Goal: Information Seeking & Learning: Learn about a topic

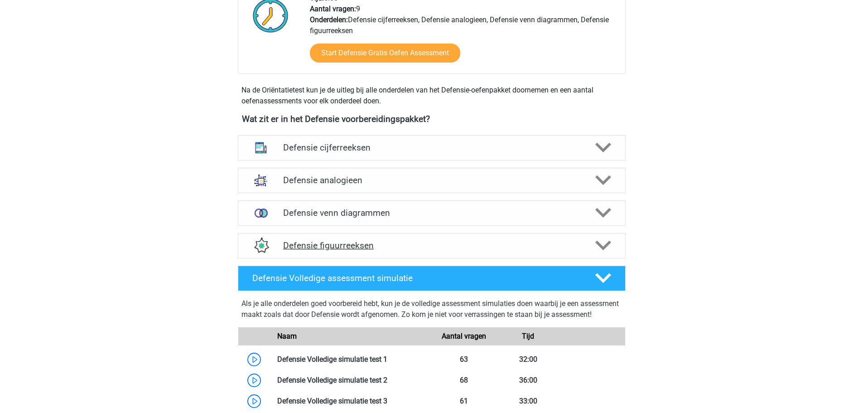
scroll to position [362, 0]
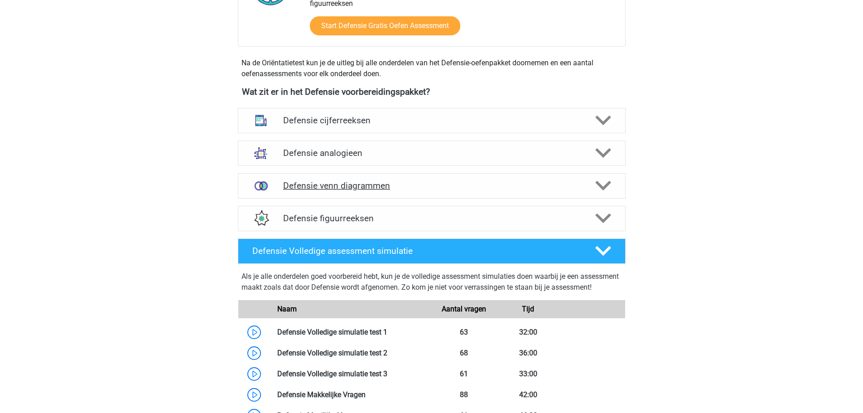
click at [341, 181] on h4 "Defensie venn diagrammen" at bounding box center [431, 185] width 297 height 10
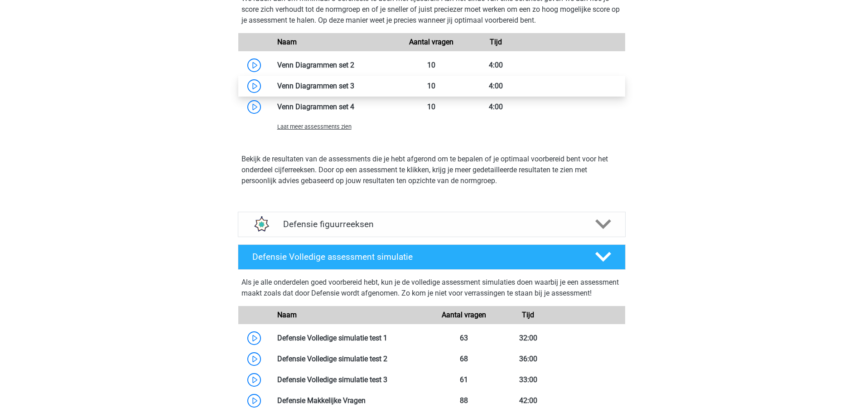
scroll to position [815, 0]
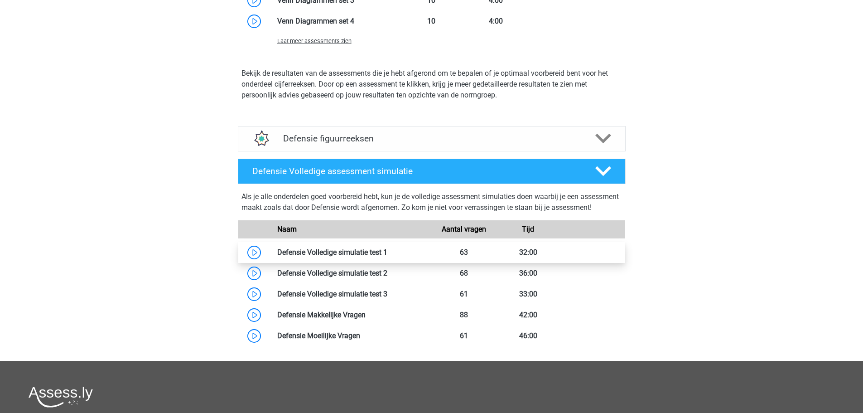
click at [387, 256] on link at bounding box center [387, 252] width 0 height 9
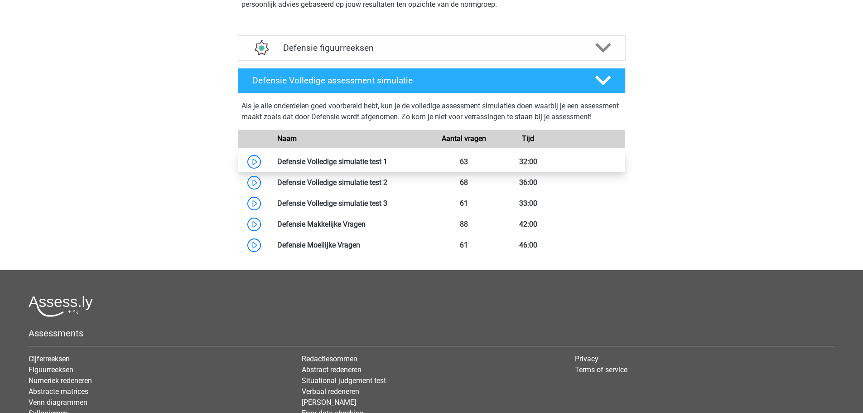
scroll to position [770, 0]
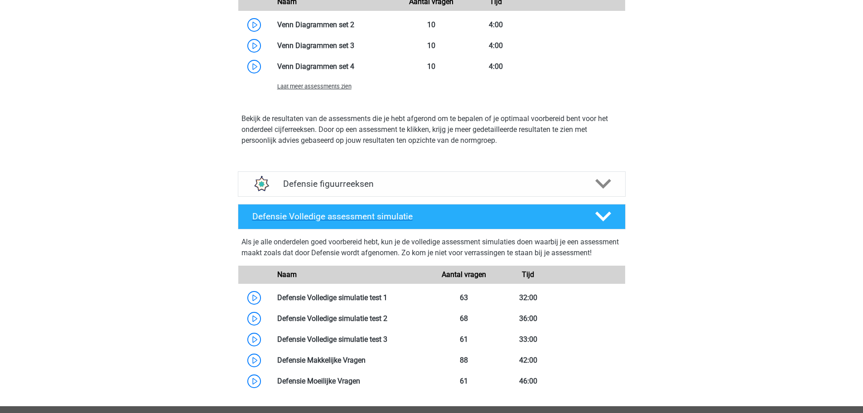
click at [601, 217] on polygon at bounding box center [603, 217] width 16 height 10
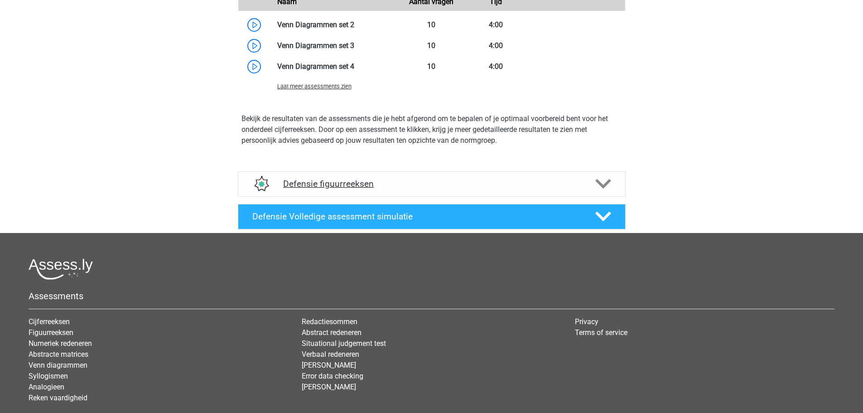
click at [596, 186] on icon at bounding box center [603, 184] width 16 height 16
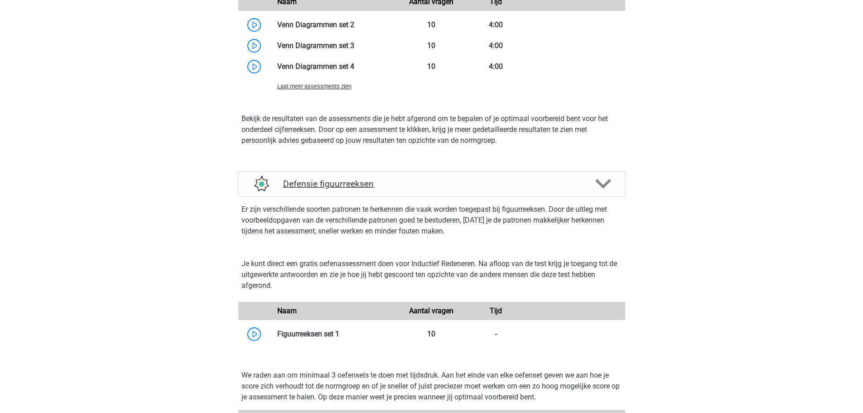
click at [596, 186] on icon at bounding box center [603, 184] width 16 height 16
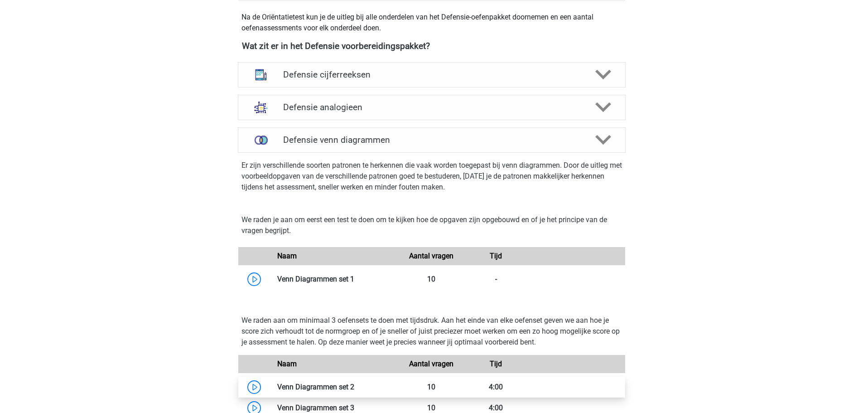
scroll to position [408, 0]
click at [605, 144] on icon at bounding box center [603, 140] width 16 height 16
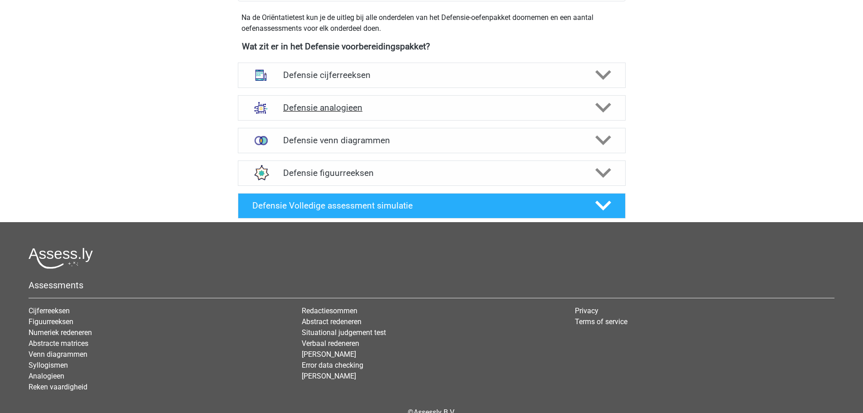
click at [596, 108] on icon at bounding box center [603, 108] width 16 height 16
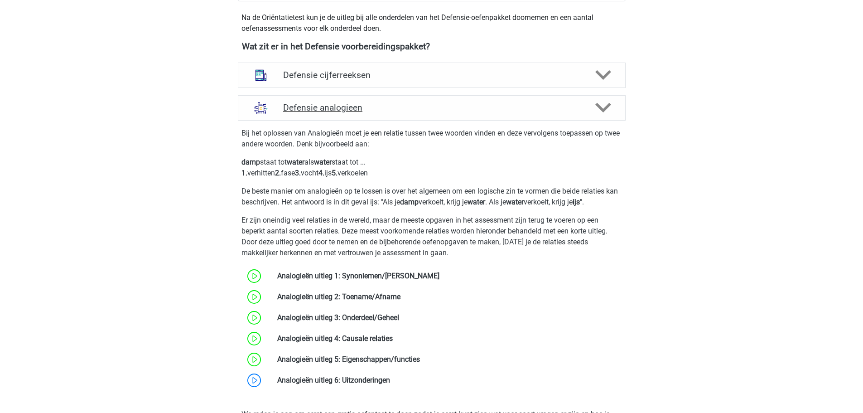
click at [596, 108] on icon at bounding box center [603, 108] width 16 height 16
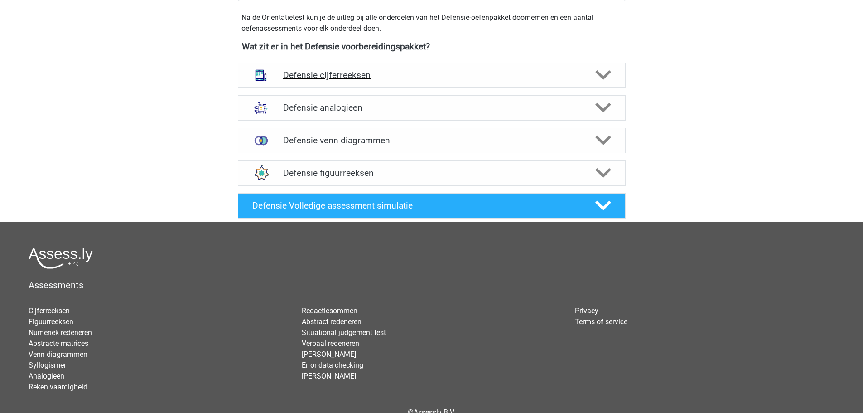
click at [598, 77] on icon at bounding box center [603, 75] width 16 height 16
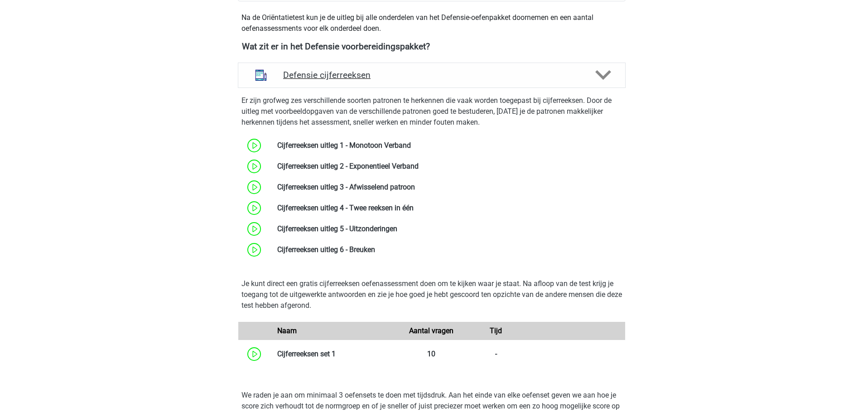
click at [598, 77] on icon at bounding box center [603, 75] width 16 height 16
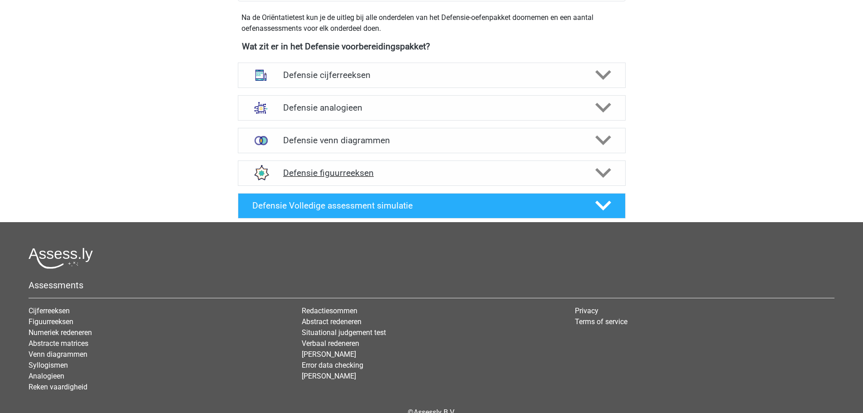
click at [600, 172] on polygon at bounding box center [603, 173] width 16 height 10
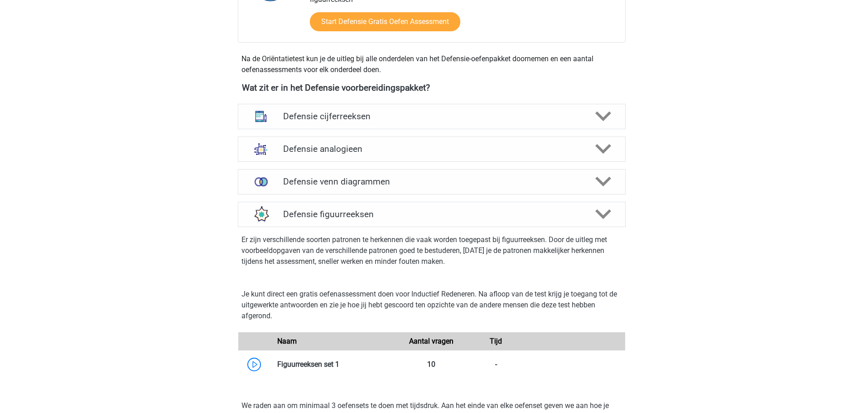
scroll to position [362, 0]
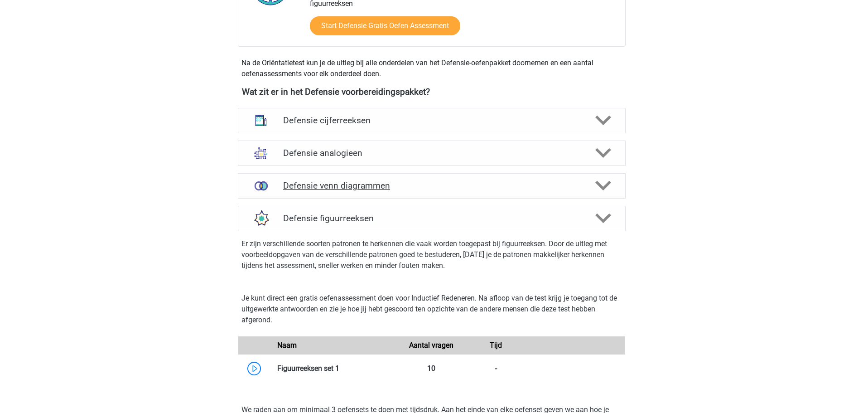
click at [606, 184] on icon at bounding box center [603, 186] width 16 height 16
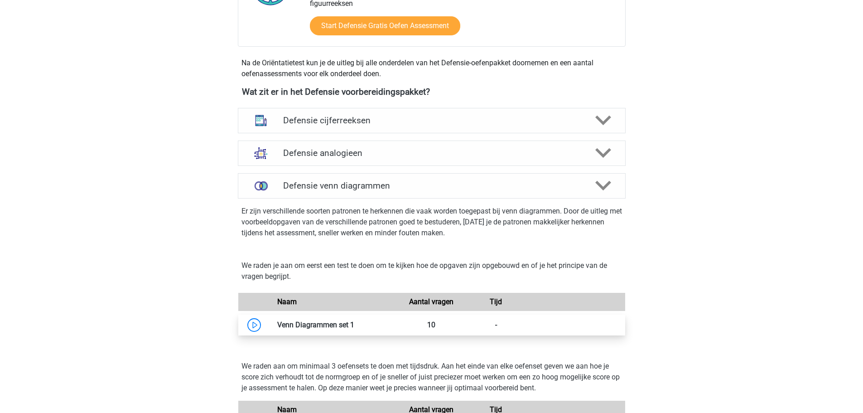
click at [354, 321] on link at bounding box center [354, 324] width 0 height 9
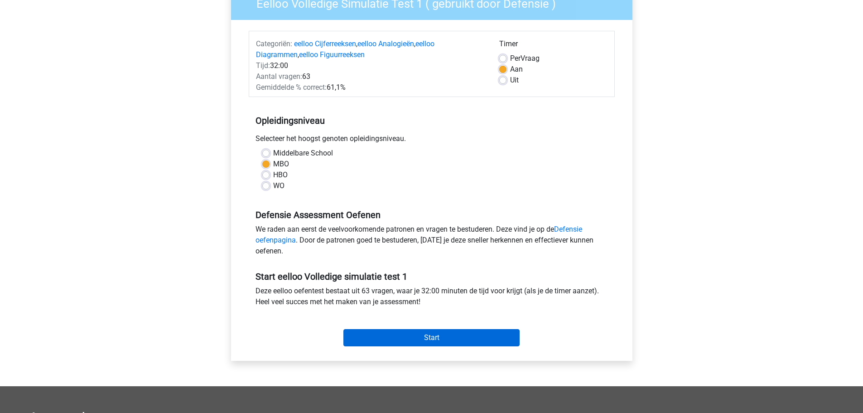
scroll to position [91, 0]
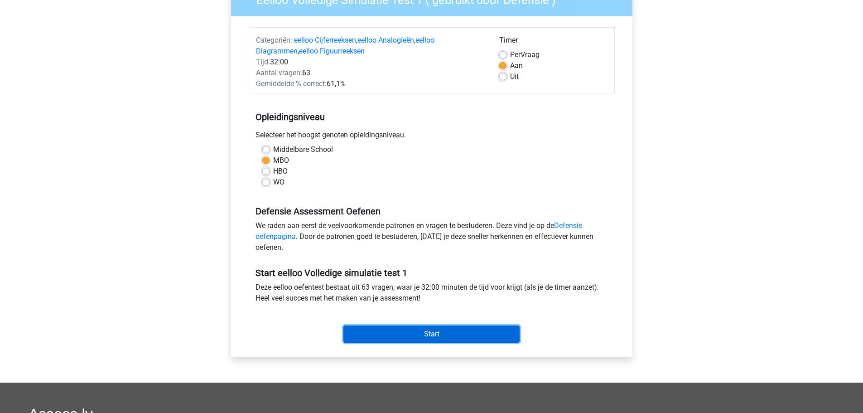
click at [438, 326] on input "Start" at bounding box center [431, 333] width 176 height 17
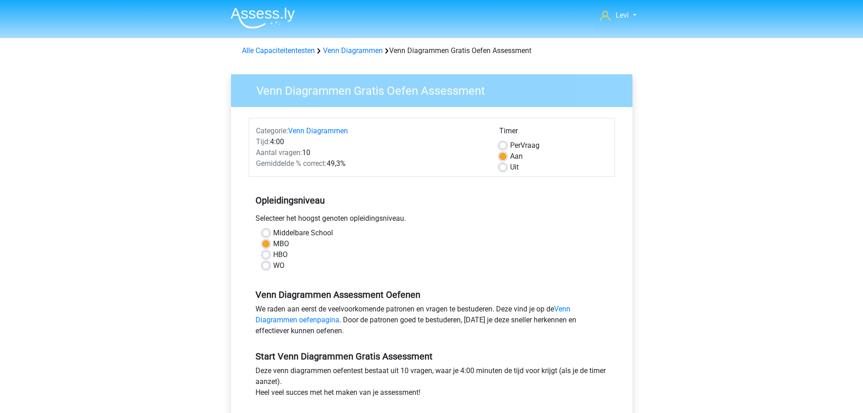
click at [196, 194] on div "Levi lpbdewinter@gmail.com Nederlands English" at bounding box center [431, 358] width 863 height 716
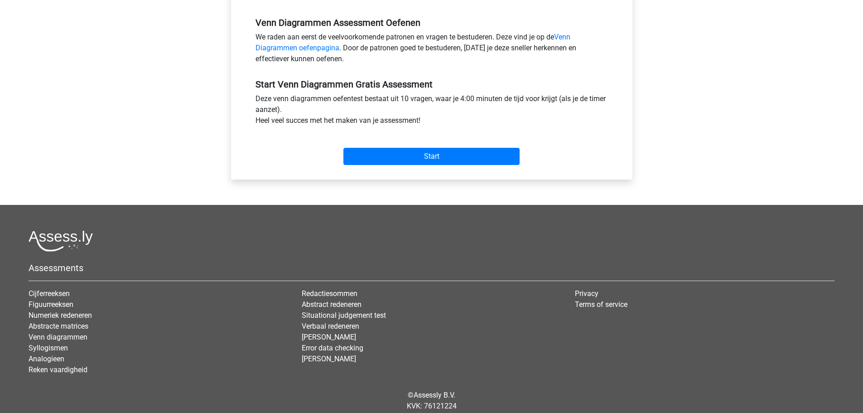
scroll to position [136, 0]
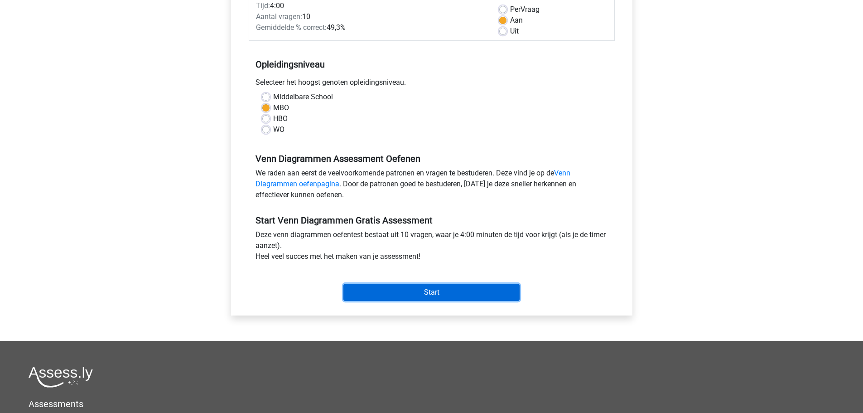
click at [433, 295] on input "Start" at bounding box center [431, 292] width 176 height 17
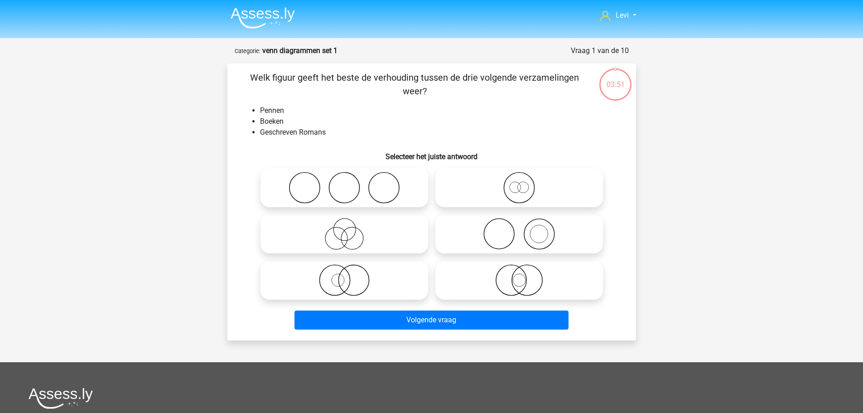
click at [347, 192] on icon at bounding box center [344, 188] width 160 height 32
click at [347, 183] on input "radio" at bounding box center [347, 180] width 6 height 6
radio input "true"
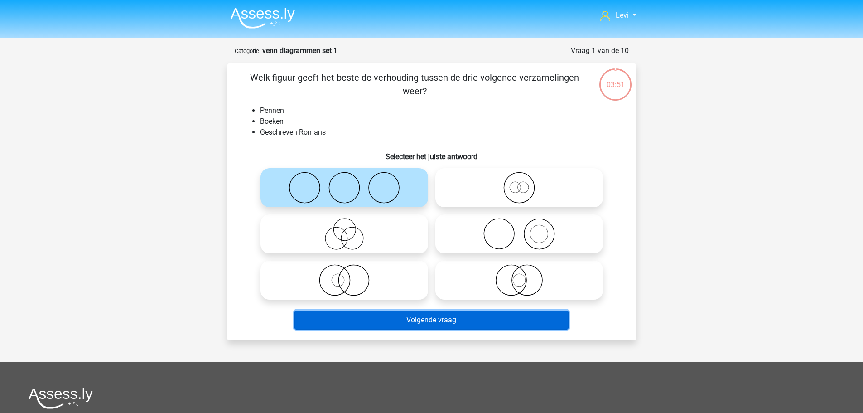
click at [461, 318] on button "Volgende vraag" at bounding box center [431, 319] width 274 height 19
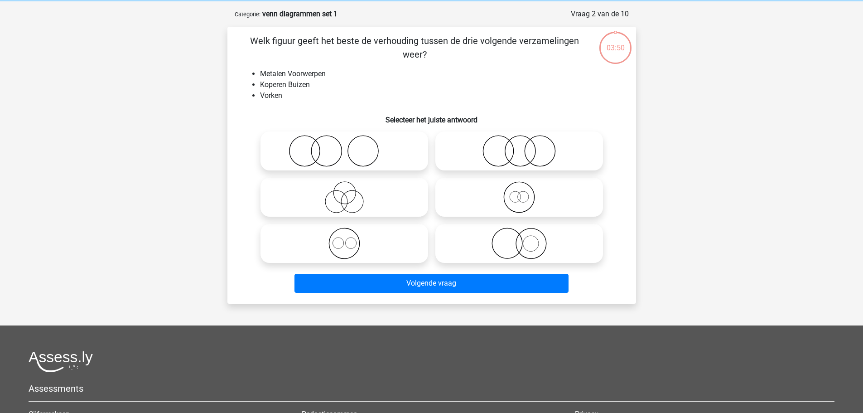
scroll to position [45, 0]
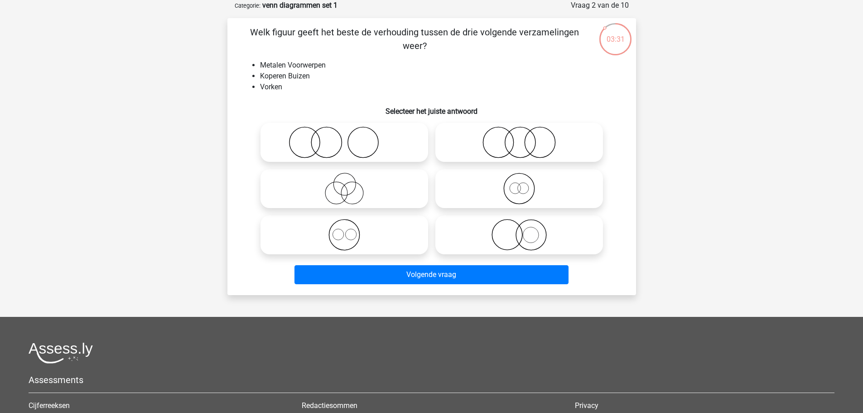
click at [544, 136] on icon at bounding box center [519, 142] width 160 height 32
click at [525, 136] on input "radio" at bounding box center [522, 135] width 6 height 6
radio input "true"
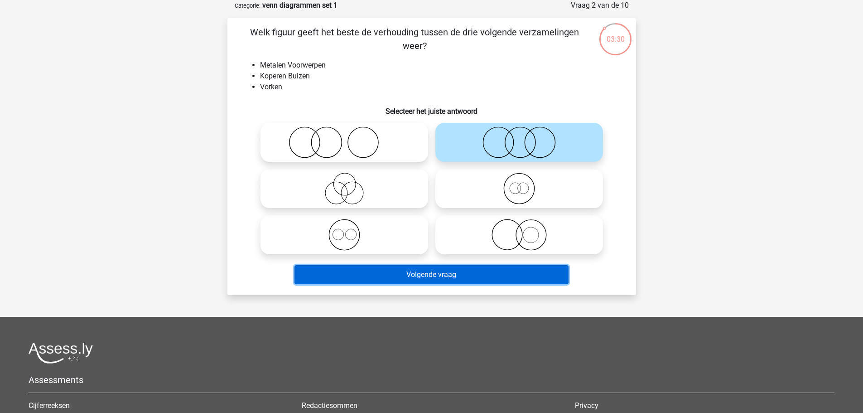
click at [492, 275] on button "Volgende vraag" at bounding box center [431, 274] width 274 height 19
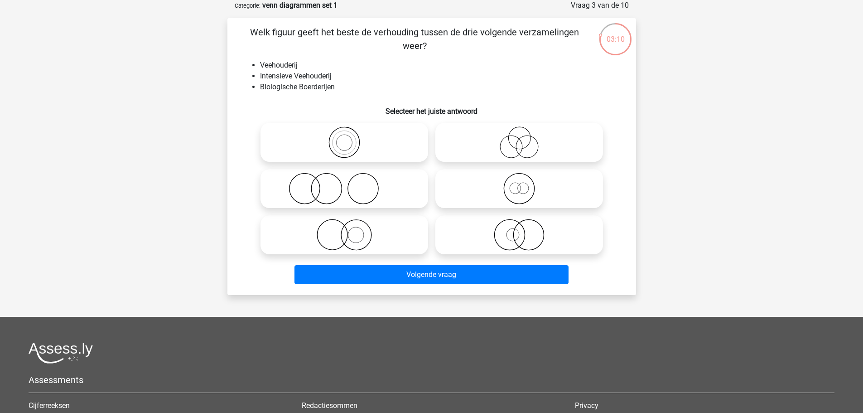
click at [503, 233] on icon at bounding box center [519, 235] width 160 height 32
click at [519, 230] on input "radio" at bounding box center [522, 227] width 6 height 6
radio input "true"
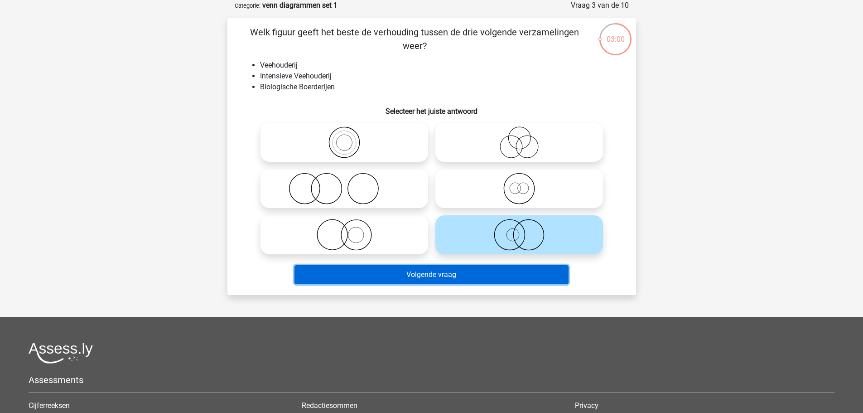
click at [508, 274] on button "Volgende vraag" at bounding box center [431, 274] width 274 height 19
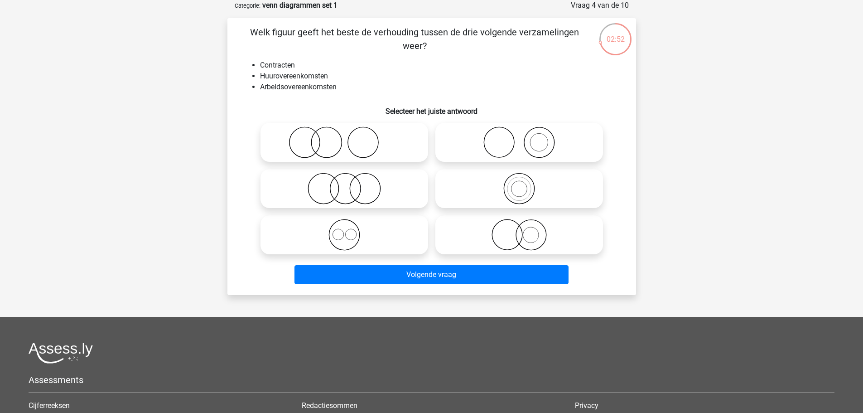
click at [366, 236] on icon at bounding box center [344, 235] width 160 height 32
click at [350, 230] on input "radio" at bounding box center [347, 227] width 6 height 6
radio input "true"
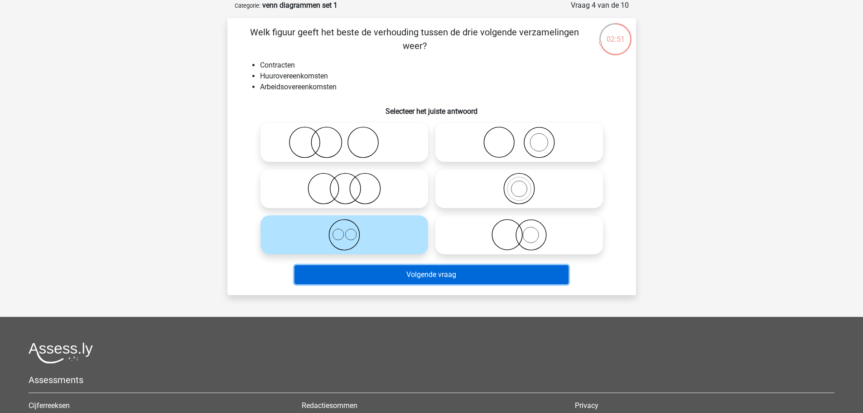
click at [452, 272] on button "Volgende vraag" at bounding box center [431, 274] width 274 height 19
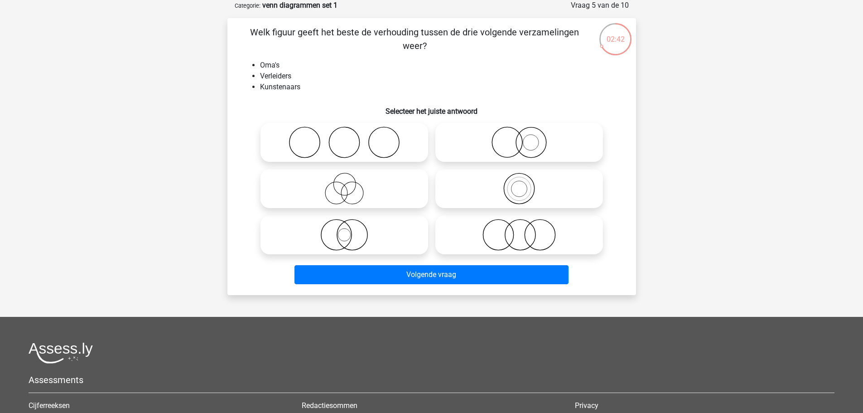
click at [398, 196] on icon at bounding box center [344, 189] width 160 height 32
click at [350, 184] on input "radio" at bounding box center [347, 181] width 6 height 6
radio input "true"
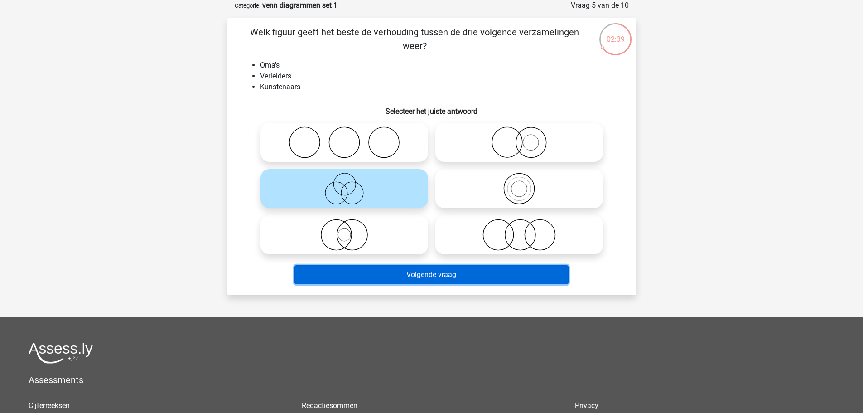
click at [476, 275] on button "Volgende vraag" at bounding box center [431, 274] width 274 height 19
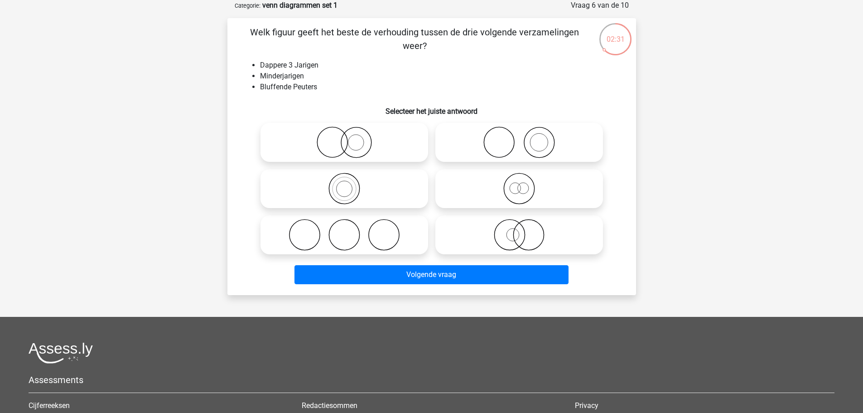
click at [375, 143] on icon at bounding box center [344, 142] width 160 height 32
click at [350, 138] on input "radio" at bounding box center [347, 135] width 6 height 6
radio input "true"
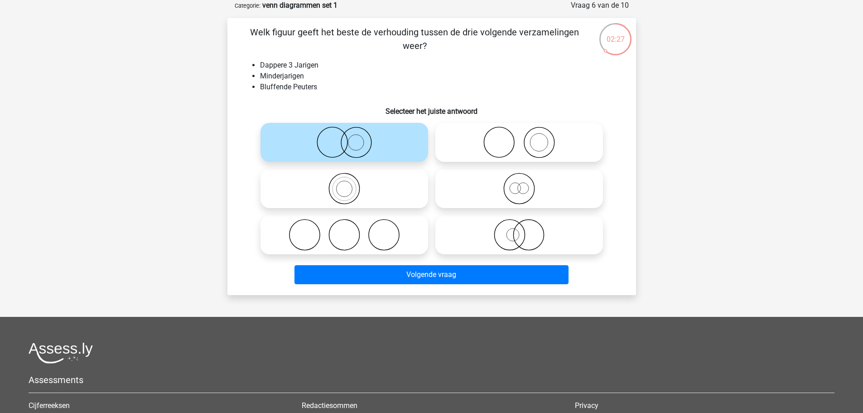
click at [496, 247] on icon at bounding box center [519, 235] width 160 height 32
click at [519, 230] on input "radio" at bounding box center [522, 227] width 6 height 6
radio input "true"
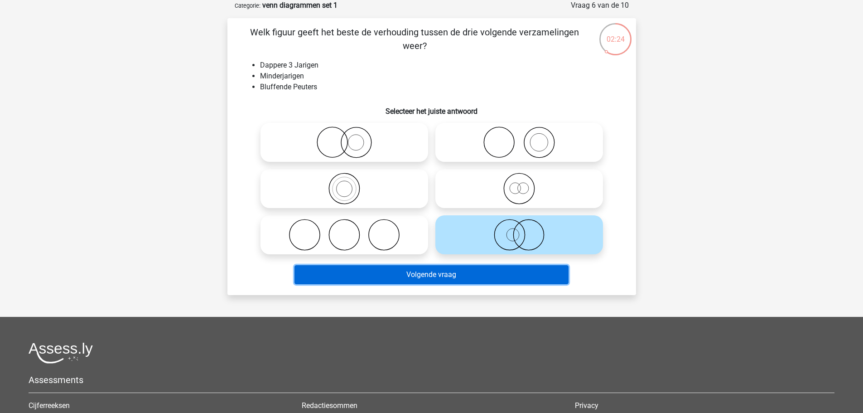
click at [502, 274] on button "Volgende vraag" at bounding box center [431, 274] width 274 height 19
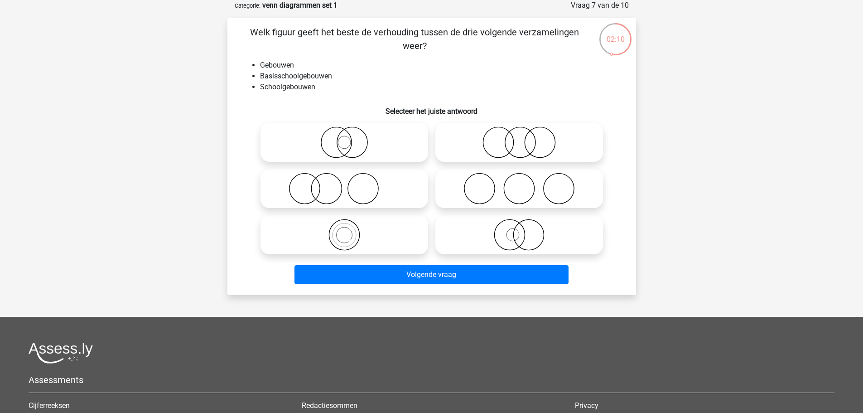
click at [336, 232] on icon at bounding box center [344, 235] width 160 height 32
click at [344, 230] on input "radio" at bounding box center [347, 227] width 6 height 6
radio input "true"
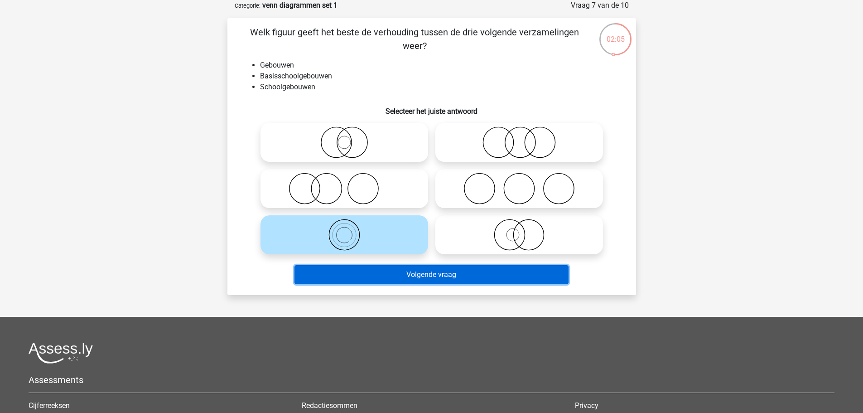
click at [431, 270] on button "Volgende vraag" at bounding box center [431, 274] width 274 height 19
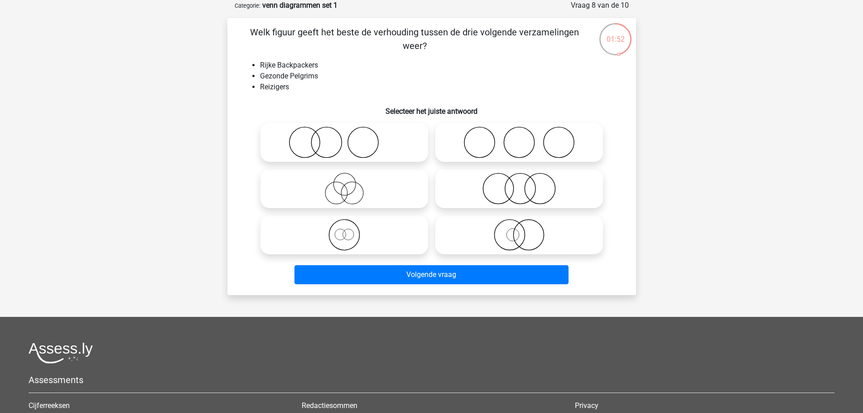
click at [385, 241] on icon at bounding box center [344, 235] width 160 height 32
click at [350, 230] on input "radio" at bounding box center [347, 227] width 6 height 6
radio input "true"
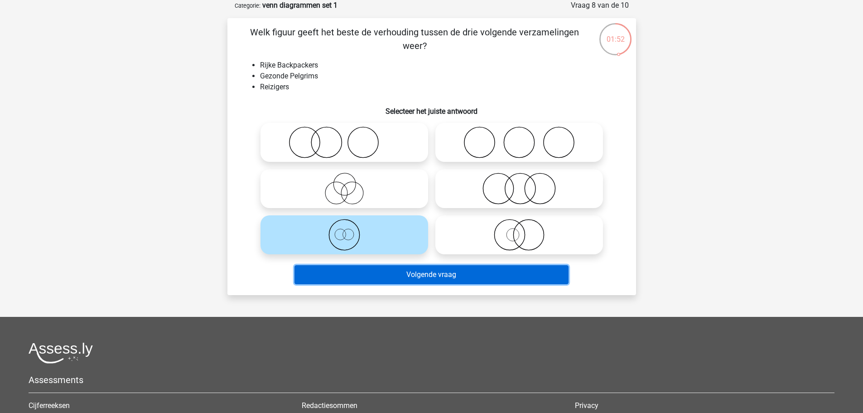
click at [439, 272] on button "Volgende vraag" at bounding box center [431, 274] width 274 height 19
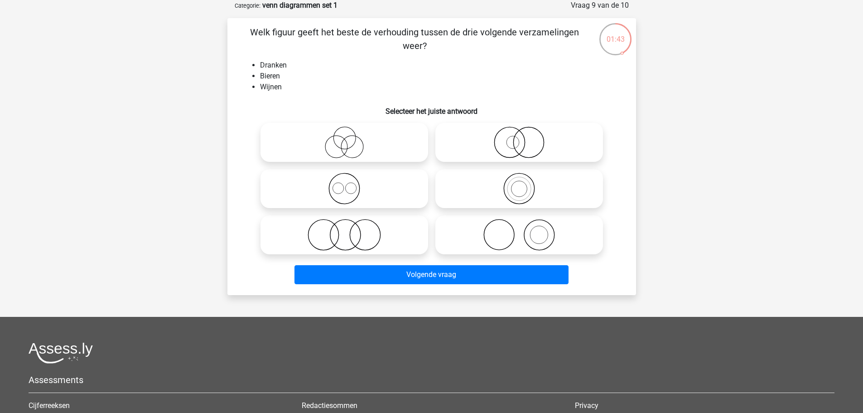
click at [361, 197] on icon at bounding box center [344, 189] width 160 height 32
click at [350, 184] on input "radio" at bounding box center [347, 181] width 6 height 6
radio input "true"
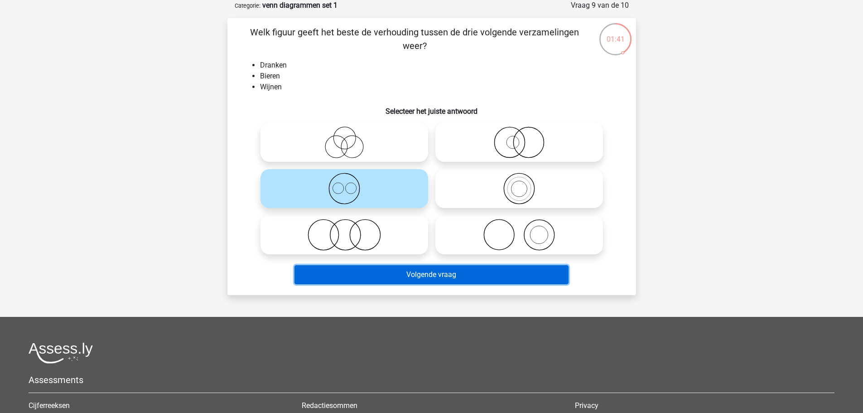
click at [463, 279] on button "Volgende vraag" at bounding box center [431, 274] width 274 height 19
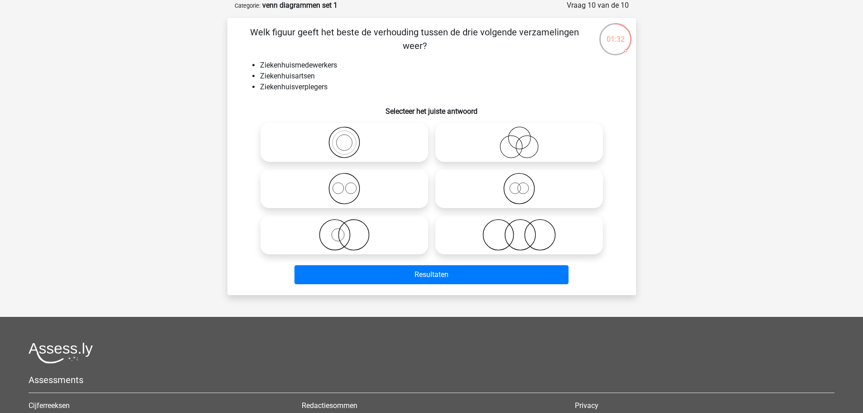
click at [374, 188] on icon at bounding box center [344, 189] width 160 height 32
click at [350, 184] on input "radio" at bounding box center [347, 181] width 6 height 6
radio input "true"
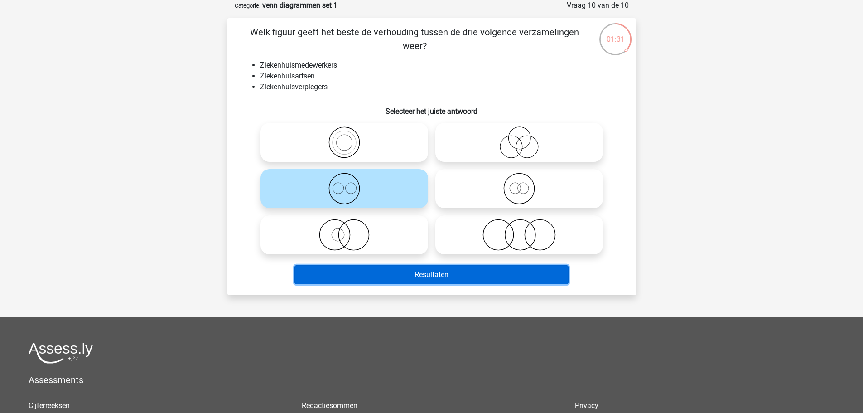
click at [471, 282] on button "Resultaten" at bounding box center [431, 274] width 274 height 19
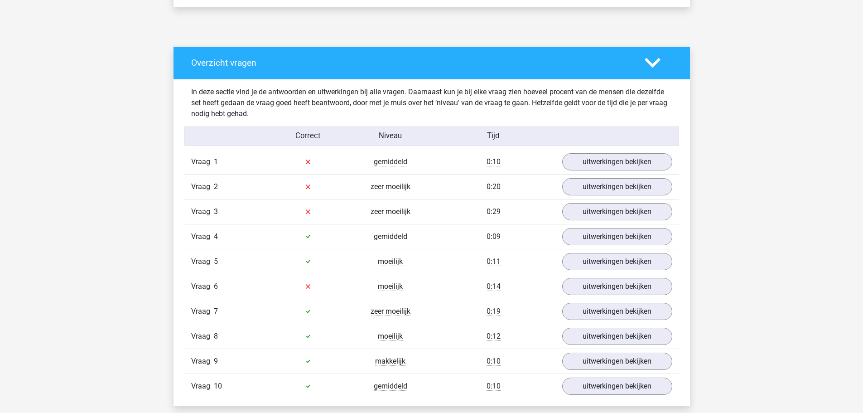
scroll to position [498, 0]
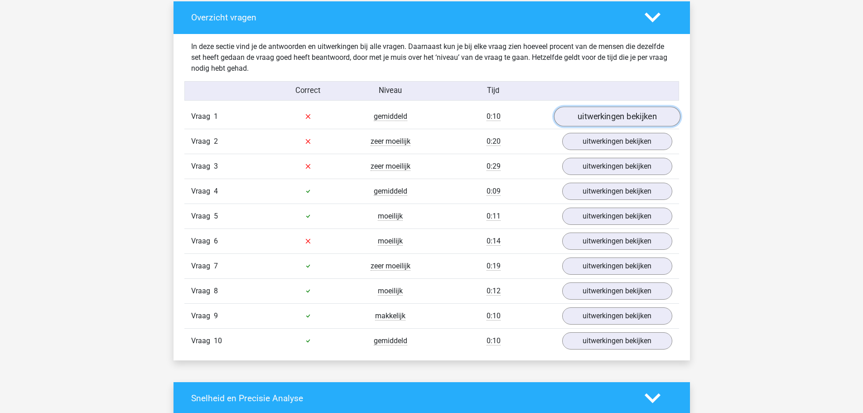
click at [588, 123] on link "uitwerkingen bekijken" at bounding box center [616, 116] width 126 height 20
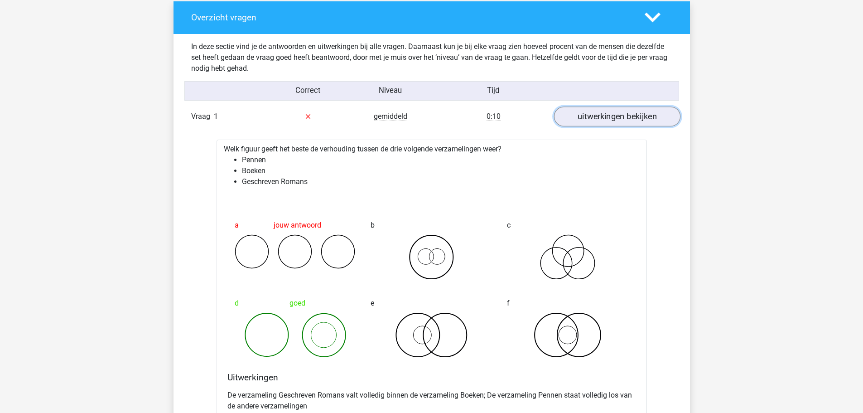
click at [602, 113] on link "uitwerkingen bekijken" at bounding box center [616, 116] width 126 height 20
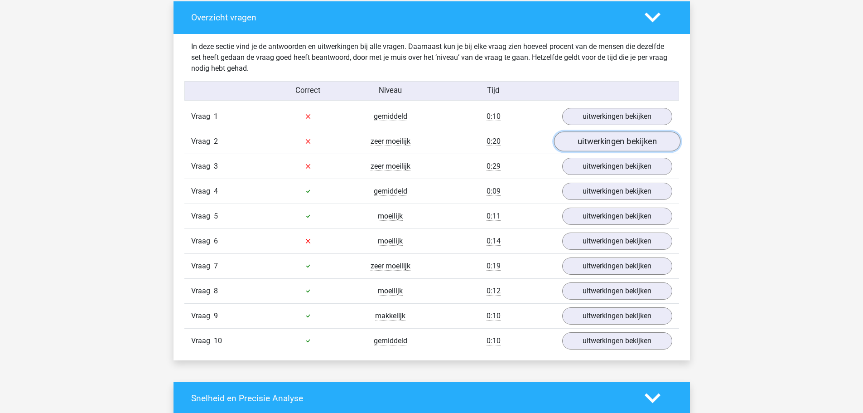
click at [596, 147] on link "uitwerkingen bekijken" at bounding box center [616, 141] width 126 height 20
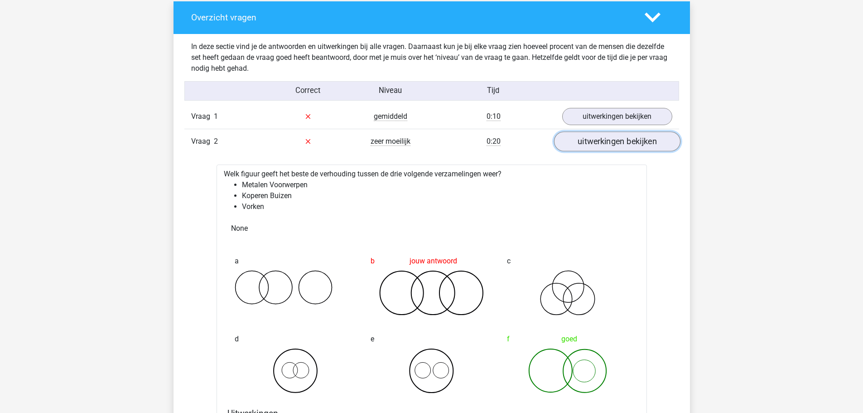
click at [605, 135] on link "uitwerkingen bekijken" at bounding box center [616, 141] width 126 height 20
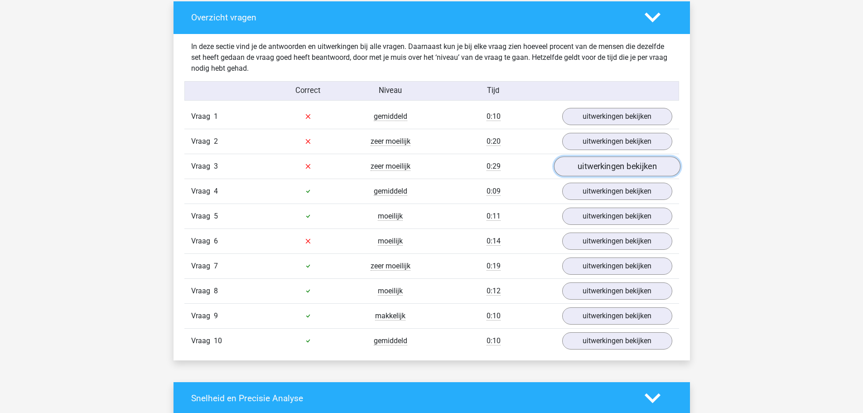
click at [605, 165] on link "uitwerkingen bekijken" at bounding box center [616, 166] width 126 height 20
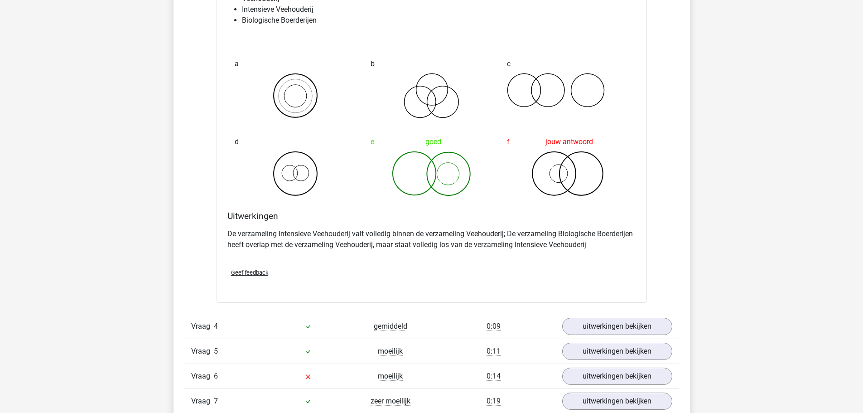
scroll to position [770, 0]
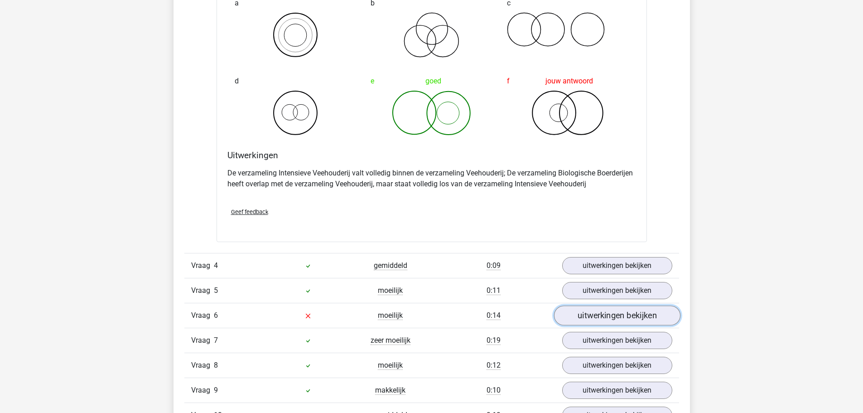
click at [577, 321] on link "uitwerkingen bekijken" at bounding box center [616, 315] width 126 height 20
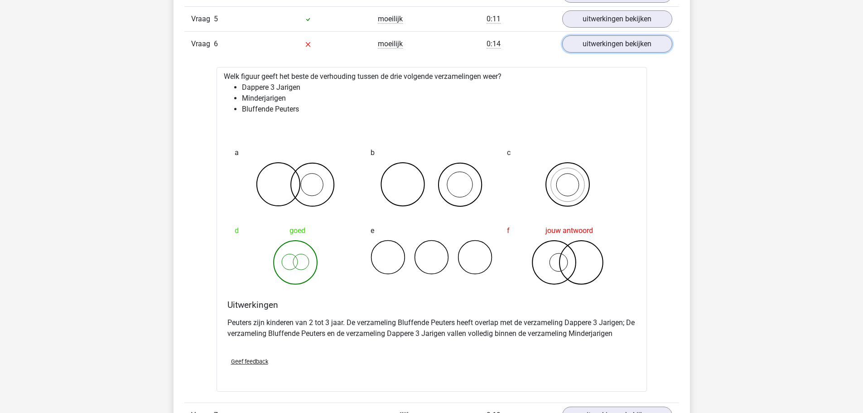
scroll to position [1042, 0]
click at [608, 45] on link "uitwerkingen bekijken" at bounding box center [616, 44] width 126 height 20
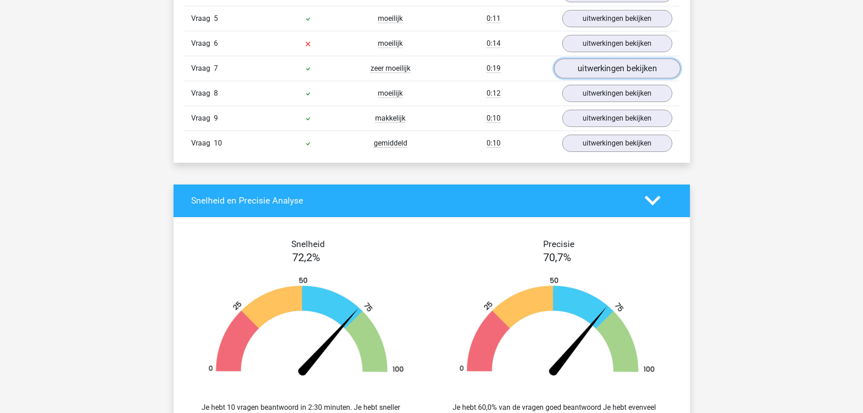
click at [573, 75] on link "uitwerkingen bekijken" at bounding box center [616, 68] width 126 height 20
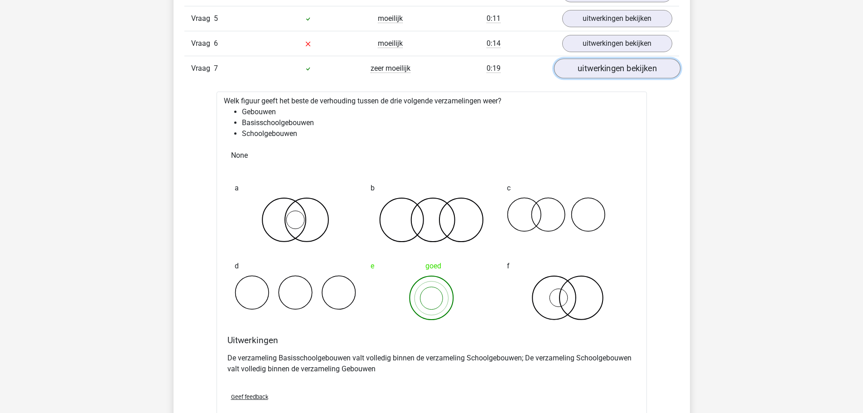
click at [573, 75] on link "uitwerkingen bekijken" at bounding box center [616, 68] width 126 height 20
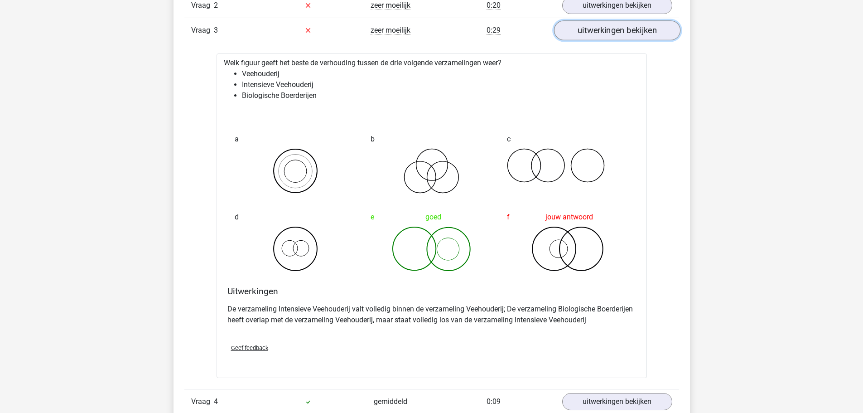
click at [615, 30] on link "uitwerkingen bekijken" at bounding box center [616, 30] width 126 height 20
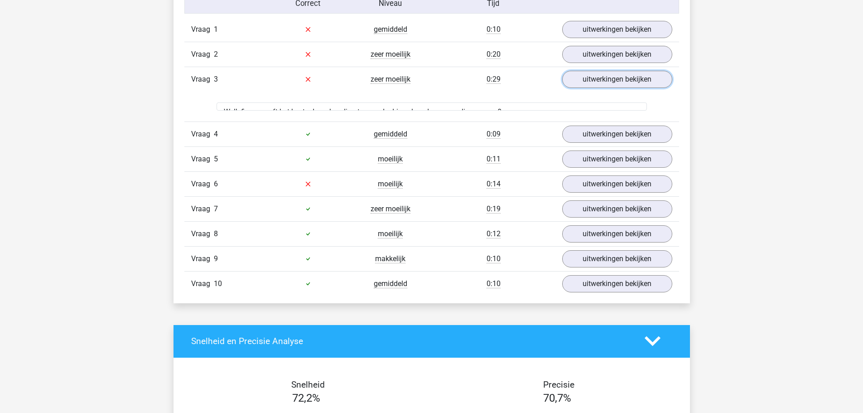
scroll to position [498, 0]
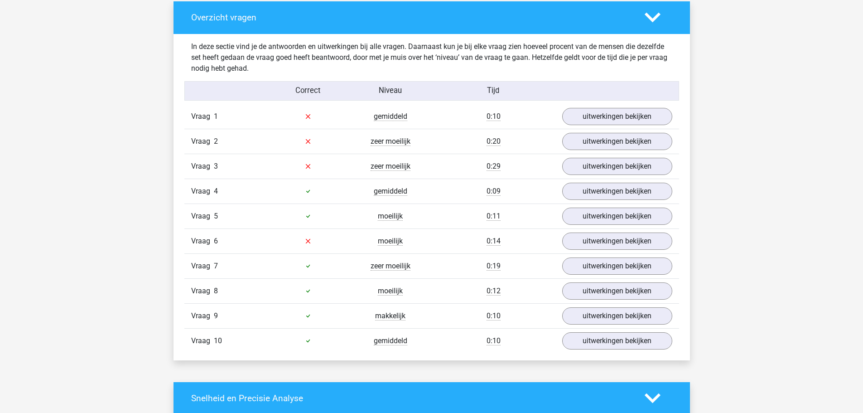
click at [640, 22] on div at bounding box center [658, 18] width 41 height 16
click at [649, 20] on icon at bounding box center [653, 18] width 16 height 16
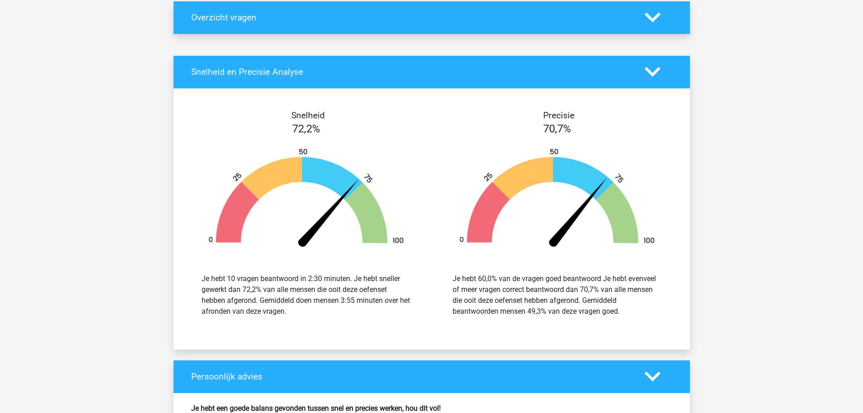
click at [642, 67] on div at bounding box center [658, 72] width 41 height 16
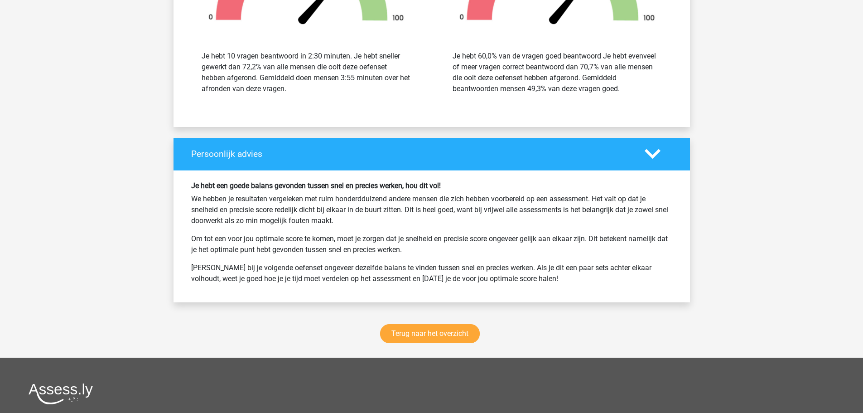
scroll to position [815, 0]
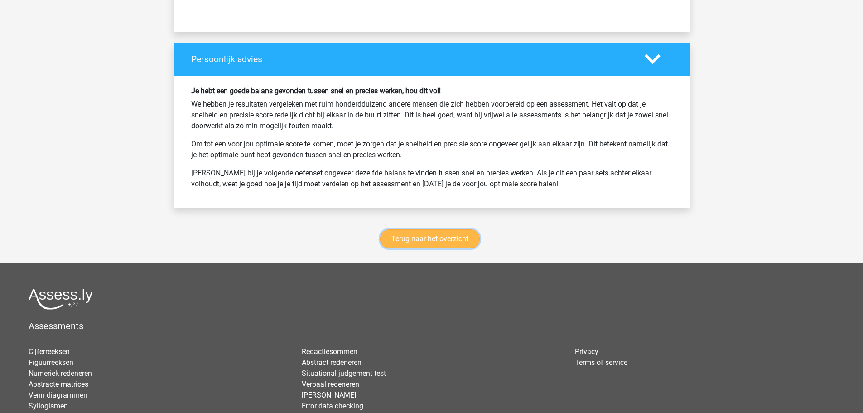
click at [447, 231] on link "Terug naar het overzicht" at bounding box center [430, 238] width 100 height 19
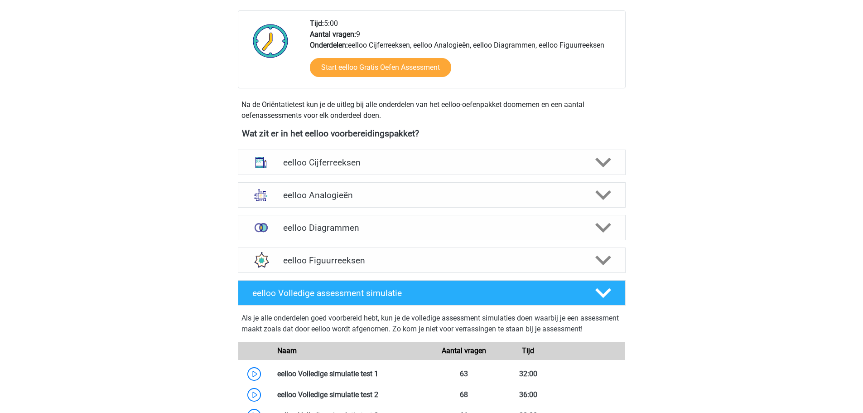
scroll to position [226, 0]
click at [458, 204] on div "eelloo Analogieën" at bounding box center [432, 194] width 388 height 25
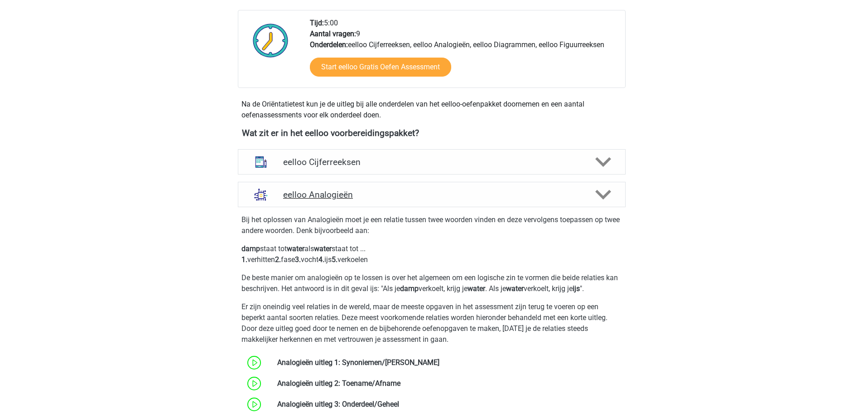
click at [458, 204] on div "eelloo Analogieën" at bounding box center [432, 194] width 388 height 25
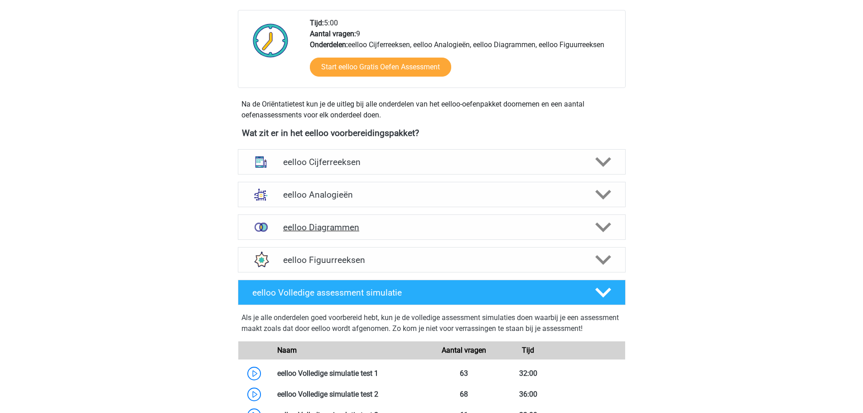
click at [448, 227] on h4 "eelloo Diagrammen" at bounding box center [431, 227] width 297 height 10
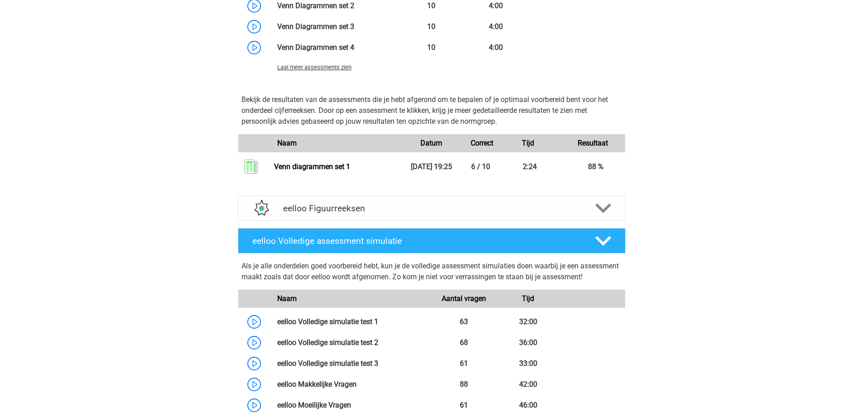
scroll to position [725, 0]
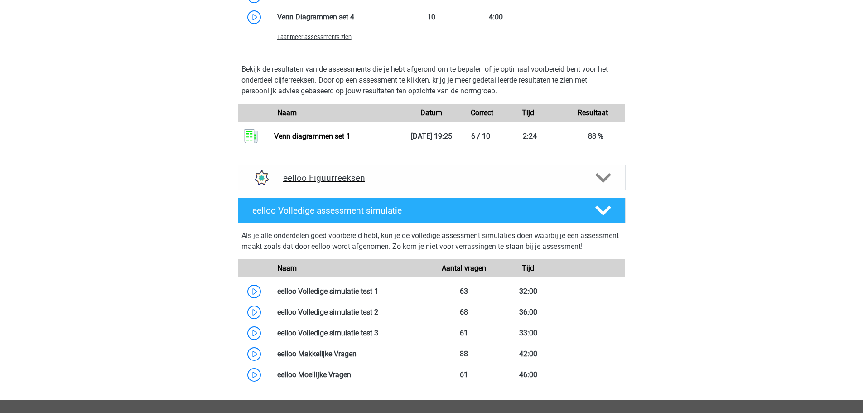
click at [603, 172] on icon at bounding box center [603, 178] width 16 height 16
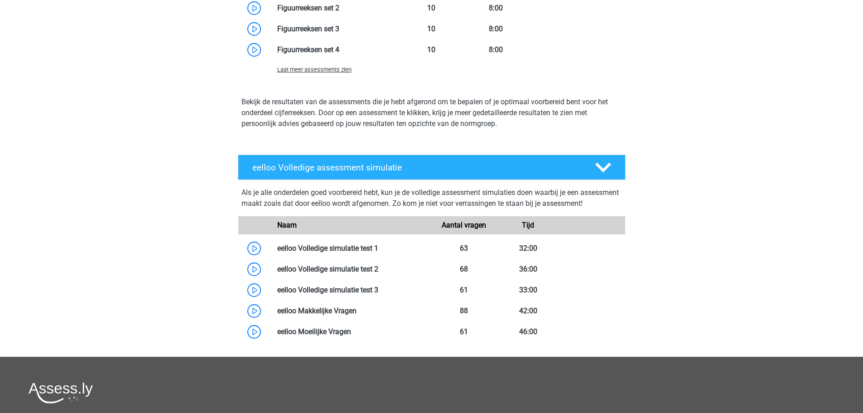
scroll to position [1087, 0]
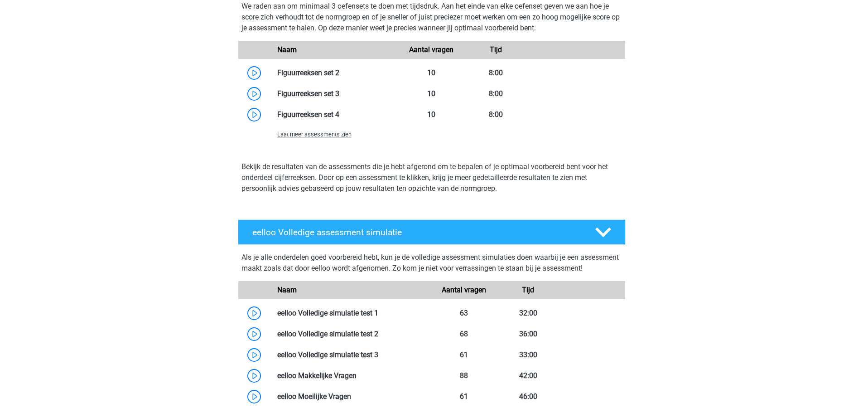
click at [606, 230] on polygon at bounding box center [603, 232] width 16 height 10
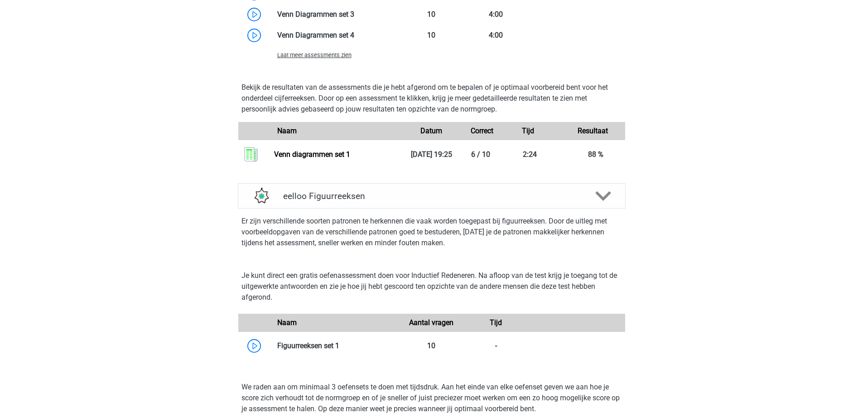
scroll to position [679, 0]
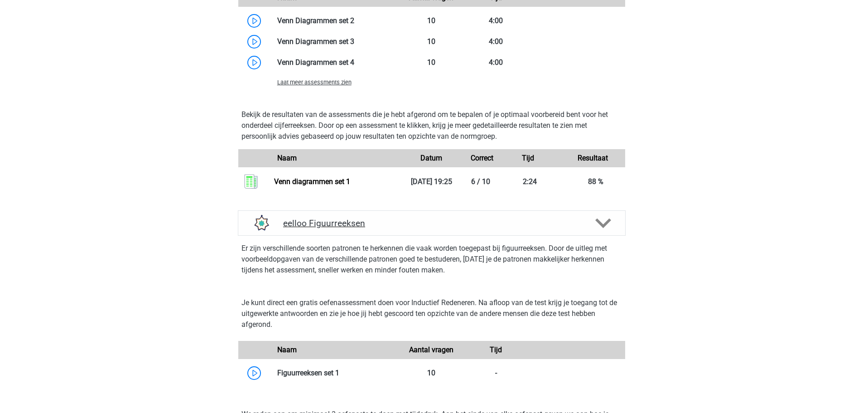
click at [608, 232] on div "eelloo Figuurreeksen" at bounding box center [432, 222] width 388 height 25
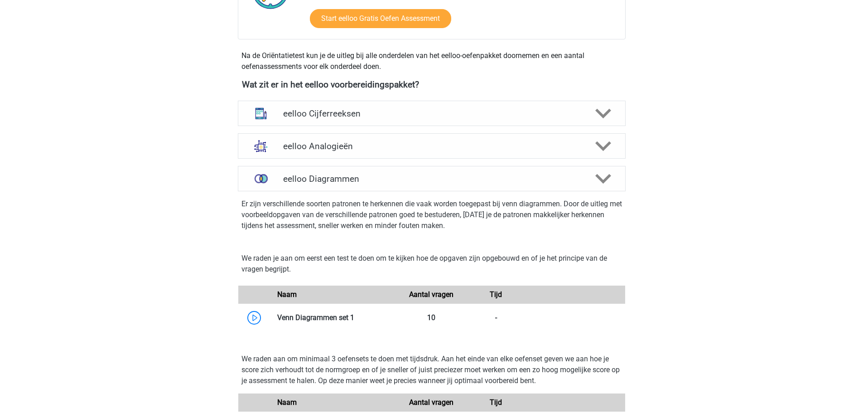
scroll to position [272, 0]
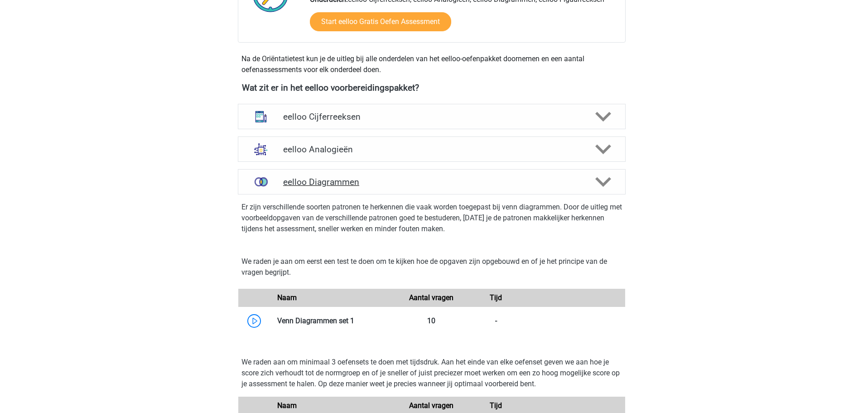
click at [598, 184] on icon at bounding box center [603, 182] width 16 height 16
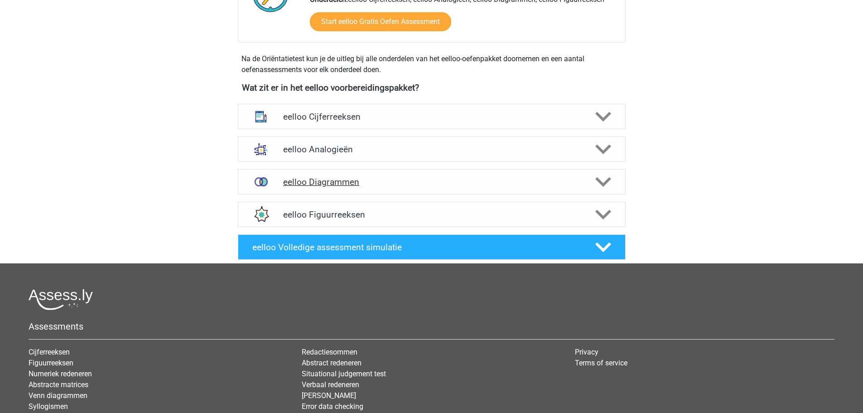
click at [601, 183] on polygon at bounding box center [603, 182] width 16 height 10
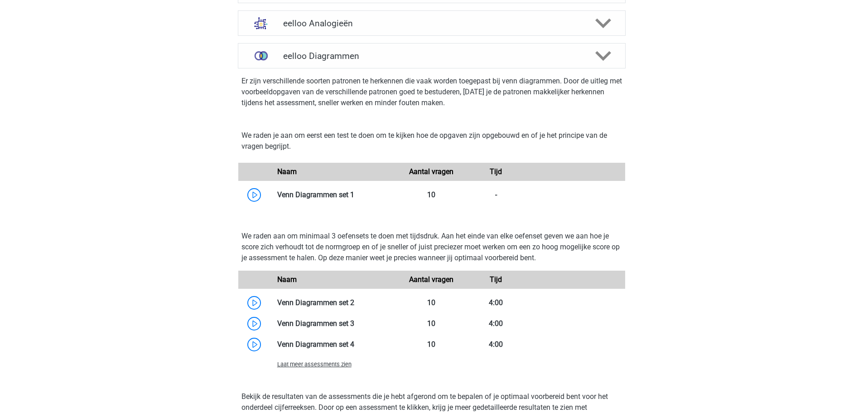
scroll to position [408, 0]
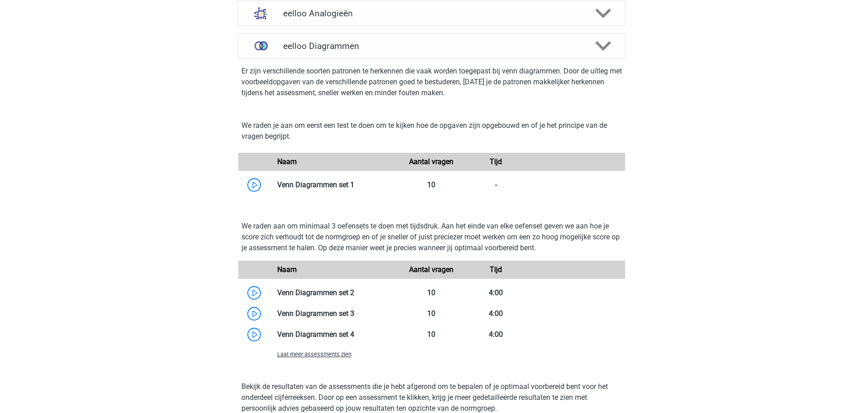
click at [339, 356] on span "Laat meer assessments zien" at bounding box center [314, 354] width 74 height 7
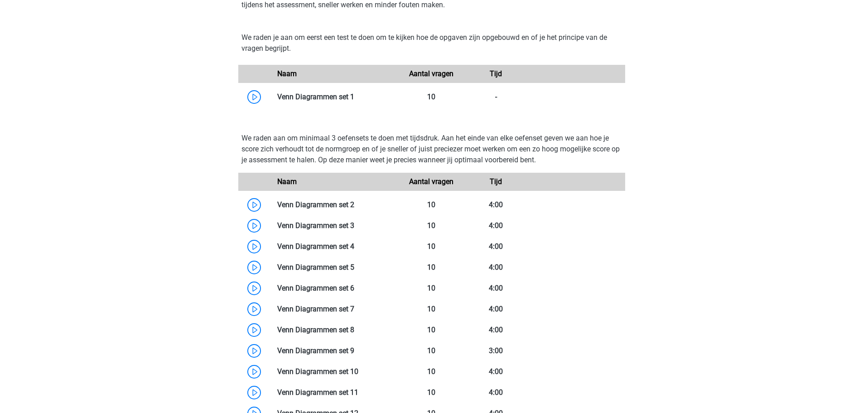
scroll to position [544, 0]
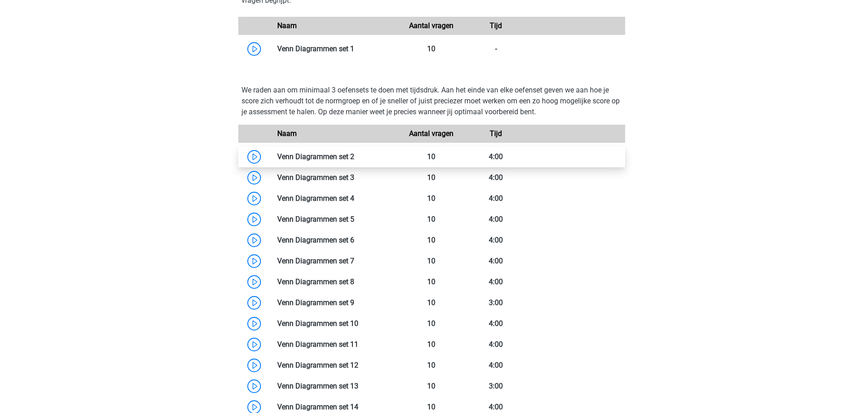
click at [354, 158] on link at bounding box center [354, 156] width 0 height 9
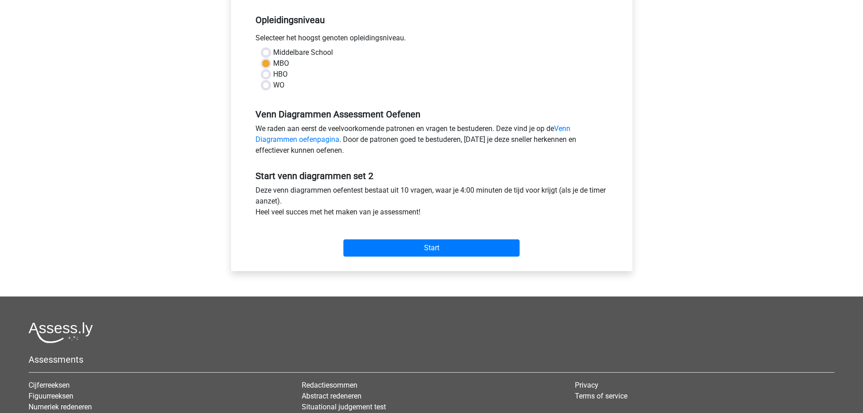
scroll to position [181, 0]
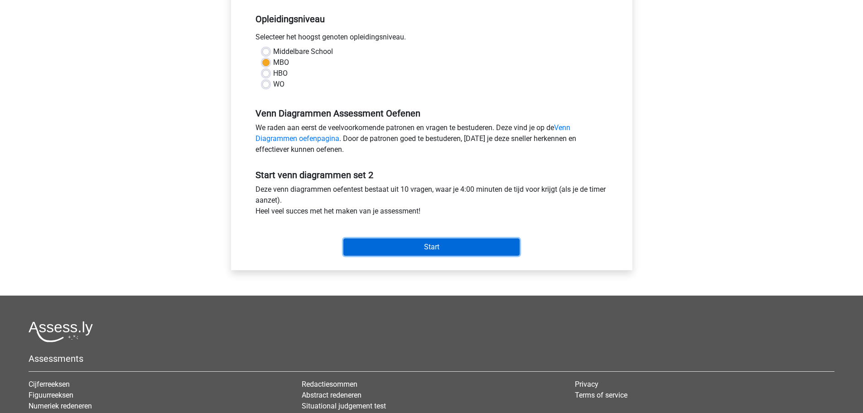
click at [427, 247] on input "Start" at bounding box center [431, 246] width 176 height 17
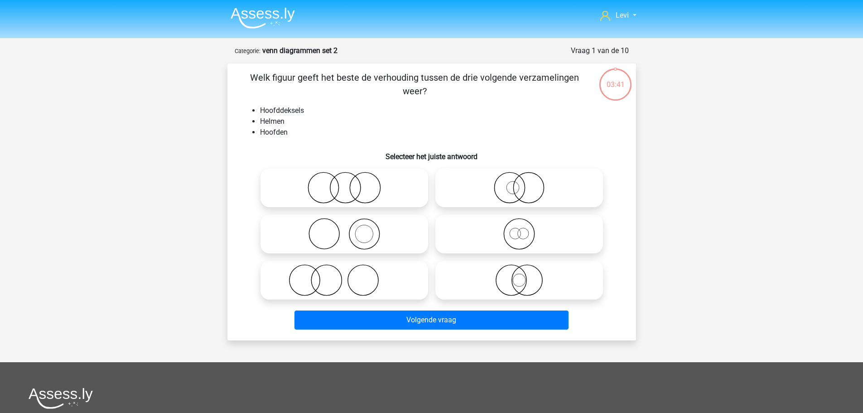
click at [368, 227] on icon at bounding box center [344, 234] width 160 height 32
click at [350, 227] on input "radio" at bounding box center [347, 226] width 6 height 6
radio input "true"
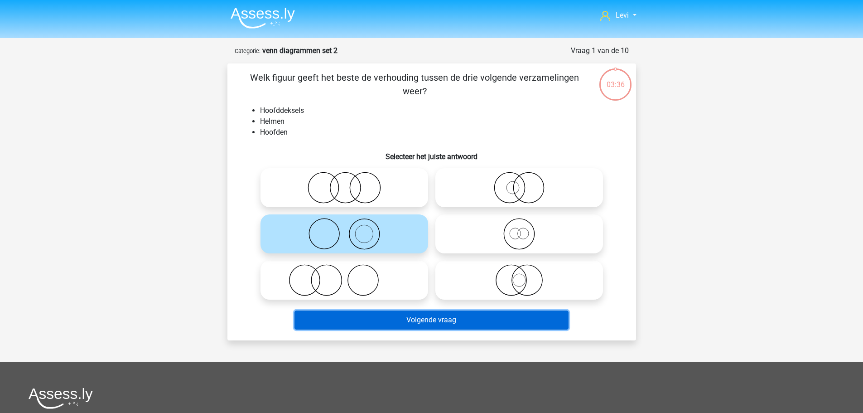
click at [467, 323] on button "Volgende vraag" at bounding box center [431, 319] width 274 height 19
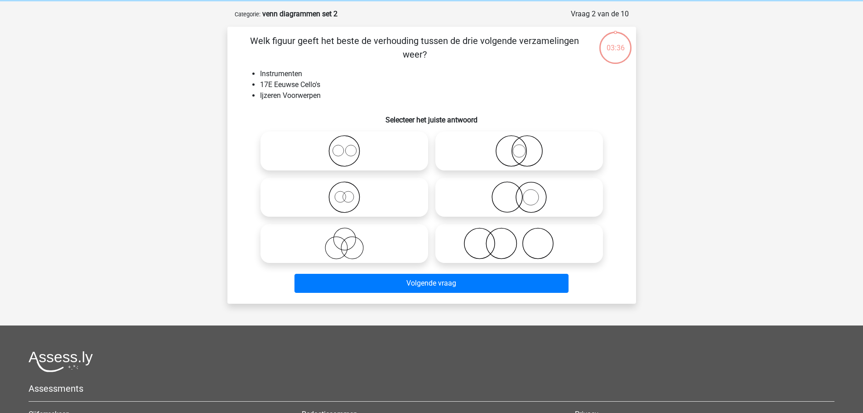
scroll to position [45, 0]
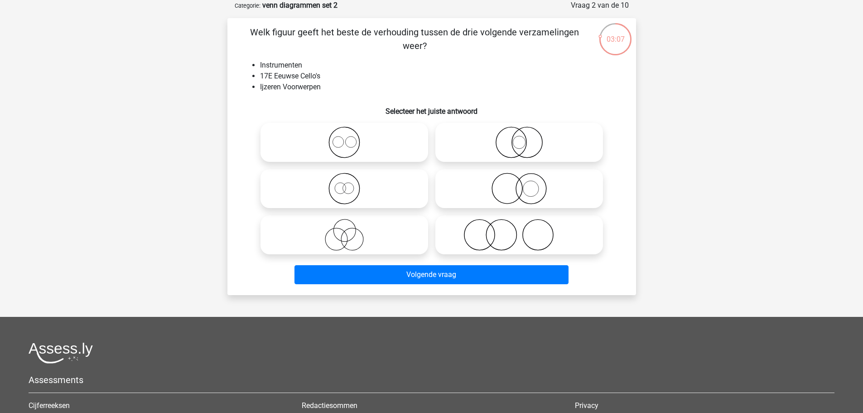
click at [538, 188] on icon at bounding box center [519, 189] width 160 height 32
click at [525, 184] on input "radio" at bounding box center [522, 181] width 6 height 6
radio input "true"
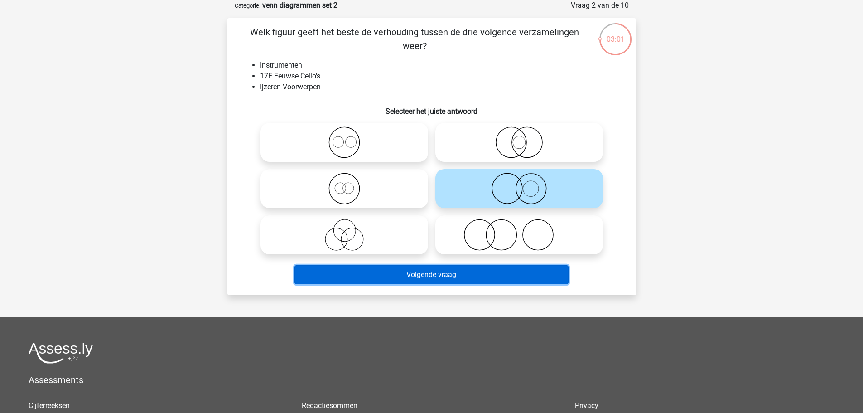
click at [490, 272] on button "Volgende vraag" at bounding box center [431, 274] width 274 height 19
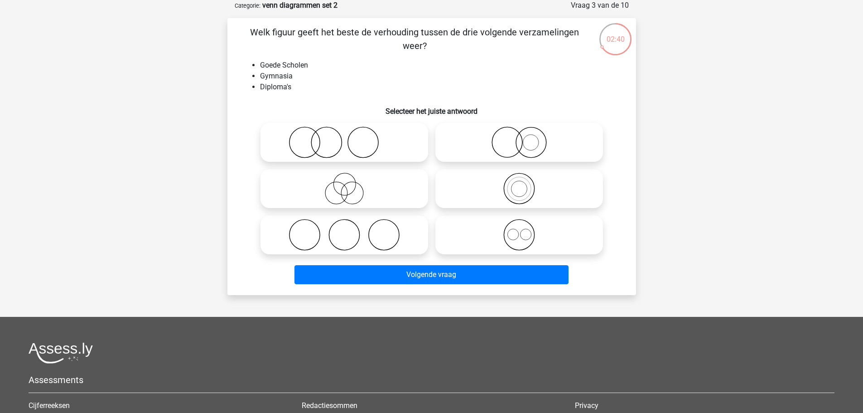
scroll to position [0, 0]
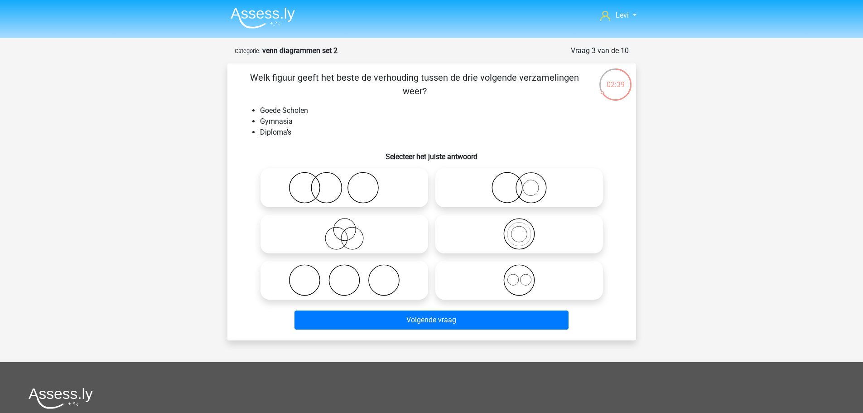
click at [357, 193] on icon at bounding box center [344, 188] width 160 height 32
click at [350, 183] on input "radio" at bounding box center [347, 180] width 6 height 6
radio input "true"
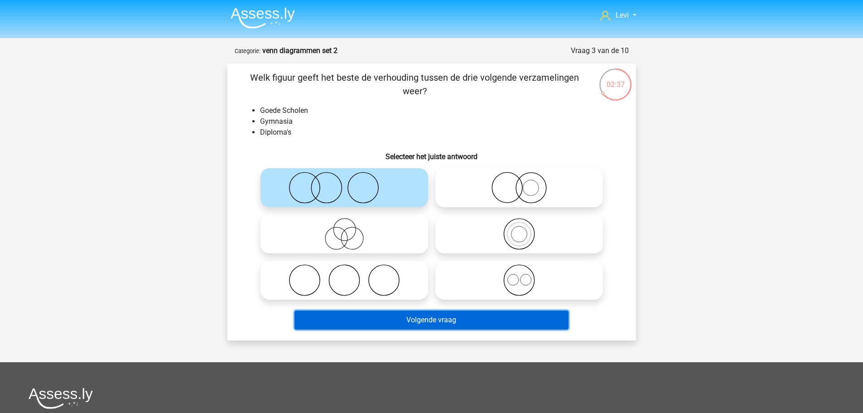
click at [455, 323] on button "Volgende vraag" at bounding box center [431, 319] width 274 height 19
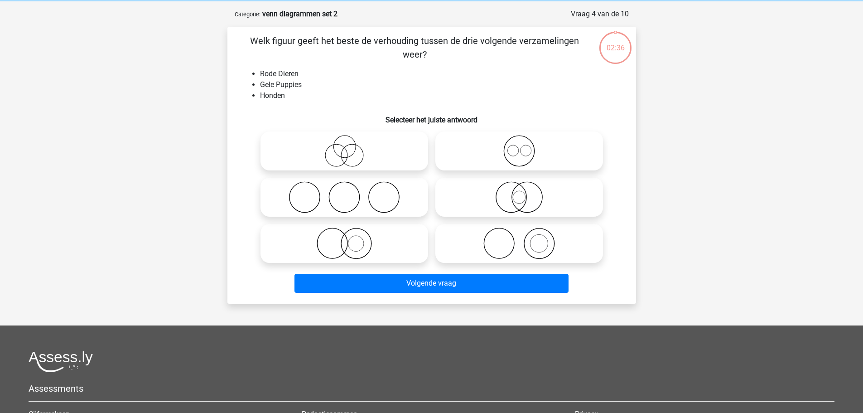
scroll to position [45, 0]
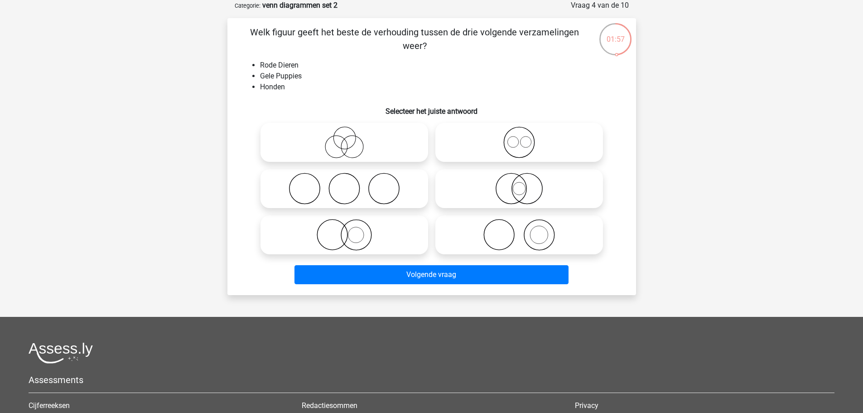
click at [404, 223] on icon at bounding box center [344, 235] width 160 height 32
click at [350, 224] on input "radio" at bounding box center [347, 227] width 6 height 6
radio input "true"
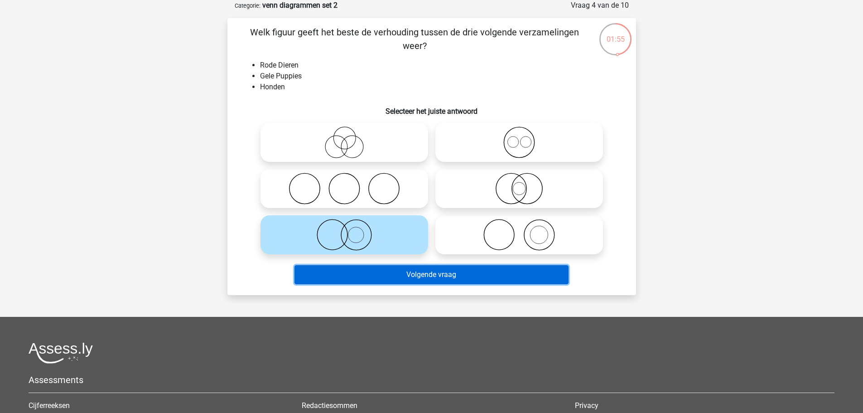
click at [451, 278] on button "Volgende vraag" at bounding box center [431, 274] width 274 height 19
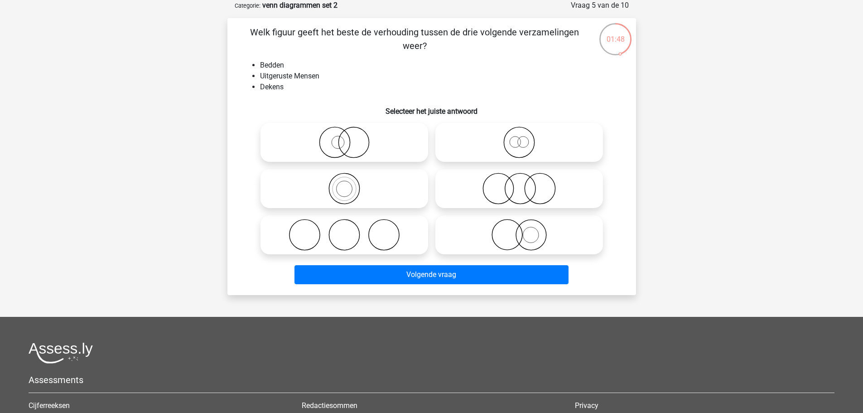
click at [354, 226] on icon at bounding box center [344, 235] width 160 height 32
click at [350, 226] on input "radio" at bounding box center [347, 227] width 6 height 6
radio input "true"
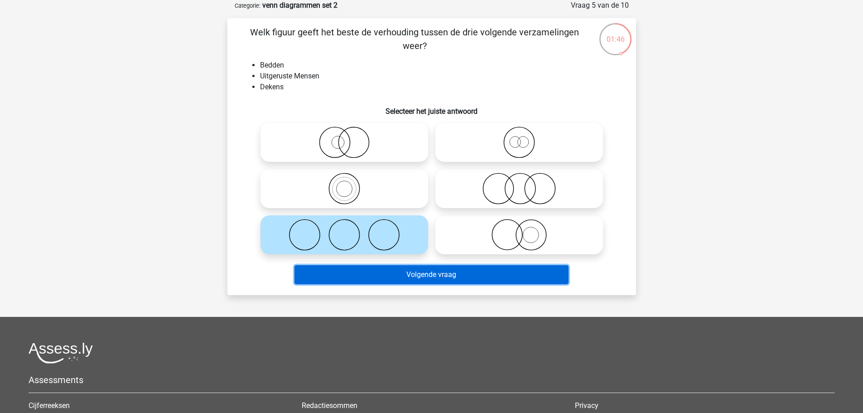
click at [461, 275] on button "Volgende vraag" at bounding box center [431, 274] width 274 height 19
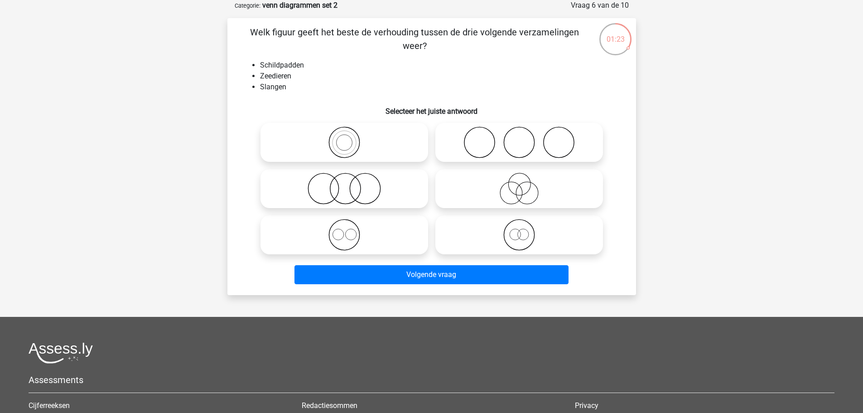
click at [448, 154] on icon at bounding box center [519, 142] width 160 height 32
click at [519, 138] on input "radio" at bounding box center [522, 135] width 6 height 6
radio input "true"
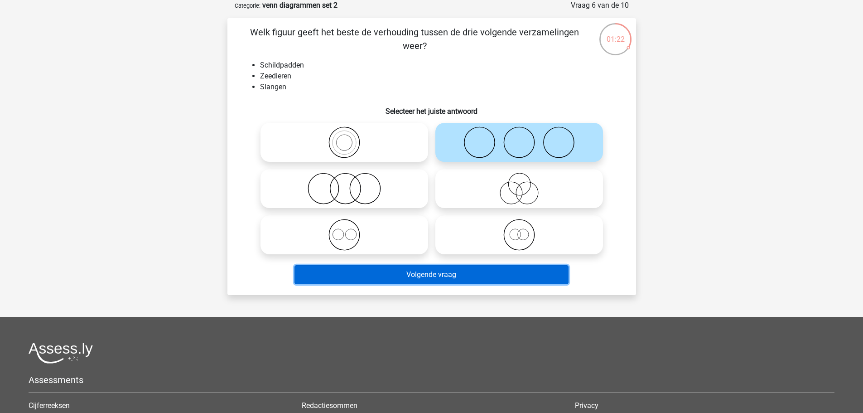
click at [474, 271] on button "Volgende vraag" at bounding box center [431, 274] width 274 height 19
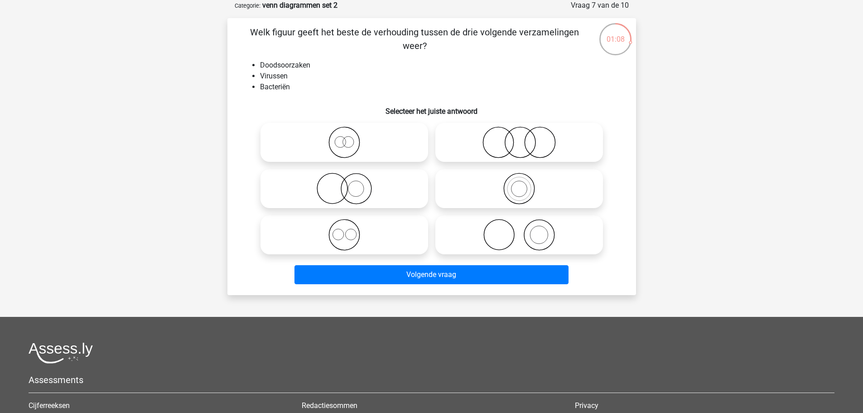
click at [544, 238] on icon at bounding box center [519, 235] width 160 height 32
click at [525, 230] on input "radio" at bounding box center [522, 227] width 6 height 6
radio input "true"
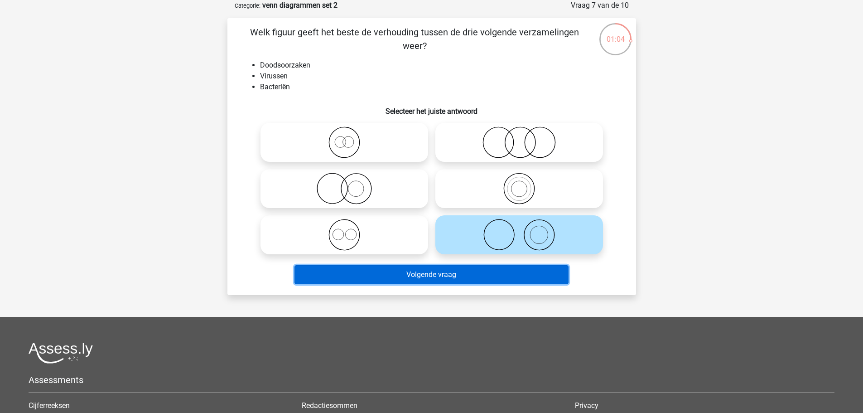
click at [527, 276] on button "Volgende vraag" at bounding box center [431, 274] width 274 height 19
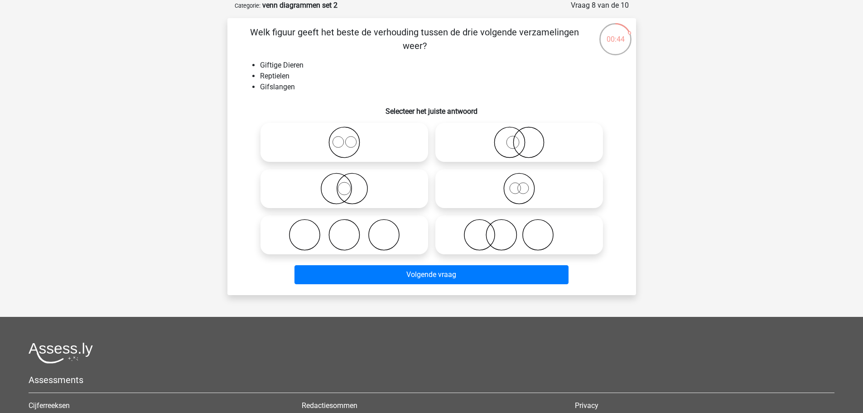
click at [528, 150] on icon at bounding box center [519, 142] width 160 height 32
click at [525, 138] on input "radio" at bounding box center [522, 135] width 6 height 6
radio input "true"
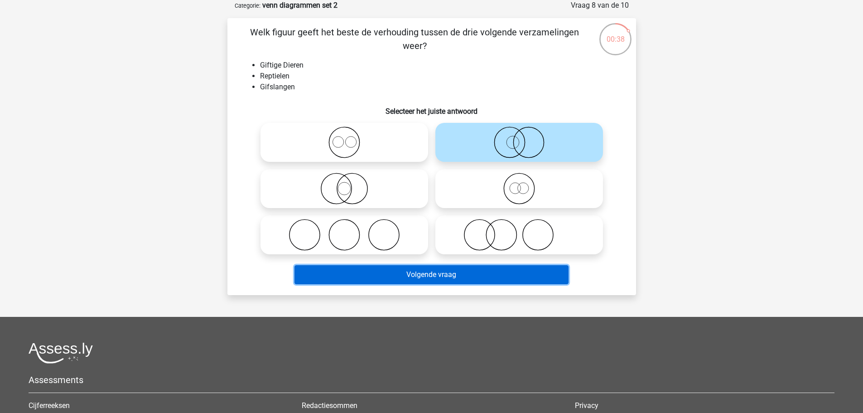
click at [502, 271] on button "Volgende vraag" at bounding box center [431, 274] width 274 height 19
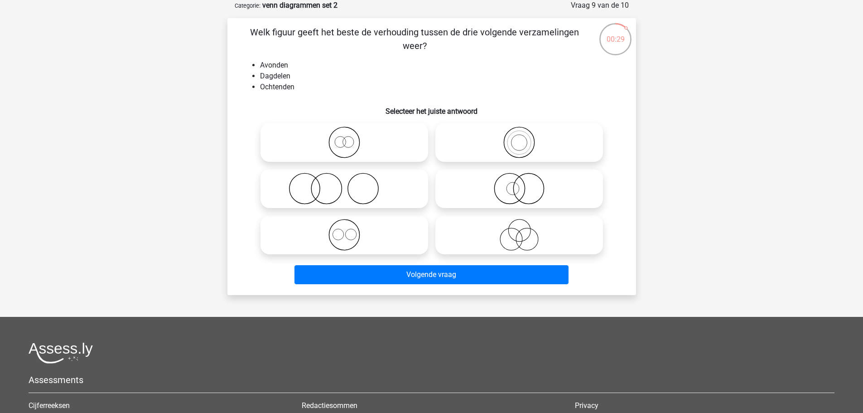
click at [376, 230] on icon at bounding box center [344, 235] width 160 height 32
click at [350, 230] on input "radio" at bounding box center [347, 227] width 6 height 6
radio input "true"
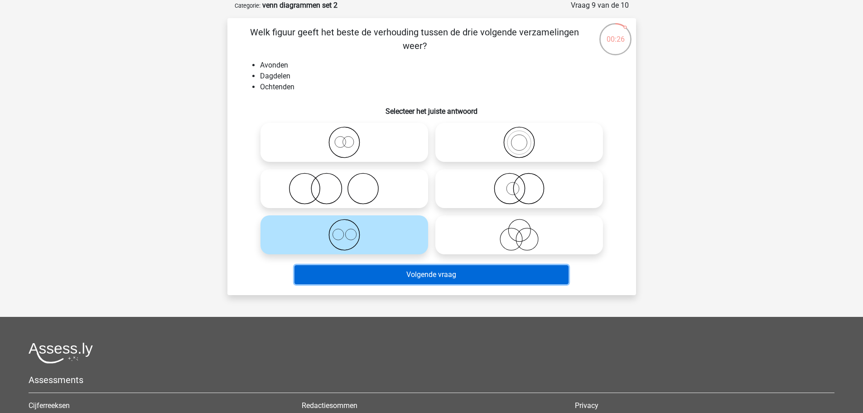
click at [449, 274] on button "Volgende vraag" at bounding box center [431, 274] width 274 height 19
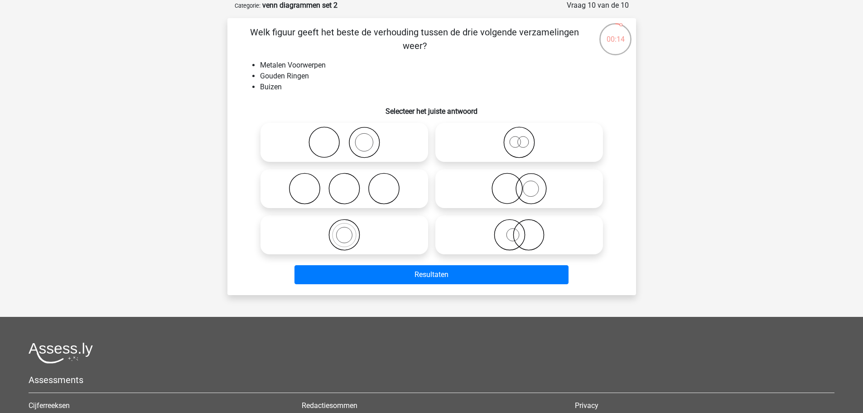
click at [475, 201] on icon at bounding box center [519, 189] width 160 height 32
click at [519, 184] on input "radio" at bounding box center [522, 181] width 6 height 6
radio input "true"
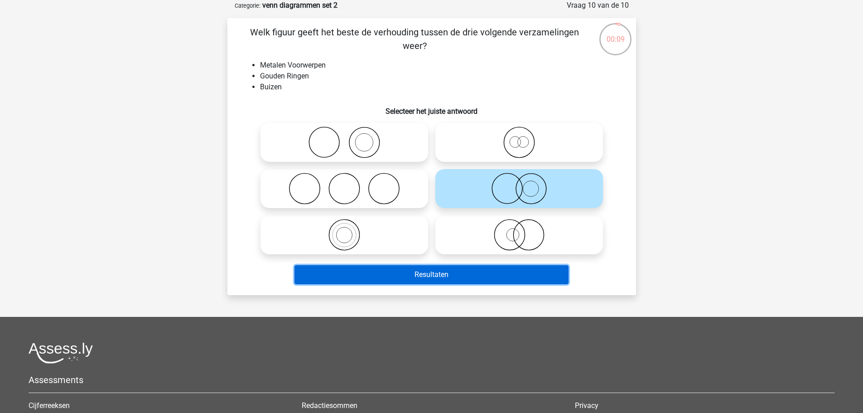
click at [496, 271] on button "Resultaten" at bounding box center [431, 274] width 274 height 19
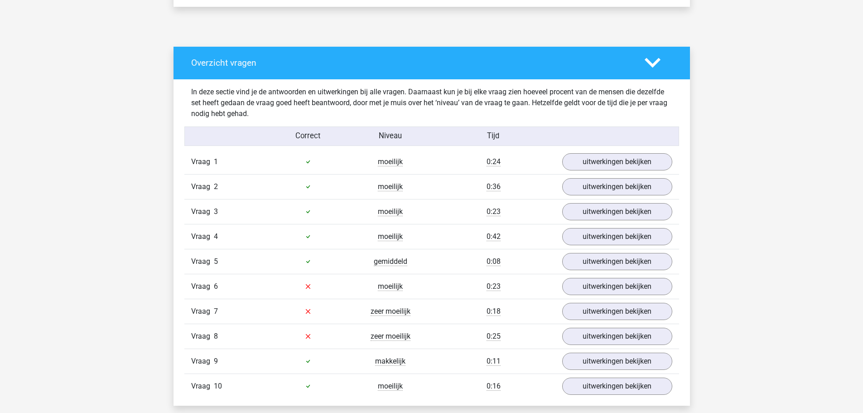
scroll to position [544, 0]
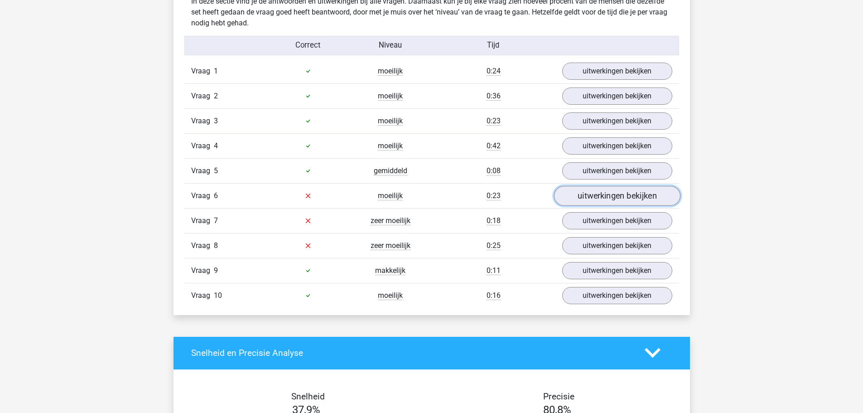
click at [584, 199] on link "uitwerkingen bekijken" at bounding box center [616, 196] width 126 height 20
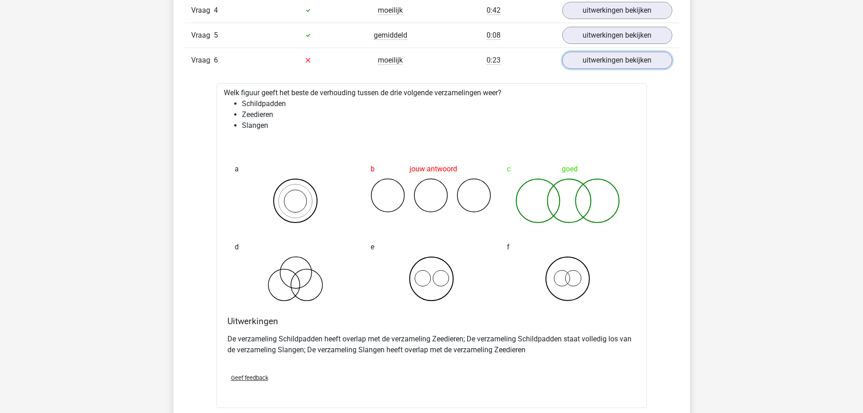
scroll to position [679, 0]
click at [587, 64] on link "uitwerkingen bekijken" at bounding box center [616, 60] width 126 height 20
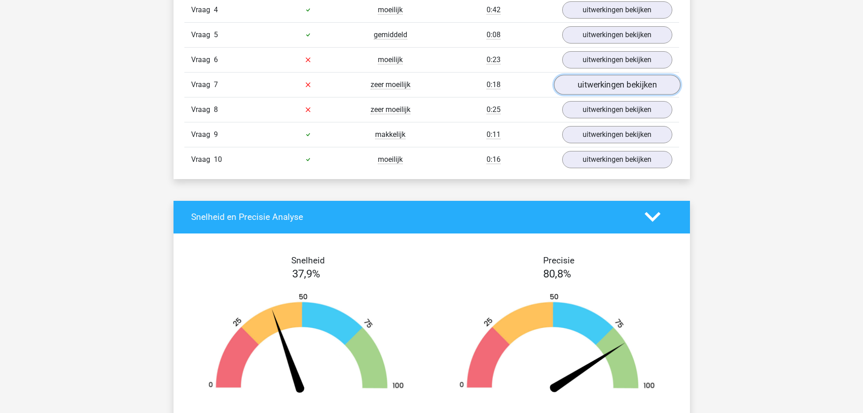
click at [592, 87] on link "uitwerkingen bekijken" at bounding box center [616, 85] width 126 height 20
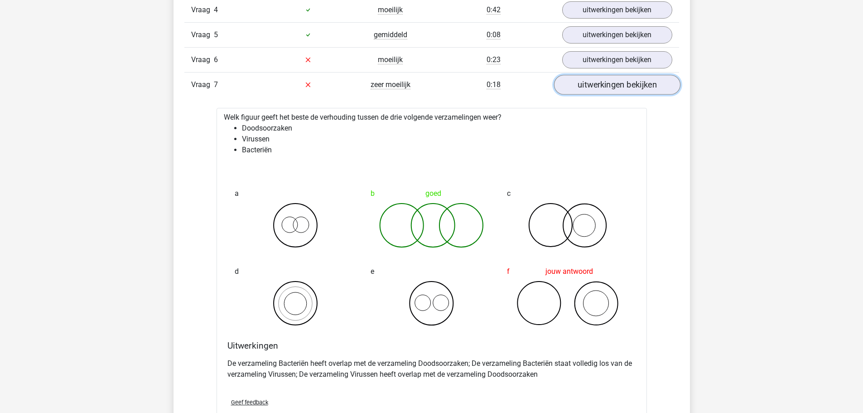
scroll to position [725, 0]
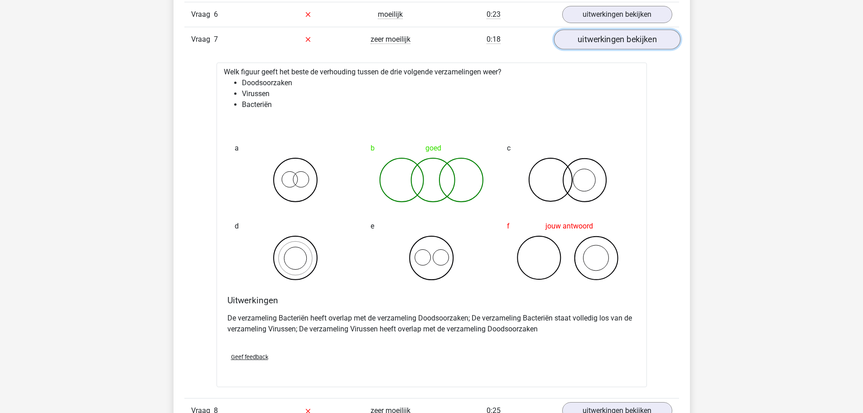
click at [606, 47] on link "uitwerkingen bekijken" at bounding box center [616, 39] width 126 height 20
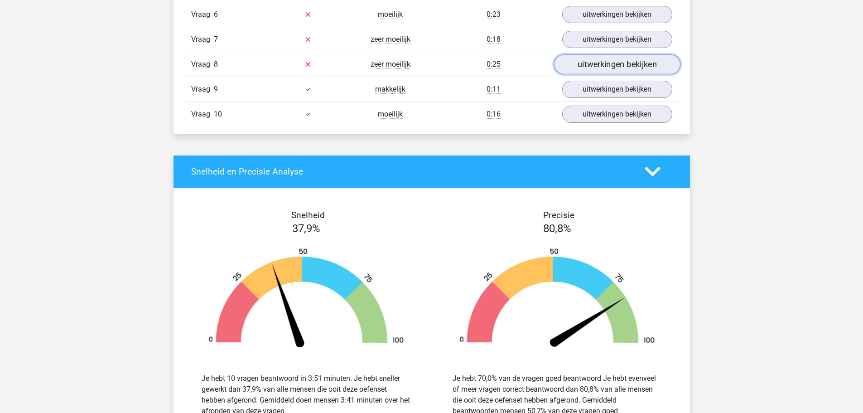
click at [627, 67] on link "uitwerkingen bekijken" at bounding box center [616, 64] width 126 height 20
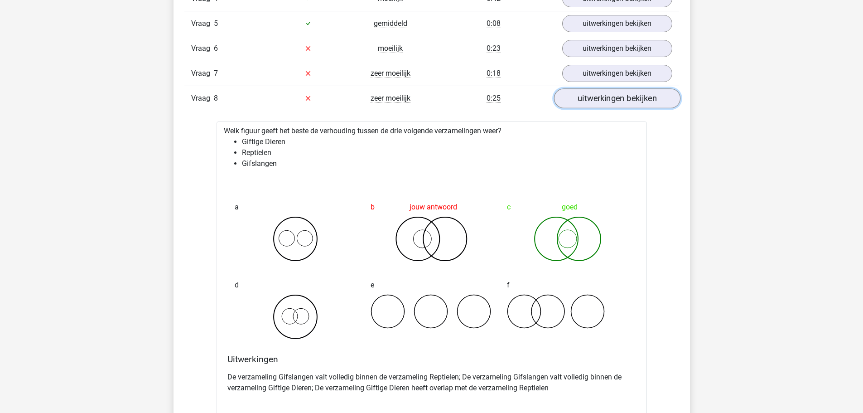
scroll to position [679, 0]
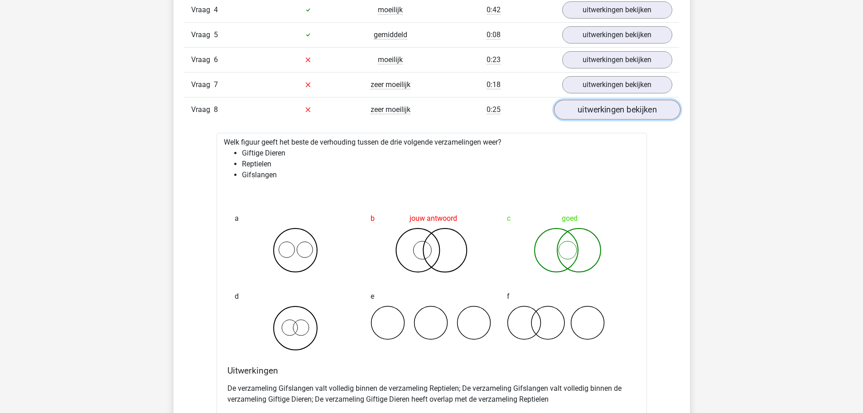
click at [597, 112] on link "uitwerkingen bekijken" at bounding box center [616, 110] width 126 height 20
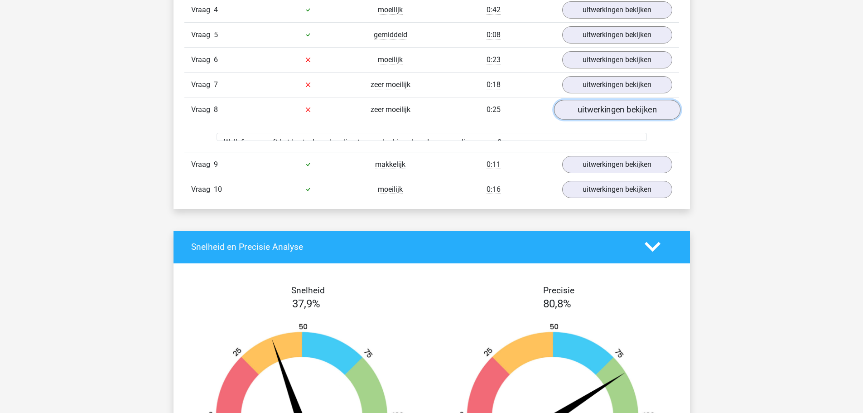
click at [597, 112] on link "uitwerkingen bekijken" at bounding box center [616, 110] width 126 height 20
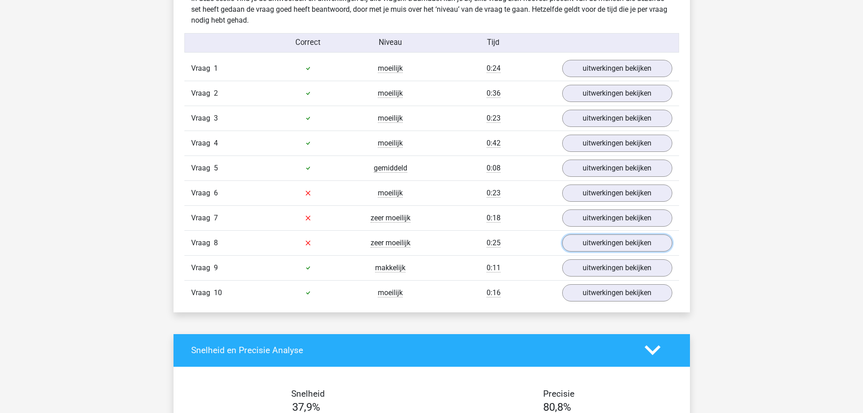
scroll to position [453, 0]
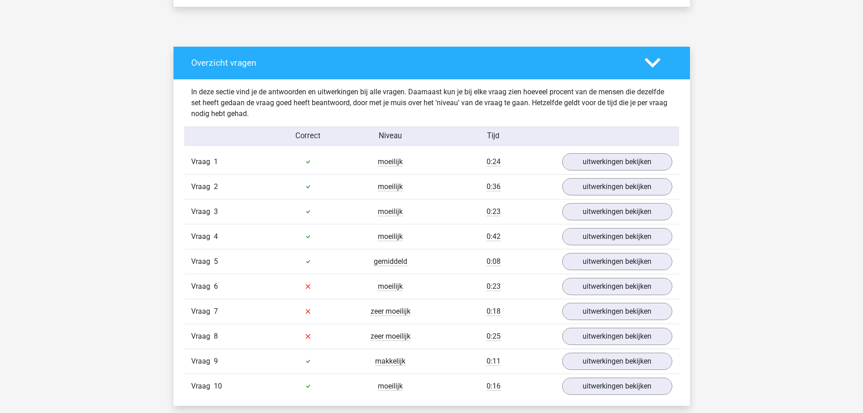
click at [712, 164] on div "Levi lpbdewinter@gmail.com" at bounding box center [431, 383] width 863 height 1672
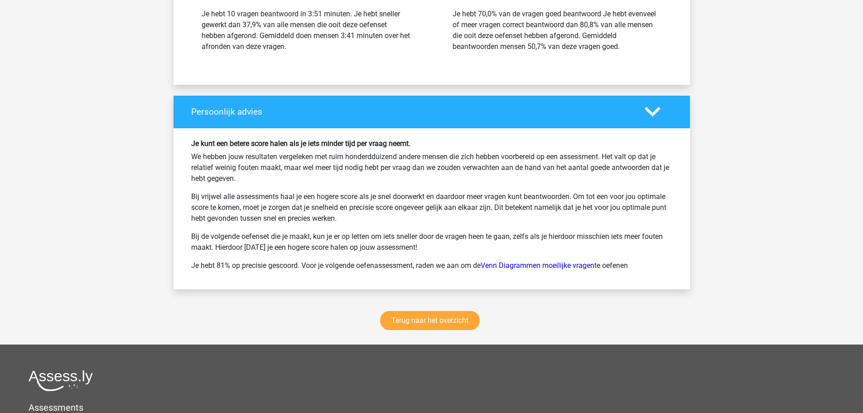
scroll to position [1260, 0]
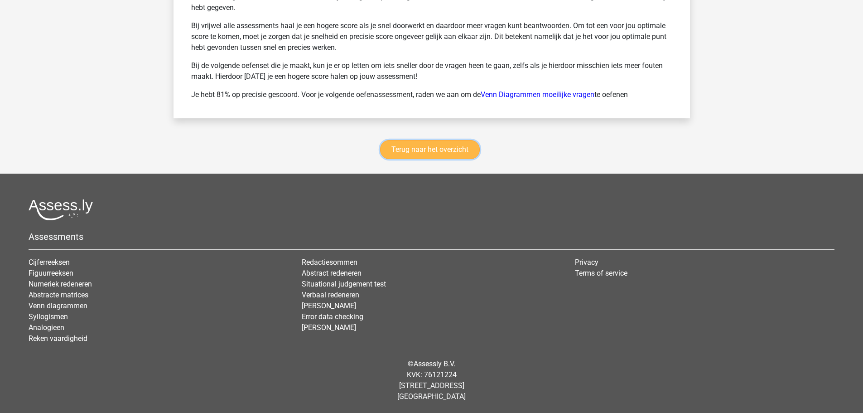
click at [432, 151] on link "Terug naar het overzicht" at bounding box center [430, 149] width 100 height 19
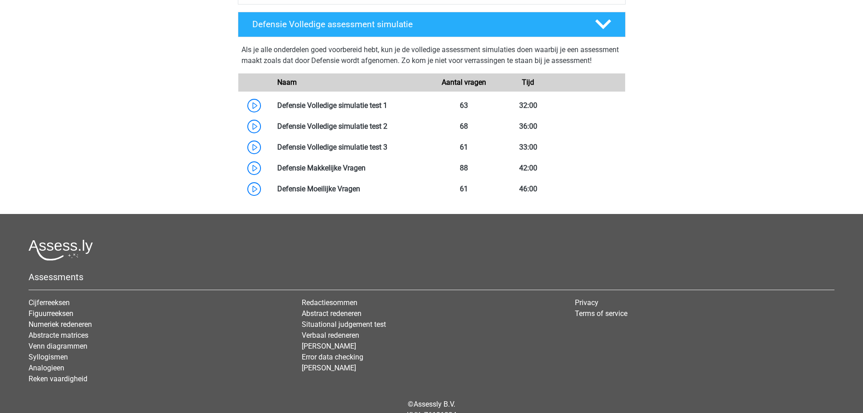
scroll to position [317, 0]
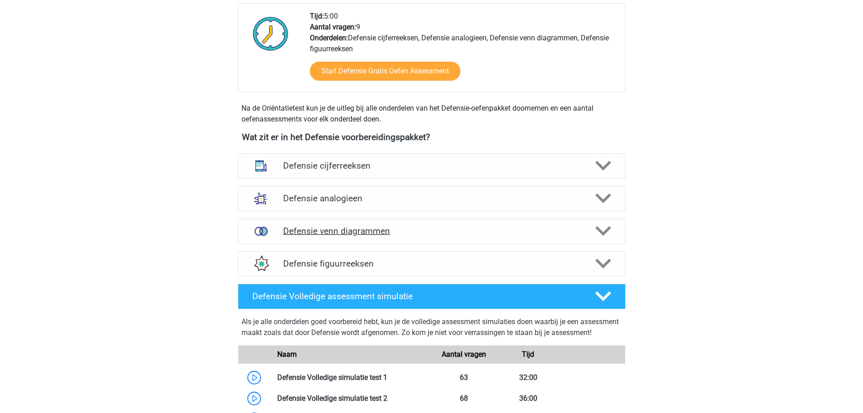
click at [389, 227] on h4 "Defensie venn diagrammen" at bounding box center [431, 231] width 297 height 10
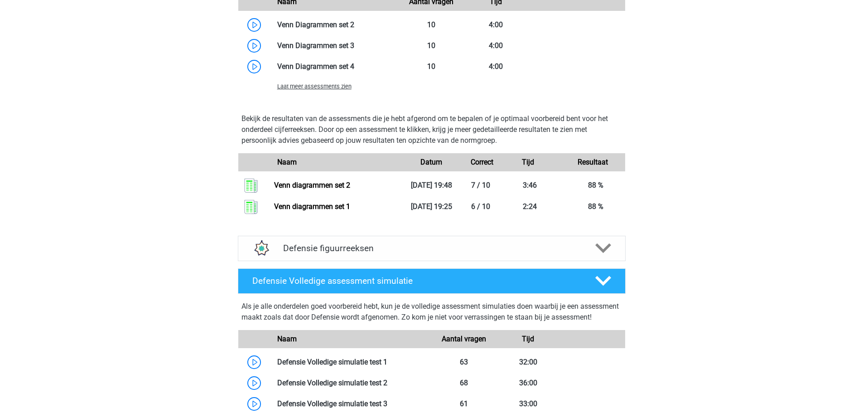
scroll to position [679, 0]
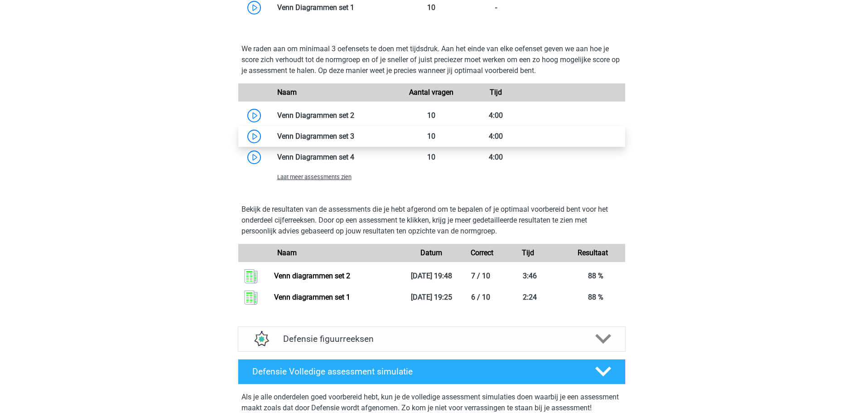
click at [354, 136] on link at bounding box center [354, 136] width 0 height 9
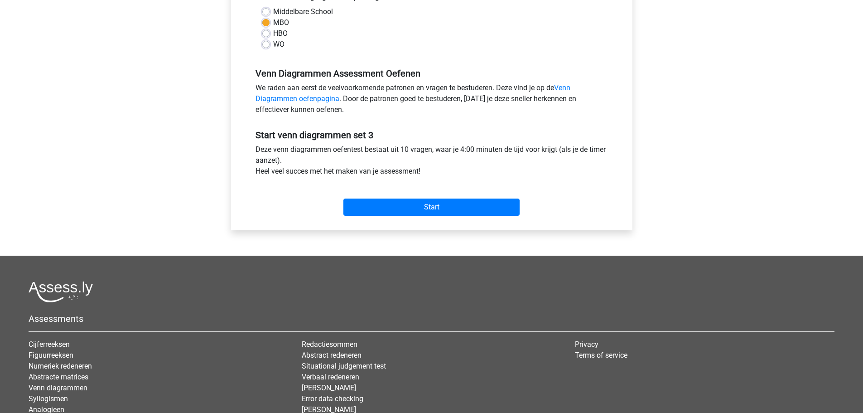
scroll to position [272, 0]
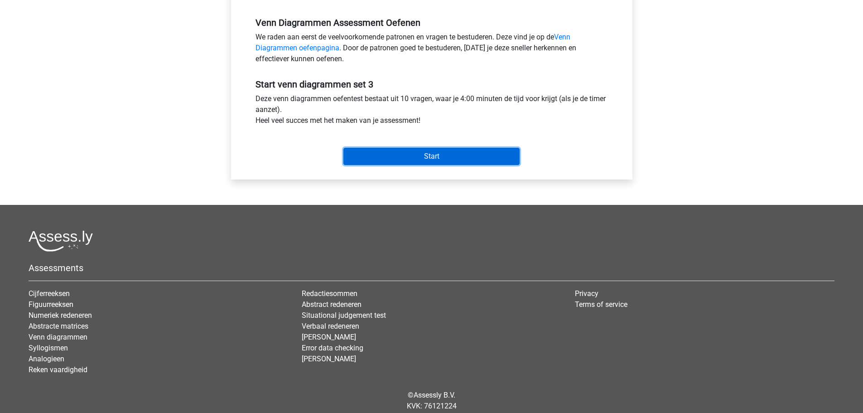
click at [417, 163] on input "Start" at bounding box center [431, 156] width 176 height 17
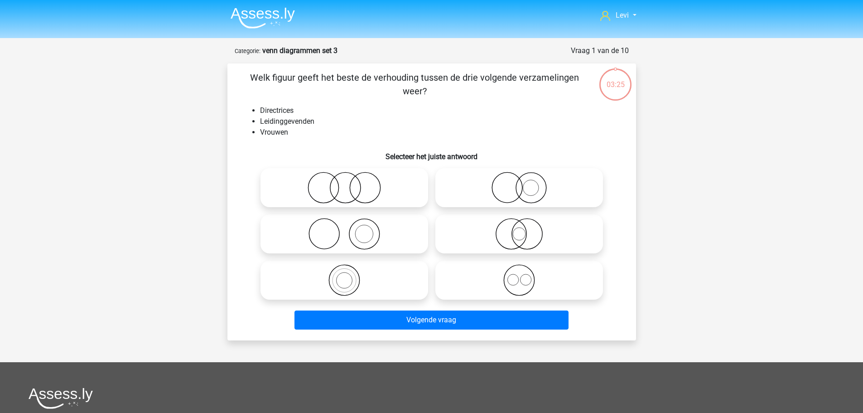
click at [523, 235] on icon at bounding box center [519, 234] width 160 height 32
click at [523, 229] on input "radio" at bounding box center [522, 226] width 6 height 6
radio input "true"
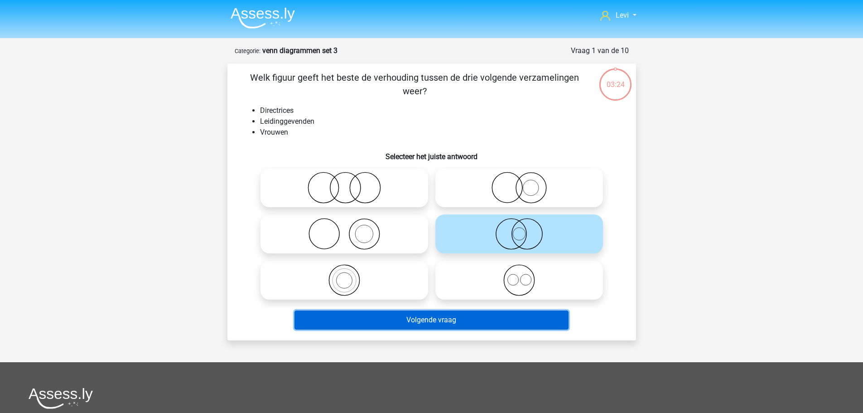
click at [476, 321] on button "Volgende vraag" at bounding box center [431, 319] width 274 height 19
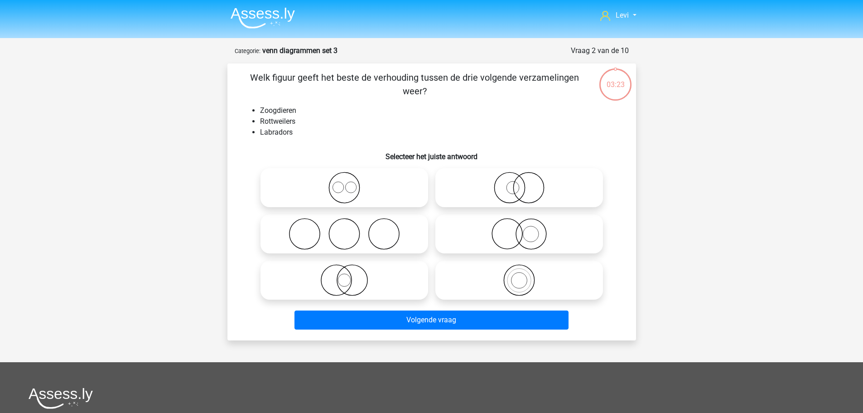
scroll to position [45, 0]
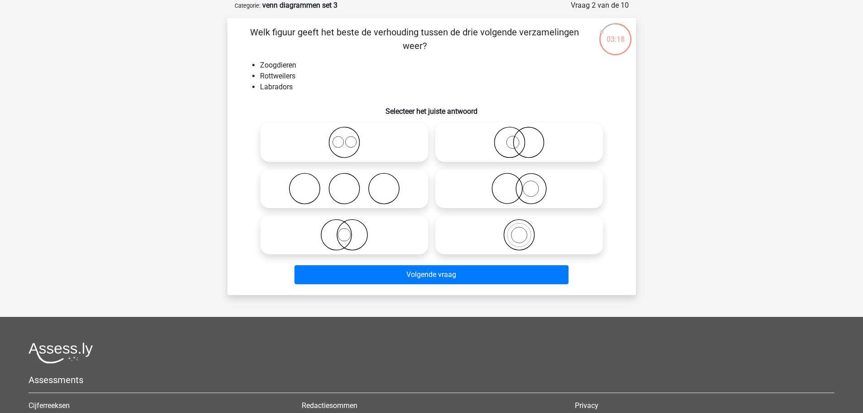
click at [339, 148] on icon at bounding box center [344, 142] width 160 height 32
click at [344, 138] on input "radio" at bounding box center [347, 135] width 6 height 6
radio input "true"
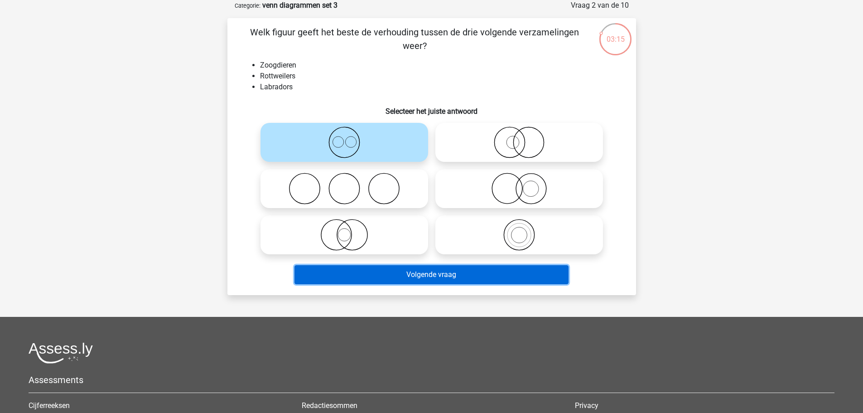
click at [432, 276] on button "Volgende vraag" at bounding box center [431, 274] width 274 height 19
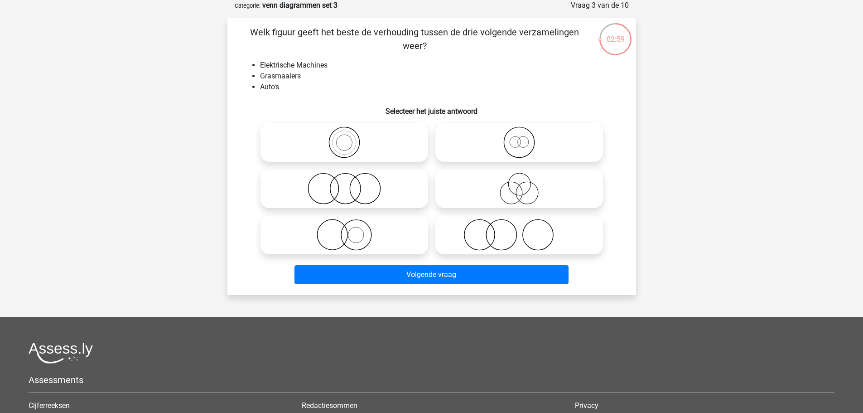
click at [305, 196] on icon at bounding box center [344, 189] width 160 height 32
click at [344, 184] on input "radio" at bounding box center [347, 181] width 6 height 6
radio input "true"
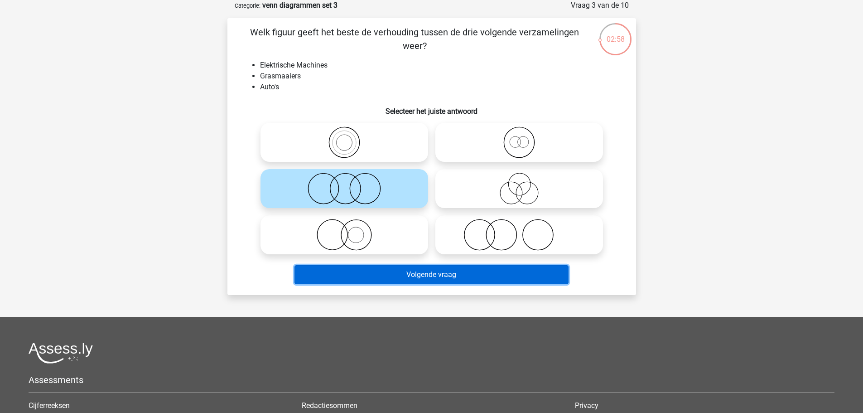
click at [420, 270] on button "Volgende vraag" at bounding box center [431, 274] width 274 height 19
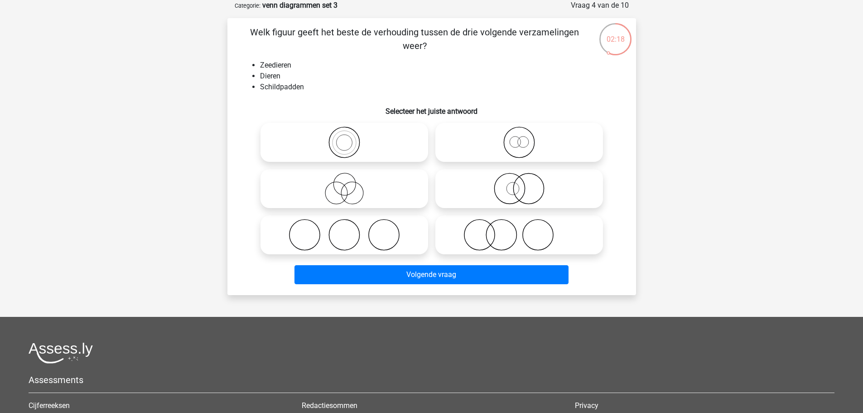
click at [399, 150] on icon at bounding box center [344, 142] width 160 height 32
click at [350, 138] on input "radio" at bounding box center [347, 135] width 6 height 6
radio input "true"
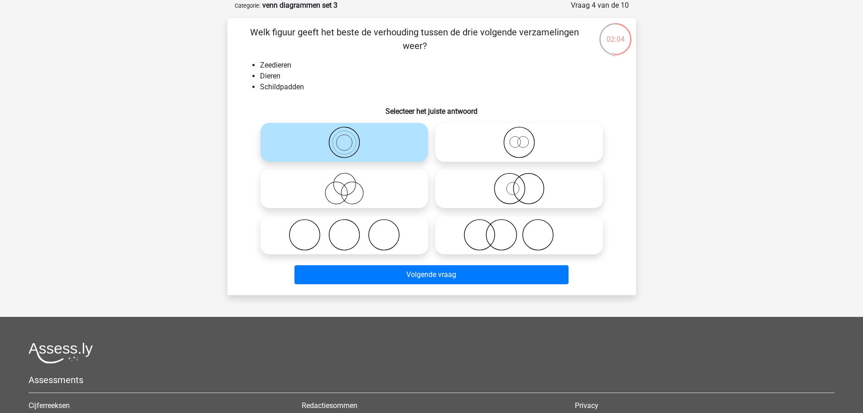
click at [368, 148] on icon at bounding box center [344, 142] width 160 height 32
click at [350, 138] on input "radio" at bounding box center [347, 135] width 6 height 6
click at [468, 145] on icon at bounding box center [519, 142] width 160 height 32
click at [519, 138] on input "radio" at bounding box center [522, 135] width 6 height 6
radio input "true"
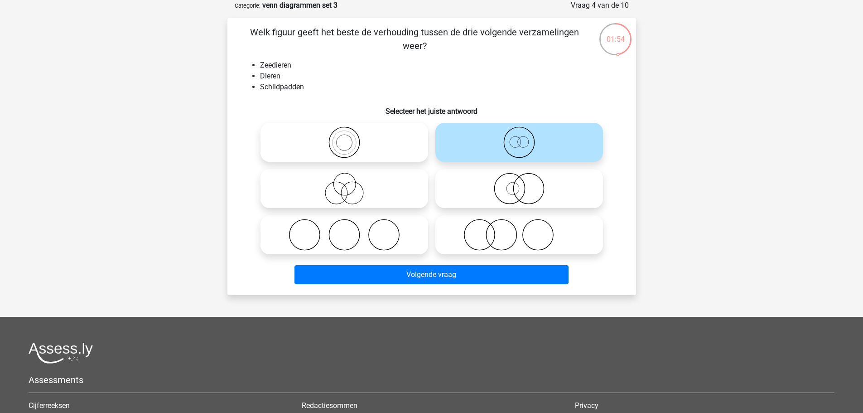
click at [504, 184] on icon at bounding box center [519, 189] width 160 height 32
click at [519, 184] on input "radio" at bounding box center [522, 181] width 6 height 6
radio input "true"
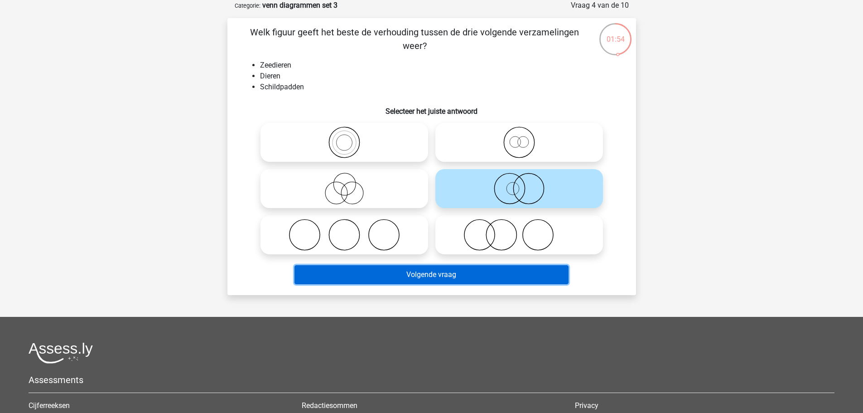
click at [537, 272] on button "Volgende vraag" at bounding box center [431, 274] width 274 height 19
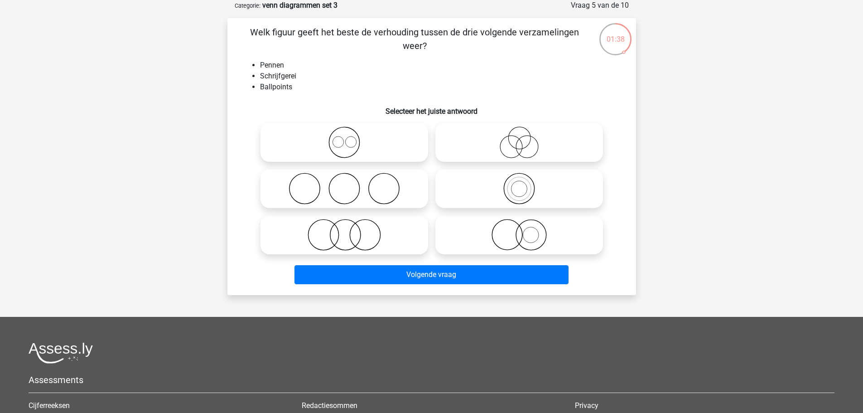
click at [555, 147] on icon at bounding box center [519, 142] width 160 height 32
click at [525, 138] on input "radio" at bounding box center [522, 135] width 6 height 6
radio input "true"
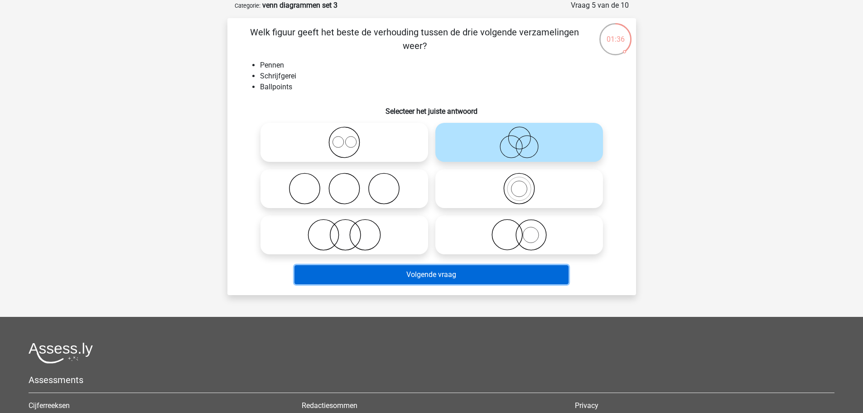
click at [513, 276] on button "Volgende vraag" at bounding box center [431, 274] width 274 height 19
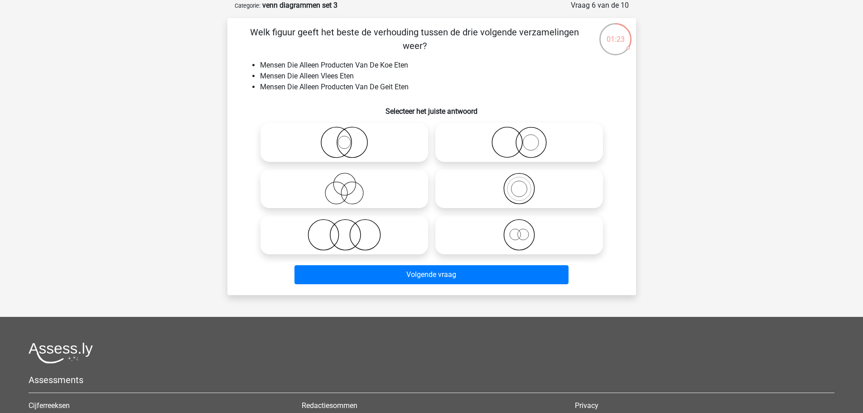
click at [387, 243] on icon at bounding box center [344, 235] width 160 height 32
click at [350, 230] on input "radio" at bounding box center [347, 227] width 6 height 6
radio input "true"
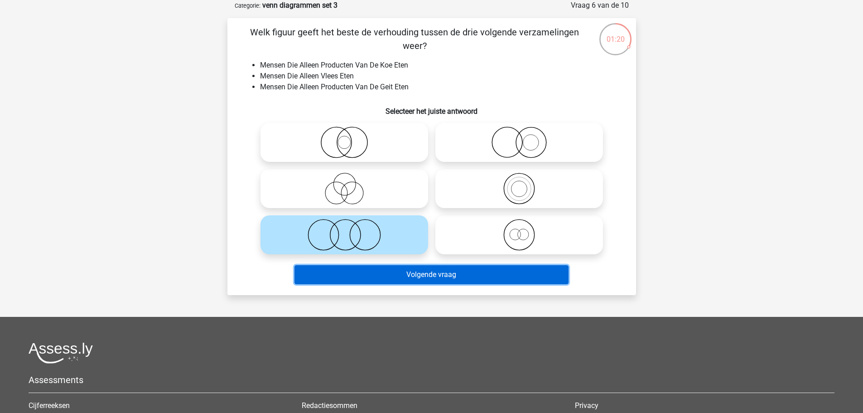
click at [457, 278] on button "Volgende vraag" at bounding box center [431, 274] width 274 height 19
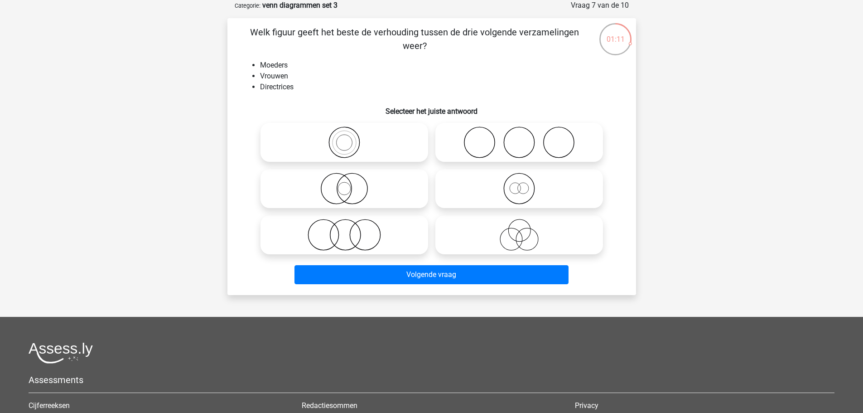
click at [328, 185] on icon at bounding box center [344, 189] width 160 height 32
click at [344, 184] on input "radio" at bounding box center [347, 181] width 6 height 6
radio input "true"
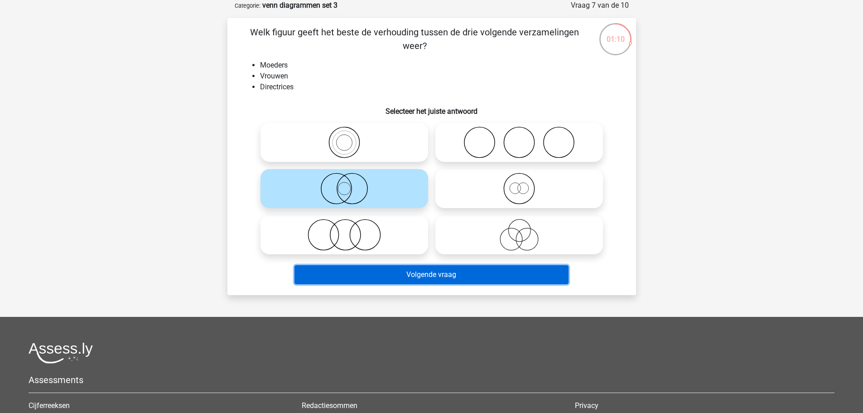
click at [441, 279] on button "Volgende vraag" at bounding box center [431, 274] width 274 height 19
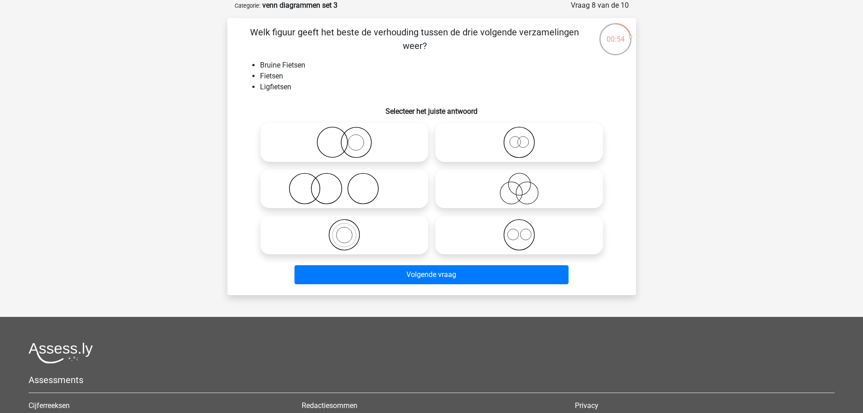
click at [469, 146] on icon at bounding box center [519, 142] width 160 height 32
click at [519, 138] on input "radio" at bounding box center [522, 135] width 6 height 6
radio input "true"
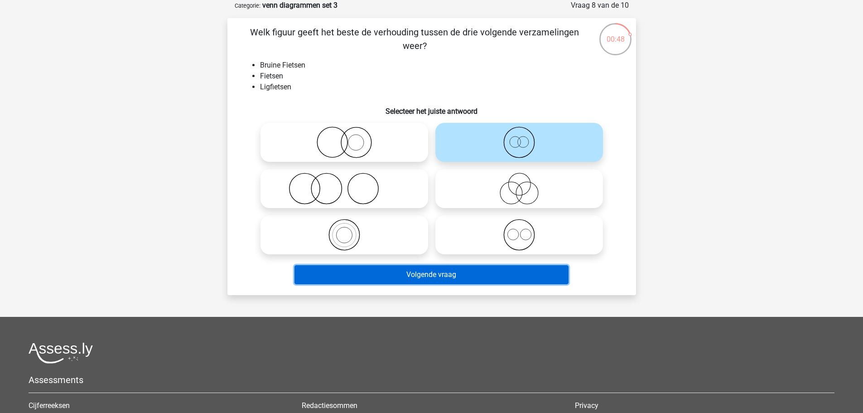
click at [462, 278] on button "Volgende vraag" at bounding box center [431, 274] width 274 height 19
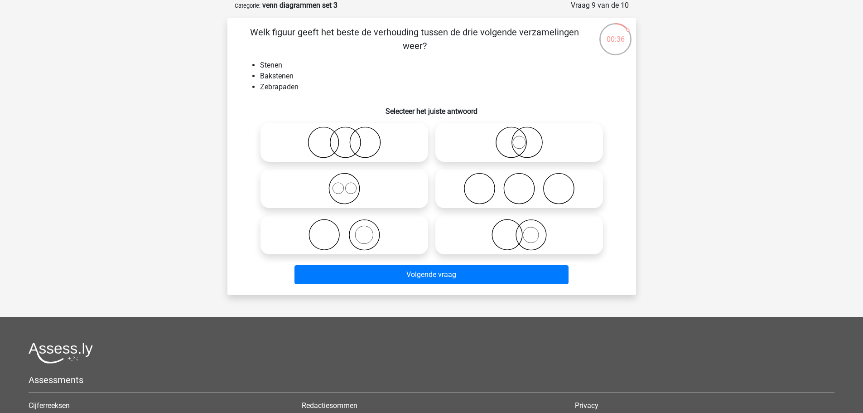
click at [402, 233] on icon at bounding box center [344, 235] width 160 height 32
click at [350, 230] on input "radio" at bounding box center [347, 227] width 6 height 6
radio input "true"
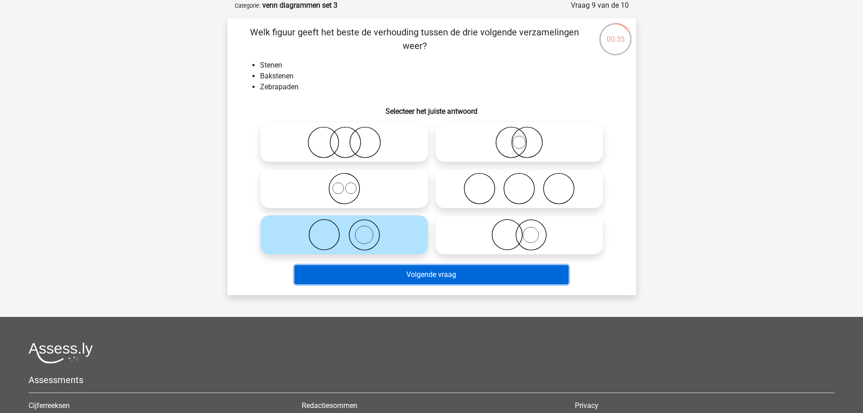
click at [447, 275] on button "Volgende vraag" at bounding box center [431, 274] width 274 height 19
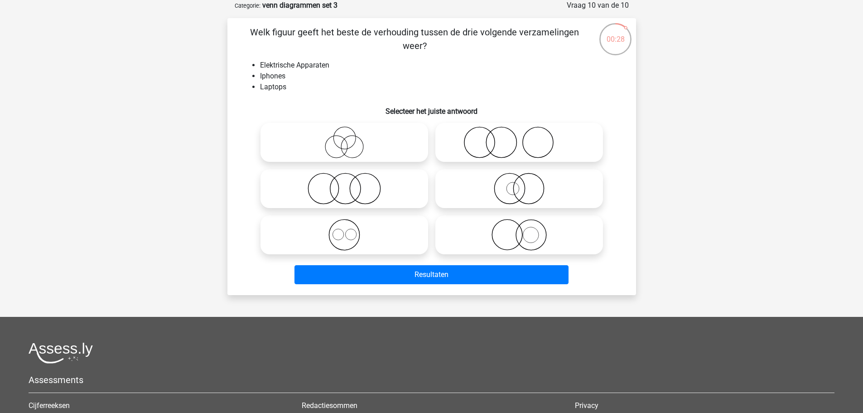
click at [363, 238] on icon at bounding box center [344, 235] width 160 height 32
click at [350, 230] on input "radio" at bounding box center [347, 227] width 6 height 6
radio input "true"
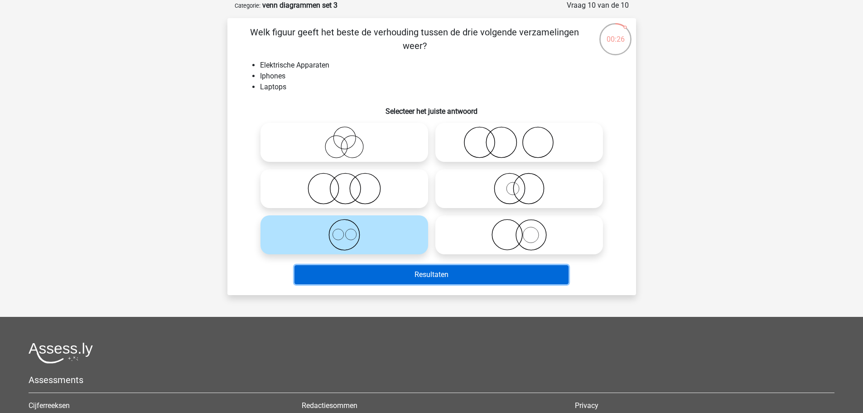
click at [476, 281] on button "Resultaten" at bounding box center [431, 274] width 274 height 19
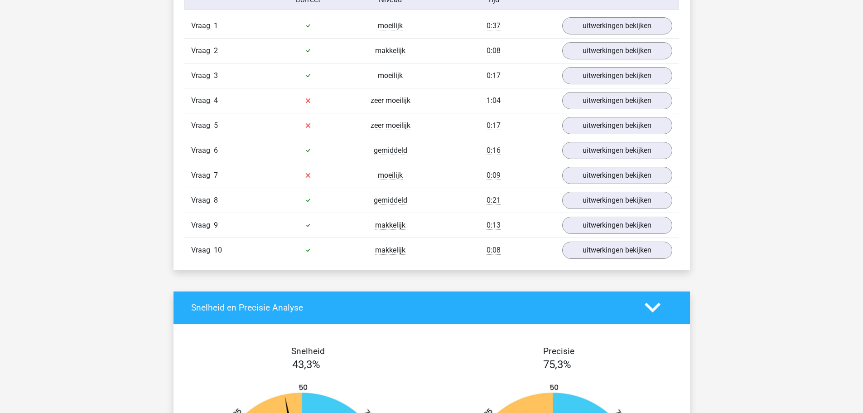
scroll to position [453, 0]
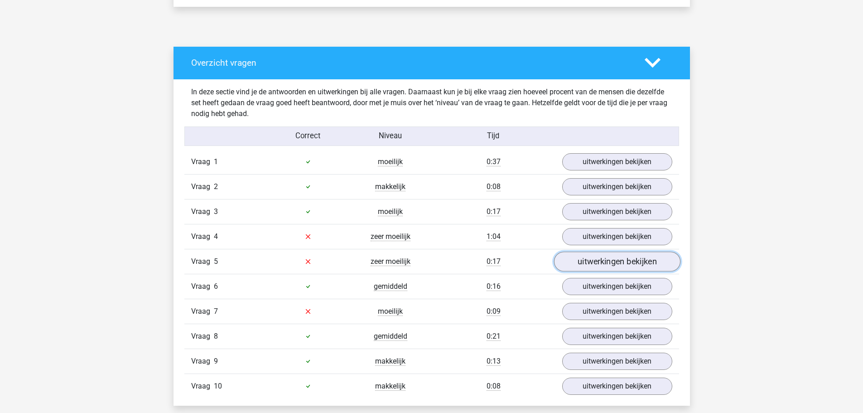
click at [601, 256] on link "uitwerkingen bekijken" at bounding box center [616, 261] width 126 height 20
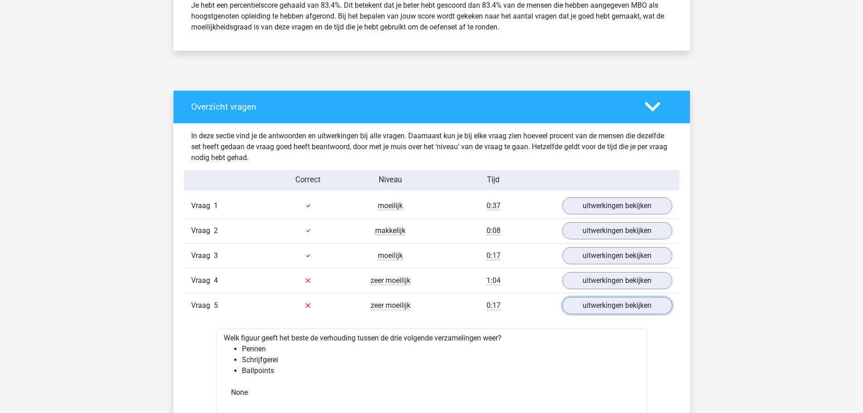
scroll to position [408, 0]
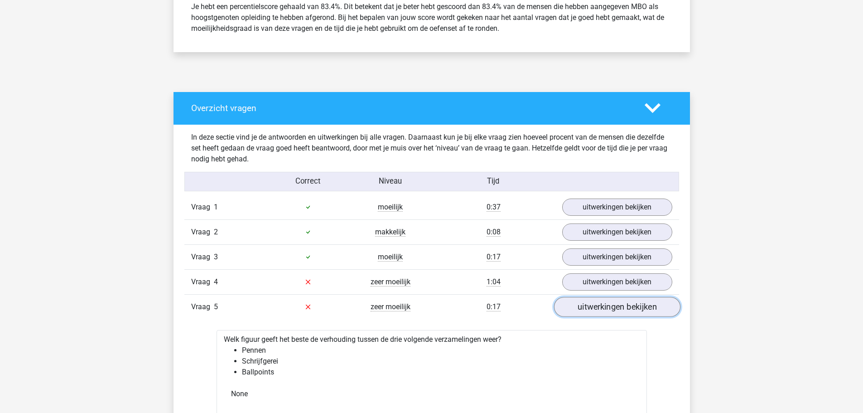
click at [618, 306] on link "uitwerkingen bekijken" at bounding box center [616, 307] width 126 height 20
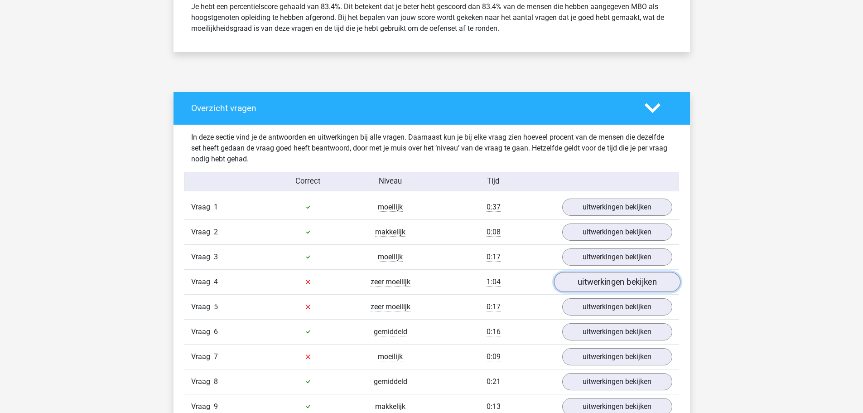
click at [618, 285] on link "uitwerkingen bekijken" at bounding box center [616, 282] width 126 height 20
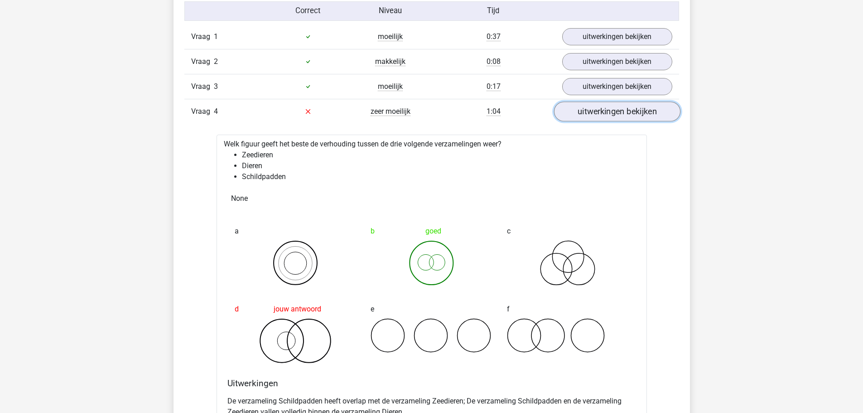
scroll to position [634, 0]
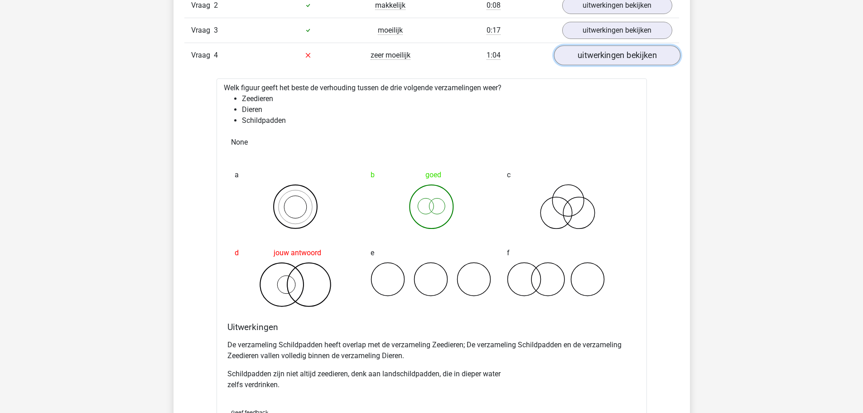
click at [590, 59] on link "uitwerkingen bekijken" at bounding box center [616, 55] width 126 height 20
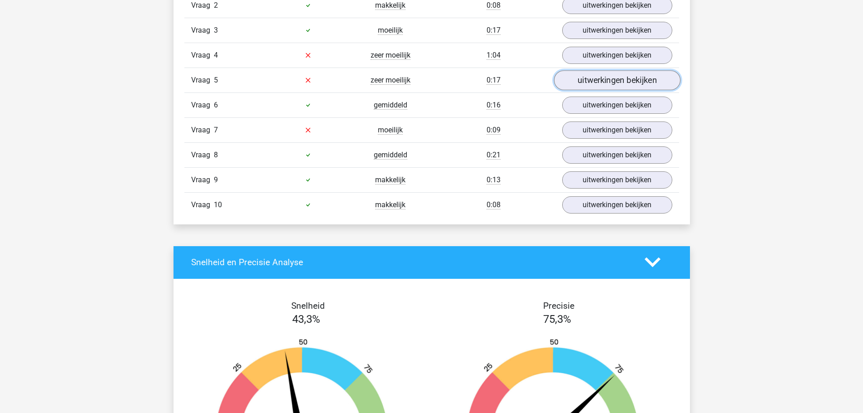
click at [593, 82] on link "uitwerkingen bekijken" at bounding box center [616, 80] width 126 height 20
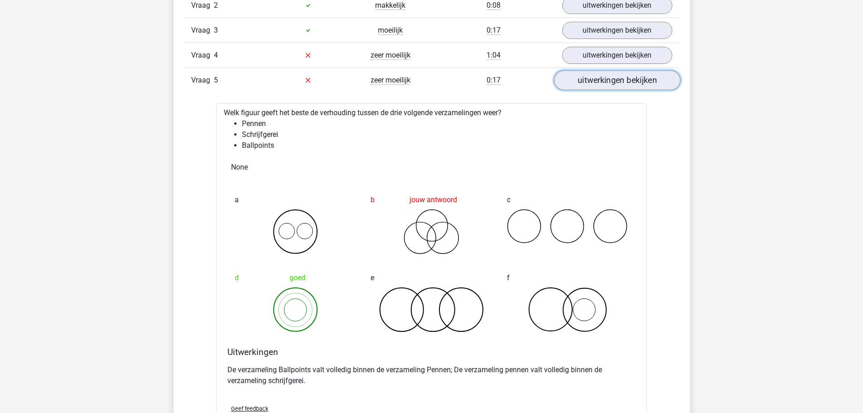
click at [593, 82] on link "uitwerkingen bekijken" at bounding box center [616, 80] width 126 height 20
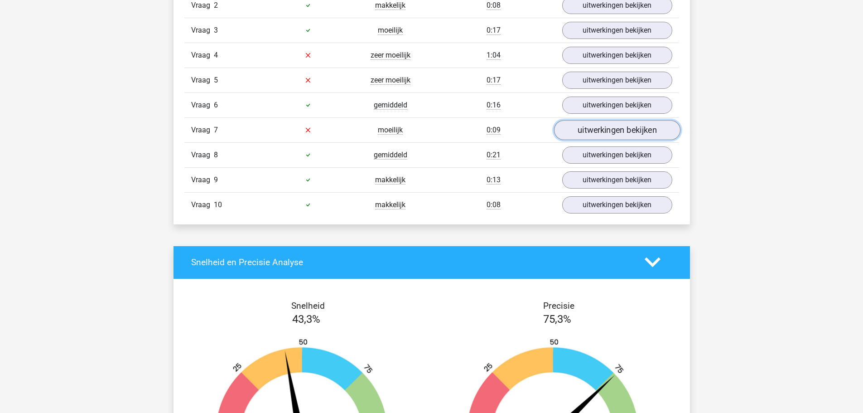
click at [593, 137] on link "uitwerkingen bekijken" at bounding box center [616, 130] width 126 height 20
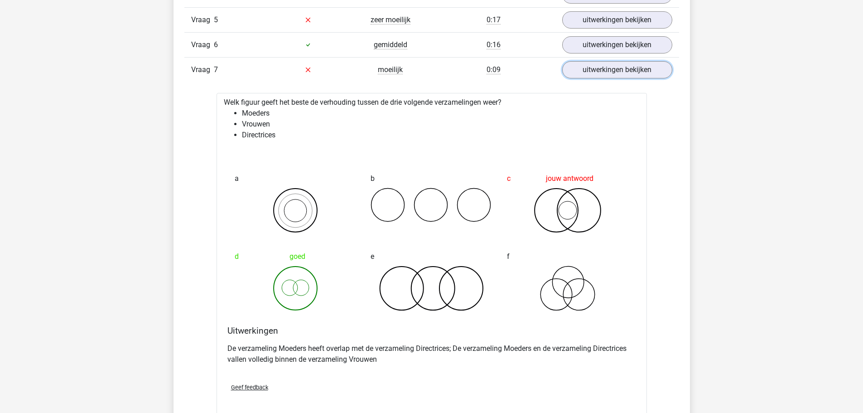
scroll to position [725, 0]
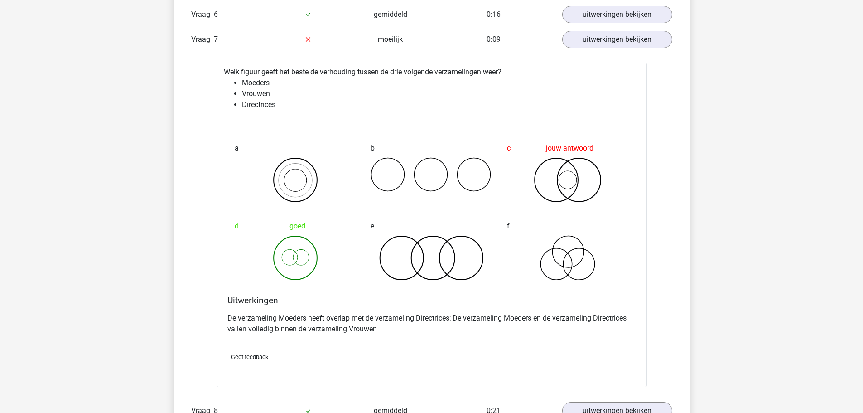
drag, startPoint x: 570, startPoint y: 178, endPoint x: 595, endPoint y: 30, distance: 149.7
click at [595, 30] on div "Vraag 7 moeilijk 0:09 uitwerkingen bekijken" at bounding box center [431, 39] width 495 height 25
click at [597, 37] on link "uitwerkingen bekijken" at bounding box center [616, 39] width 126 height 20
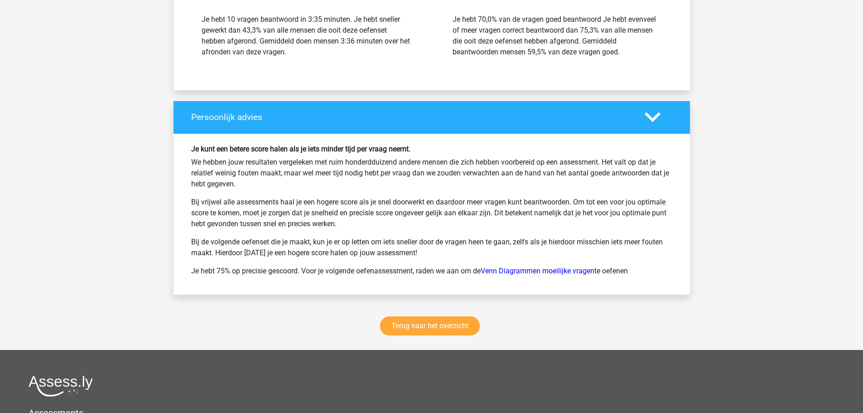
scroll to position [1087, 0]
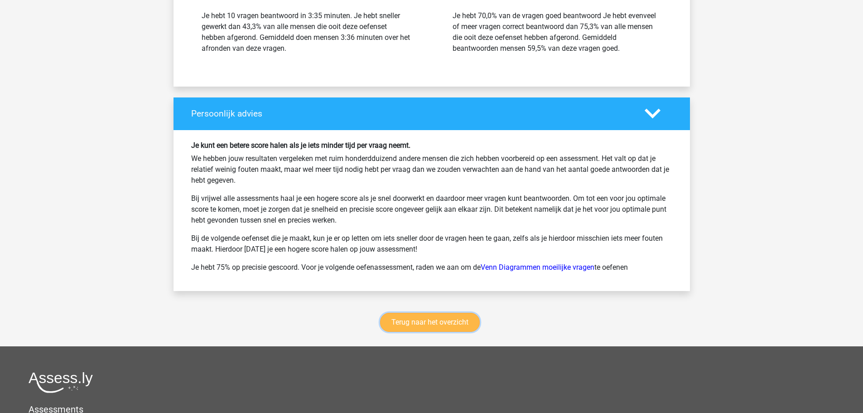
click at [452, 321] on link "Terug naar het overzicht" at bounding box center [430, 322] width 100 height 19
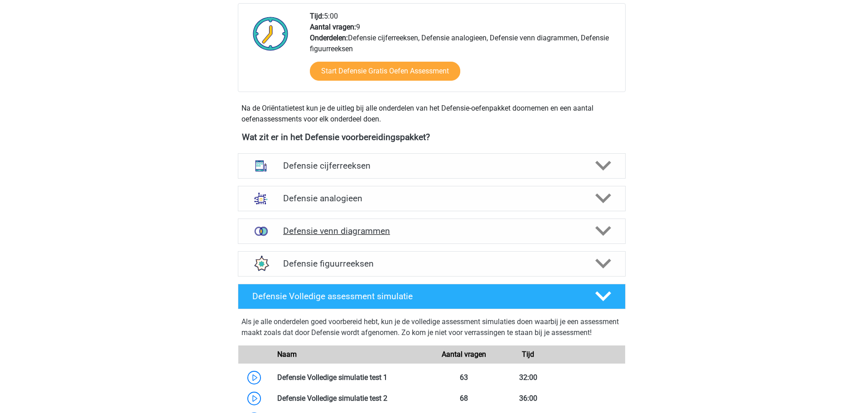
click at [384, 236] on h4 "Defensie venn diagrammen" at bounding box center [431, 231] width 297 height 10
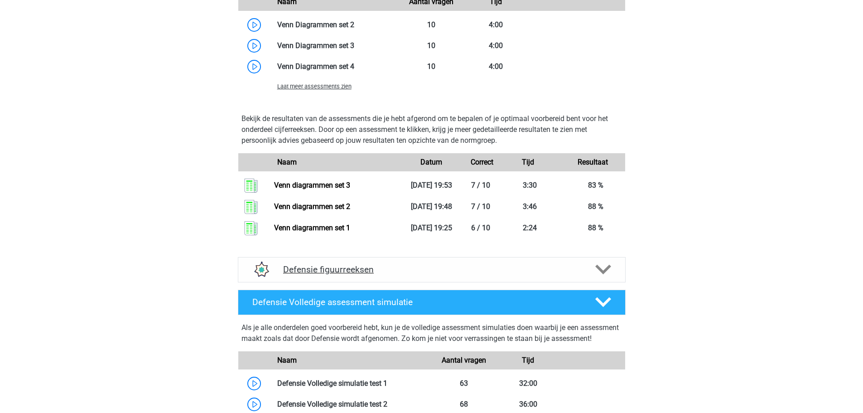
scroll to position [634, 0]
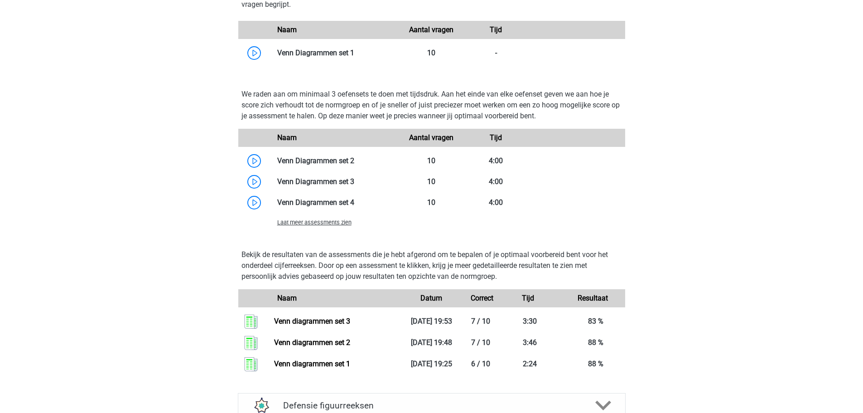
click at [348, 221] on span "Laat meer assessments zien" at bounding box center [314, 222] width 74 height 7
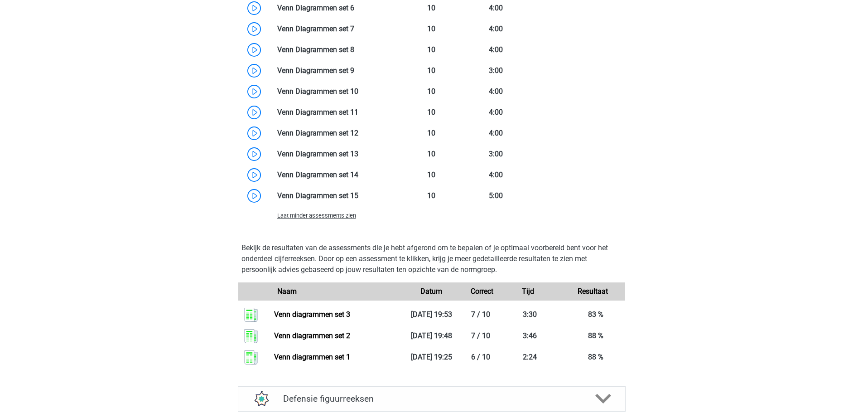
scroll to position [815, 0]
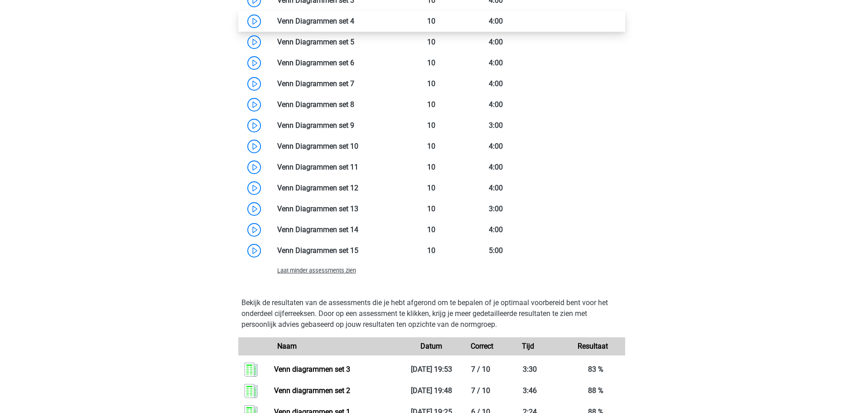
click at [354, 24] on link at bounding box center [354, 21] width 0 height 9
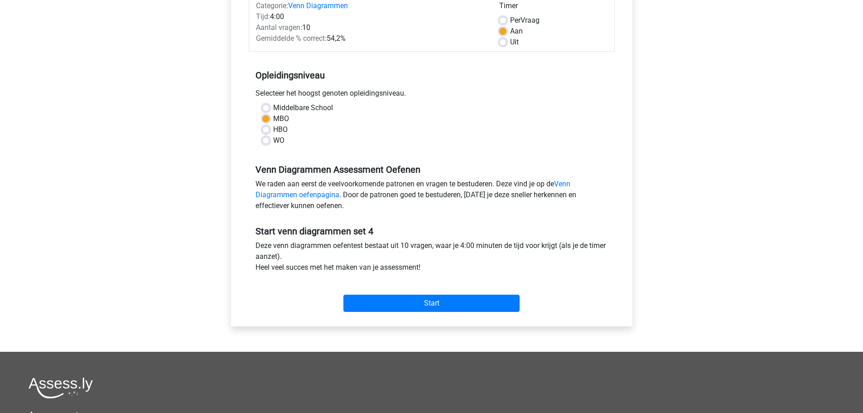
scroll to position [136, 0]
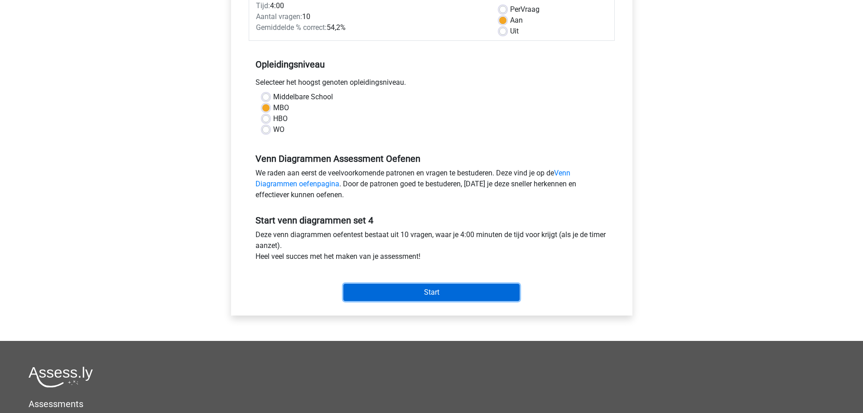
click at [452, 292] on input "Start" at bounding box center [431, 292] width 176 height 17
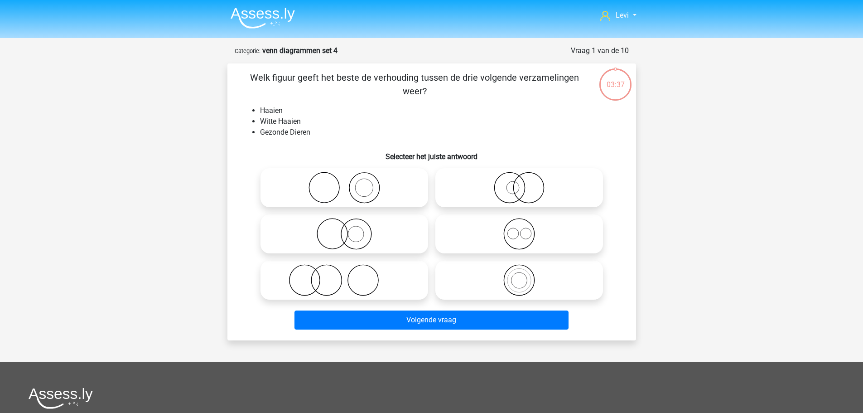
click at [491, 181] on icon at bounding box center [519, 188] width 160 height 32
click at [519, 181] on input "radio" at bounding box center [522, 180] width 6 height 6
radio input "true"
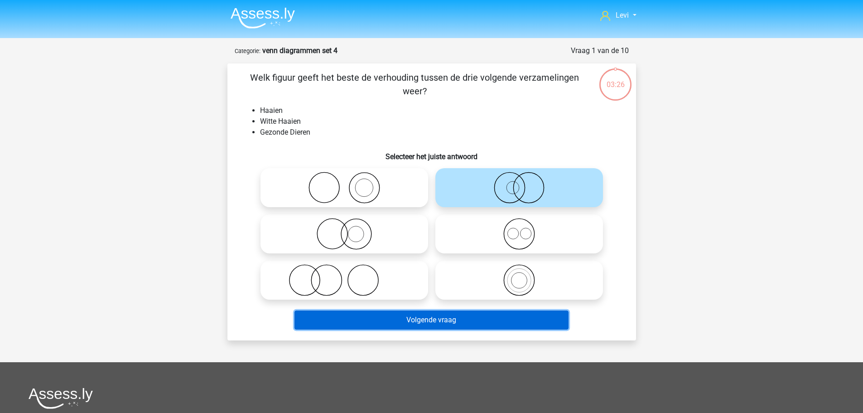
click at [486, 318] on button "Volgende vraag" at bounding box center [431, 319] width 274 height 19
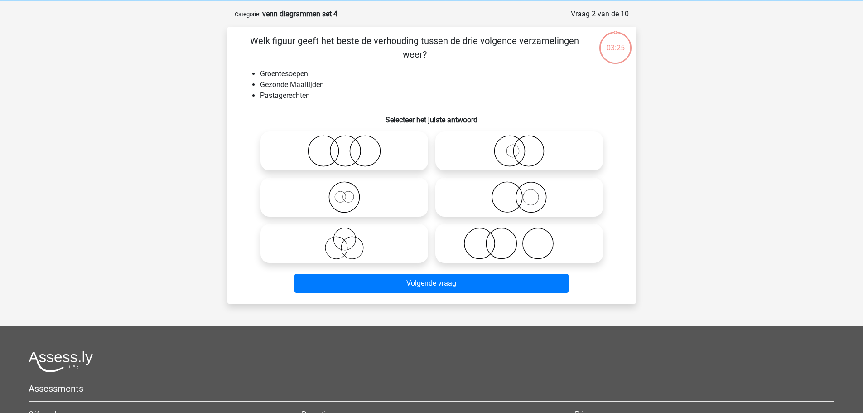
scroll to position [45, 0]
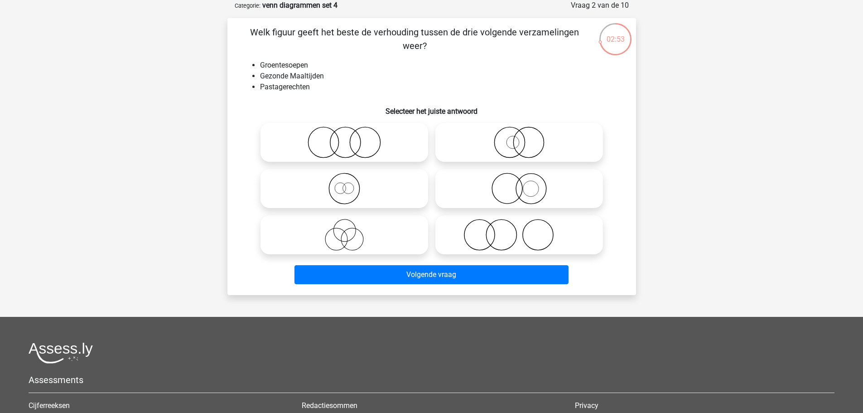
click at [292, 138] on icon at bounding box center [344, 142] width 160 height 32
click at [344, 138] on input "radio" at bounding box center [347, 135] width 6 height 6
radio input "true"
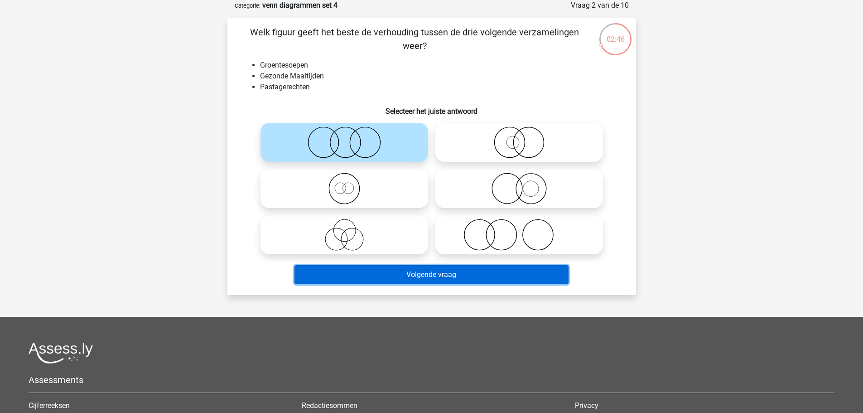
click at [436, 275] on button "Volgende vraag" at bounding box center [431, 274] width 274 height 19
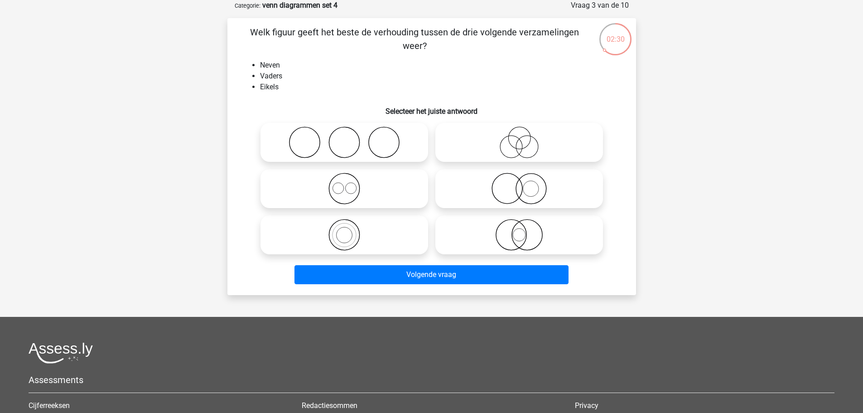
click at [500, 138] on icon at bounding box center [519, 142] width 160 height 32
click at [519, 138] on input "radio" at bounding box center [522, 135] width 6 height 6
radio input "true"
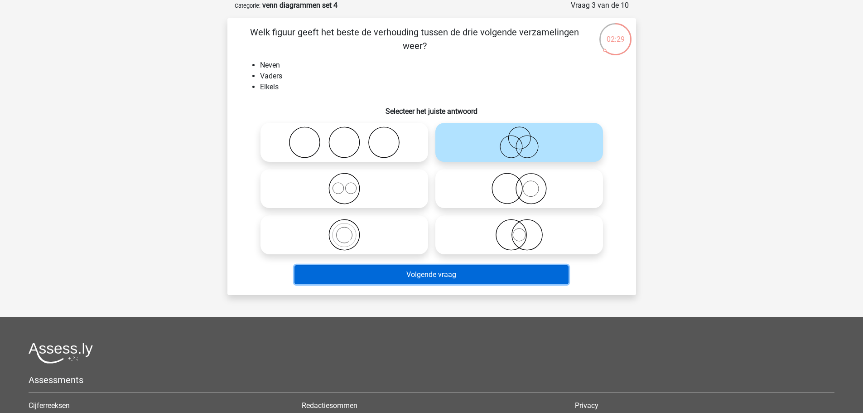
click at [494, 270] on button "Volgende vraag" at bounding box center [431, 274] width 274 height 19
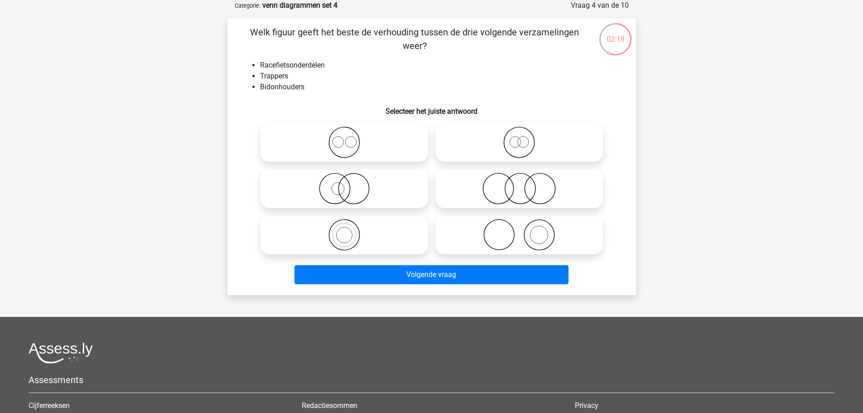
click at [322, 140] on icon at bounding box center [344, 142] width 160 height 32
click at [344, 138] on input "radio" at bounding box center [347, 135] width 6 height 6
radio input "true"
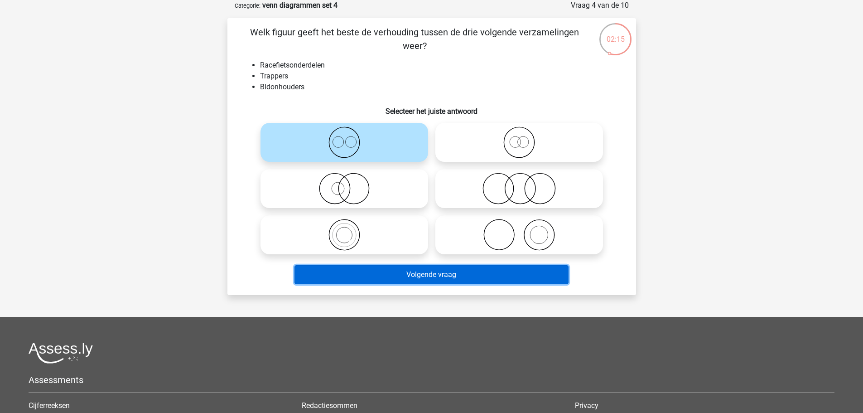
click at [466, 279] on button "Volgende vraag" at bounding box center [431, 274] width 274 height 19
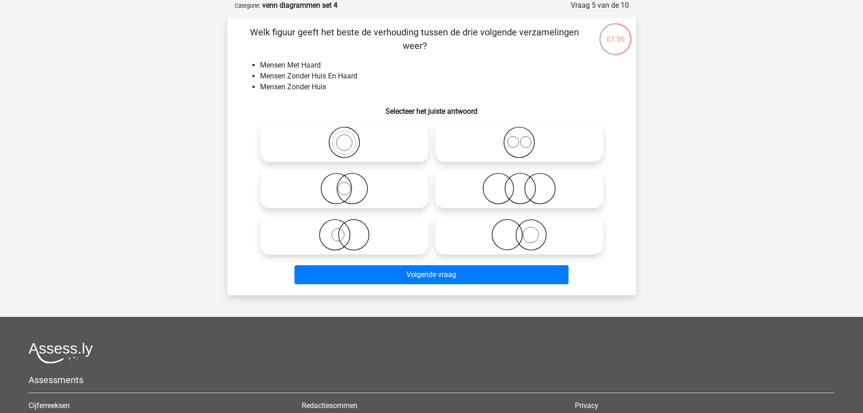
click at [503, 246] on icon at bounding box center [519, 235] width 160 height 32
click at [519, 230] on input "radio" at bounding box center [522, 227] width 6 height 6
radio input "true"
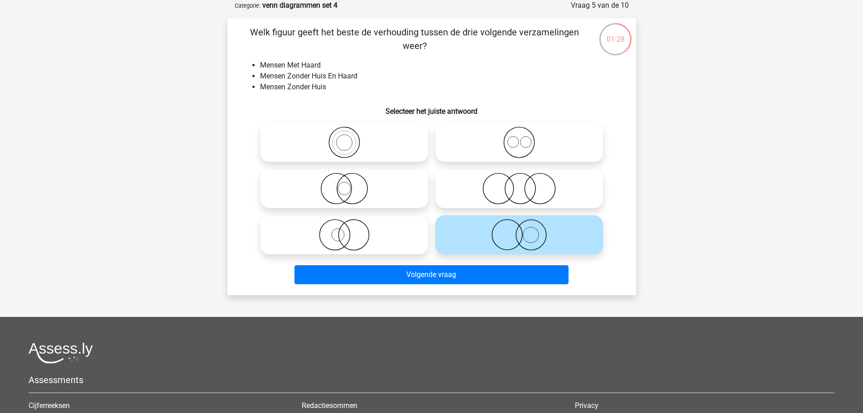
drag, startPoint x: 341, startPoint y: 96, endPoint x: 668, endPoint y: 224, distance: 351.5
click at [668, 224] on div "Levi lpbdewinter@gmail.com Nederlands English" at bounding box center [431, 255] width 863 height 601
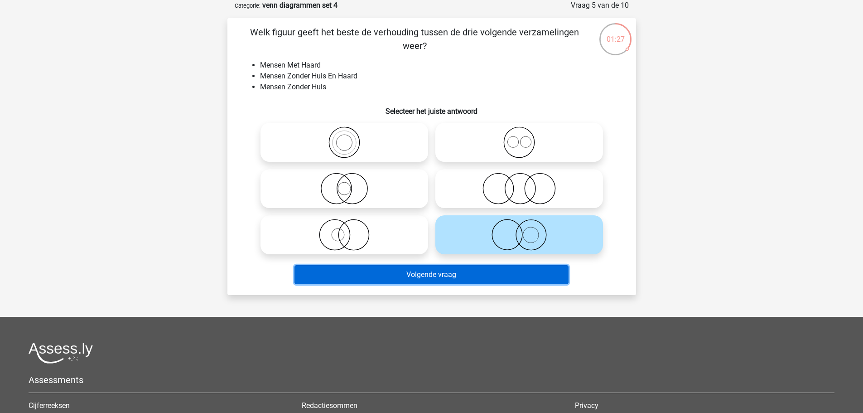
click at [539, 277] on button "Volgende vraag" at bounding box center [431, 274] width 274 height 19
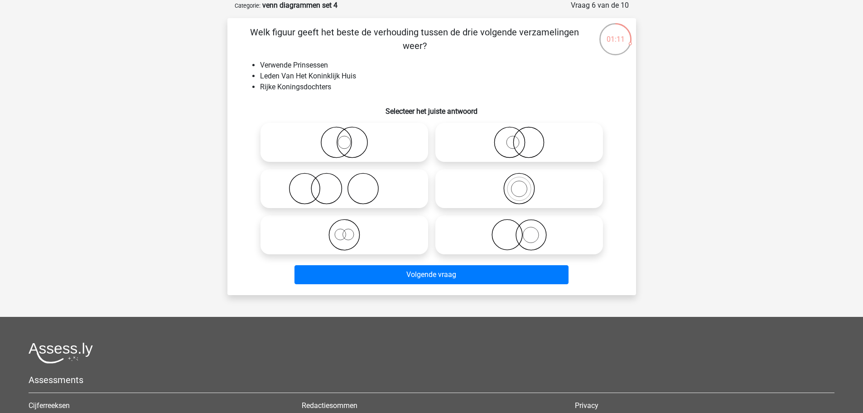
click at [412, 232] on icon at bounding box center [344, 235] width 160 height 32
click at [350, 230] on input "radio" at bounding box center [347, 227] width 6 height 6
radio input "true"
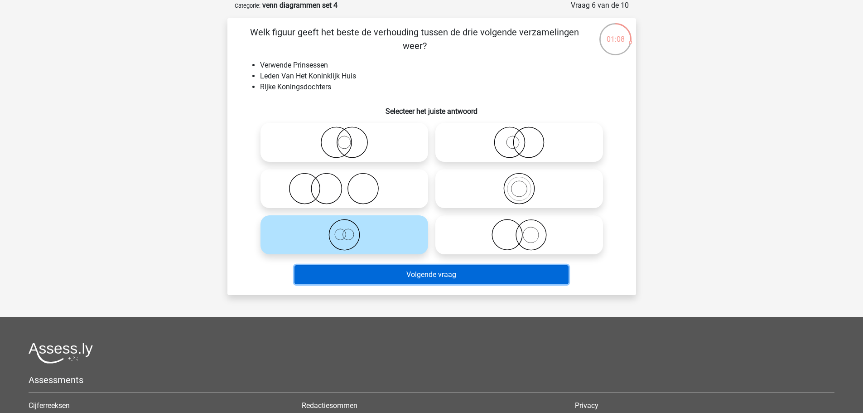
click at [465, 272] on button "Volgende vraag" at bounding box center [431, 274] width 274 height 19
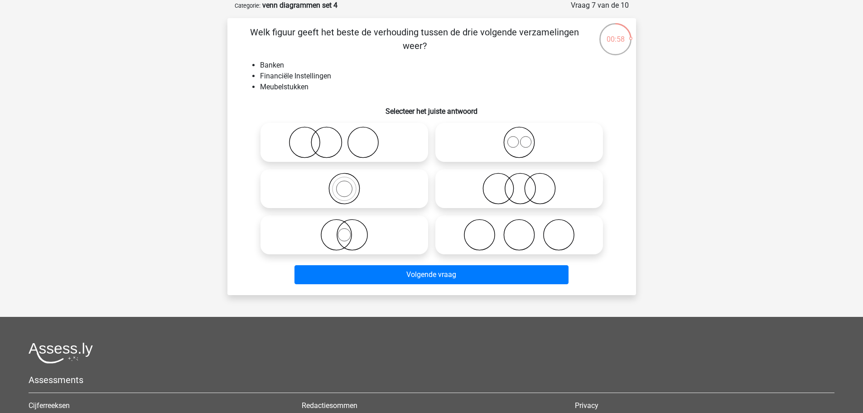
click at [523, 154] on icon at bounding box center [519, 142] width 160 height 32
click at [523, 138] on input "radio" at bounding box center [522, 135] width 6 height 6
radio input "true"
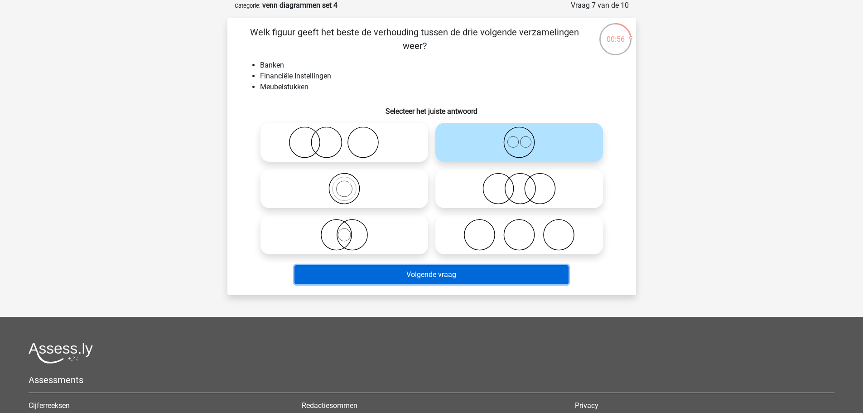
click at [510, 266] on button "Volgende vraag" at bounding box center [431, 274] width 274 height 19
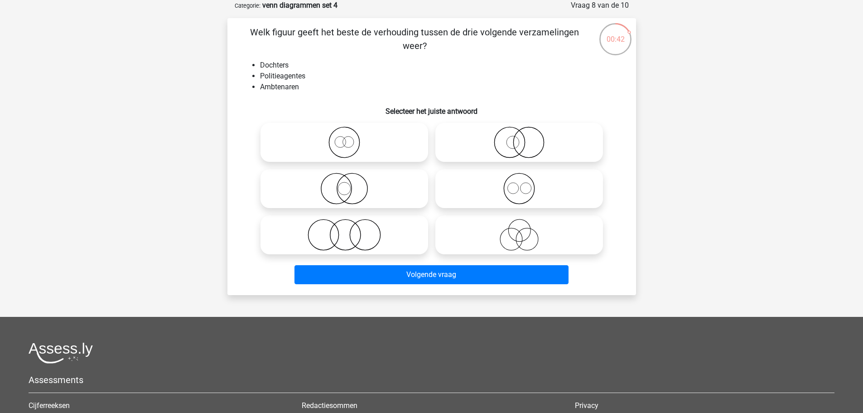
click at [538, 141] on icon at bounding box center [519, 142] width 160 height 32
click at [525, 138] on input "radio" at bounding box center [522, 135] width 6 height 6
radio input "true"
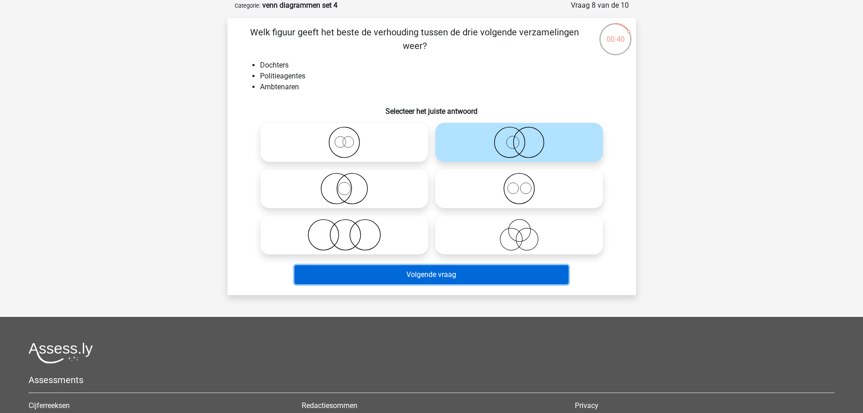
click at [517, 268] on button "Volgende vraag" at bounding box center [431, 274] width 274 height 19
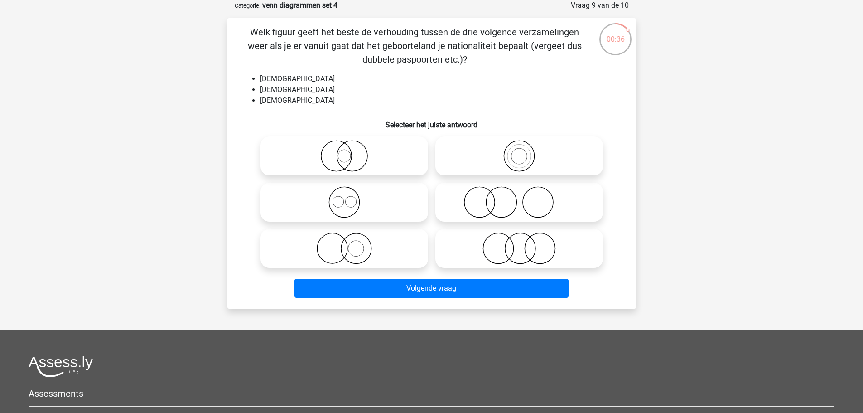
click at [384, 209] on icon at bounding box center [344, 202] width 160 height 32
click at [350, 197] on input "radio" at bounding box center [347, 195] width 6 height 6
radio input "true"
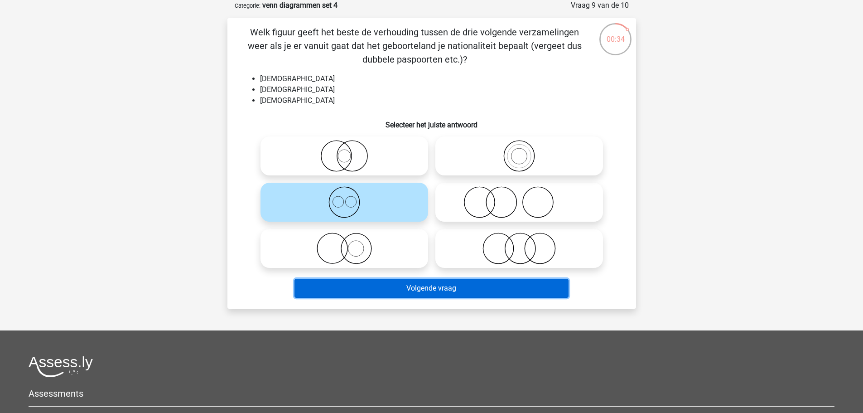
click at [468, 291] on button "Volgende vraag" at bounding box center [431, 288] width 274 height 19
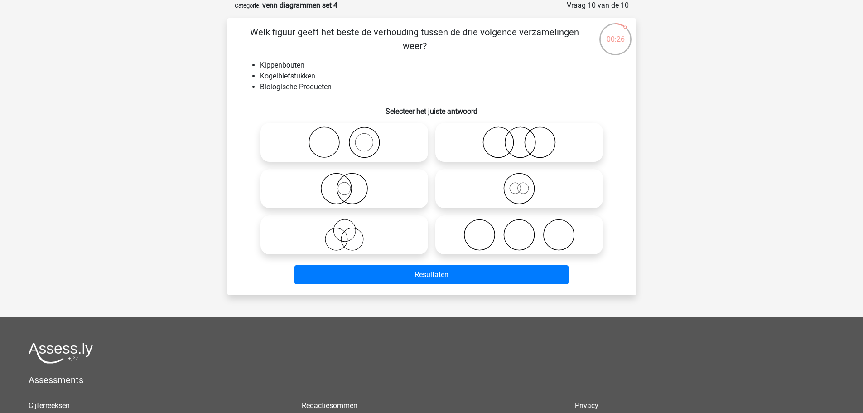
click at [486, 148] on icon at bounding box center [519, 142] width 160 height 32
click at [519, 138] on input "radio" at bounding box center [522, 135] width 6 height 6
radio input "true"
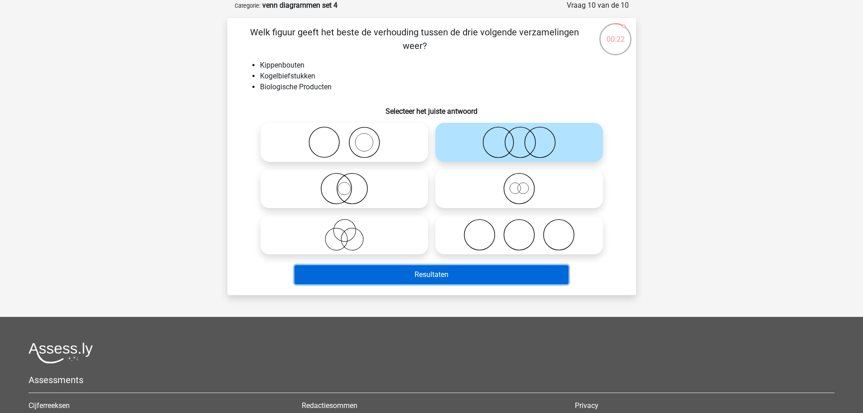
click at [466, 272] on button "Resultaten" at bounding box center [431, 274] width 274 height 19
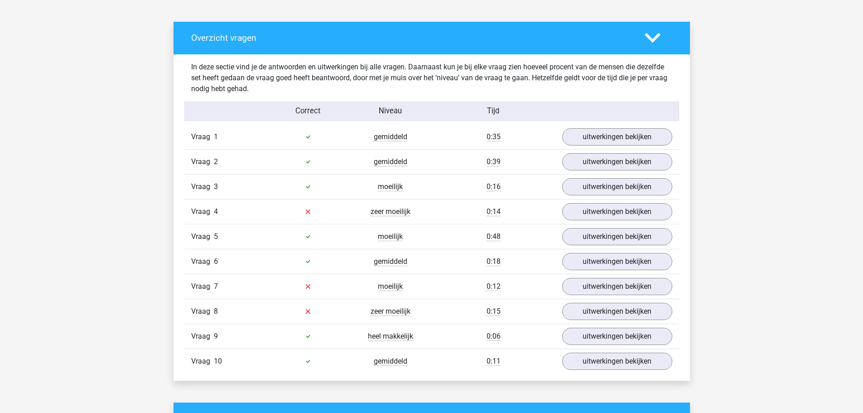
scroll to position [498, 0]
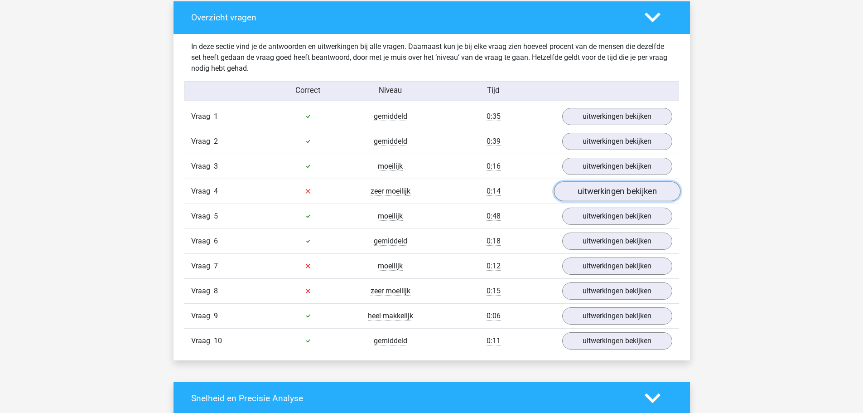
click at [582, 188] on link "uitwerkingen bekijken" at bounding box center [616, 191] width 126 height 20
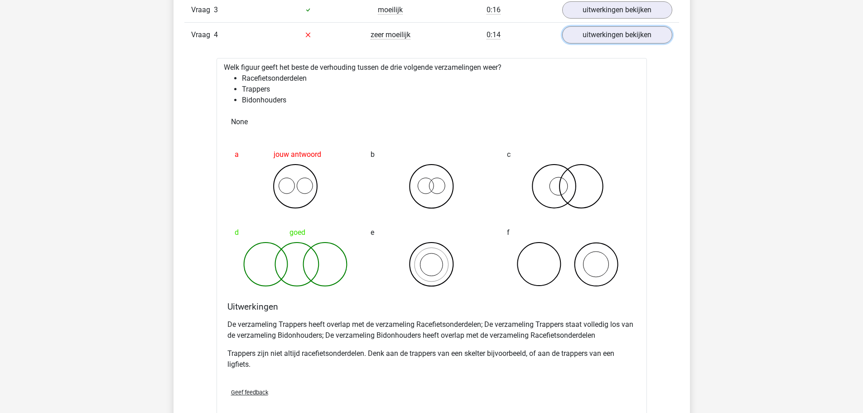
scroll to position [634, 0]
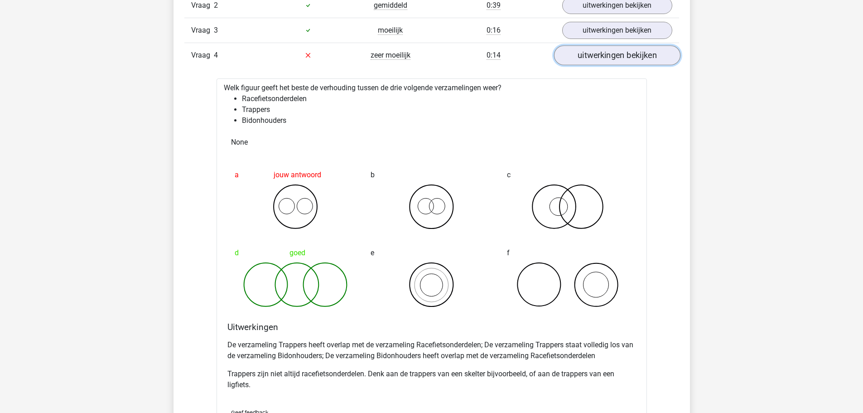
click at [608, 59] on link "uitwerkingen bekijken" at bounding box center [616, 55] width 126 height 20
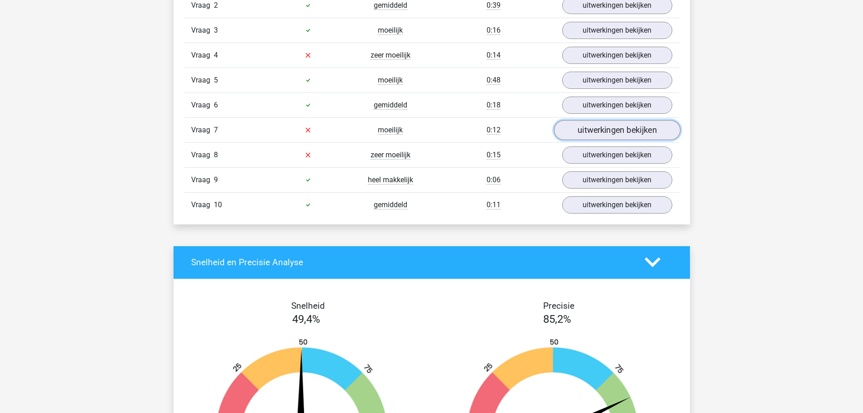
click at [593, 127] on link "uitwerkingen bekijken" at bounding box center [616, 130] width 126 height 20
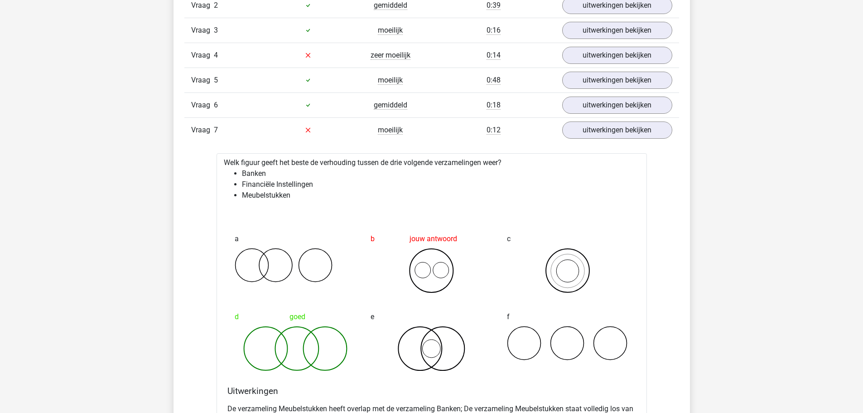
click at [583, 139] on div "Vraag 7 moeilijk 0:12 uitwerkingen bekijken" at bounding box center [431, 129] width 495 height 25
click at [583, 134] on link "uitwerkingen bekijken" at bounding box center [616, 130] width 126 height 20
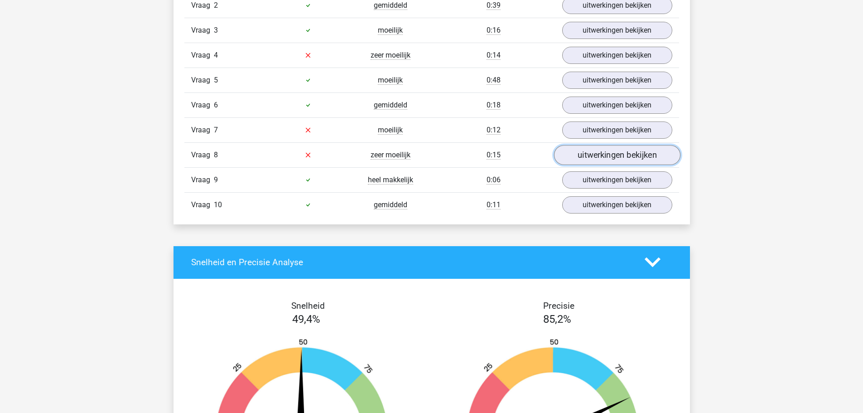
click at [581, 156] on link "uitwerkingen bekijken" at bounding box center [616, 155] width 126 height 20
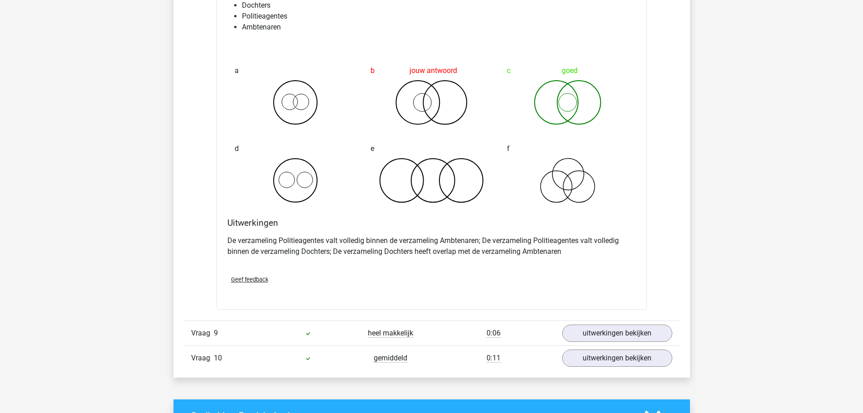
scroll to position [770, 0]
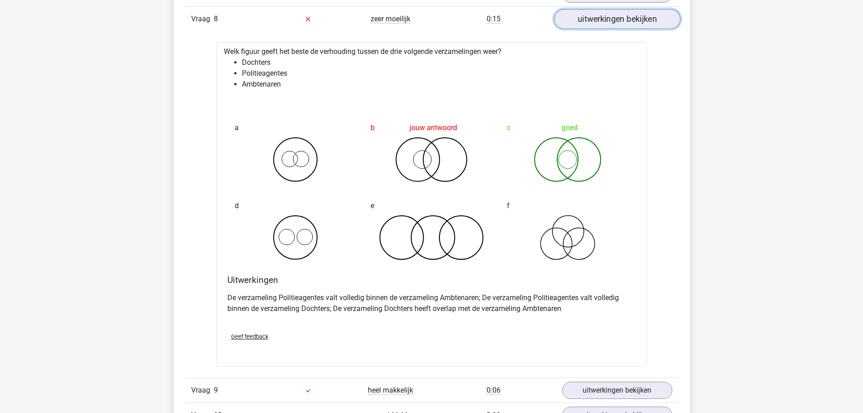
click at [588, 21] on link "uitwerkingen bekijken" at bounding box center [616, 19] width 126 height 20
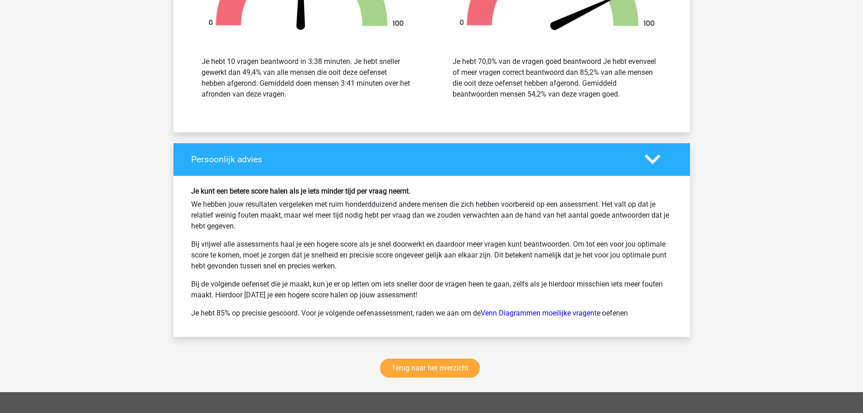
scroll to position [1042, 0]
click at [449, 364] on link "Terug naar het overzicht" at bounding box center [430, 367] width 100 height 19
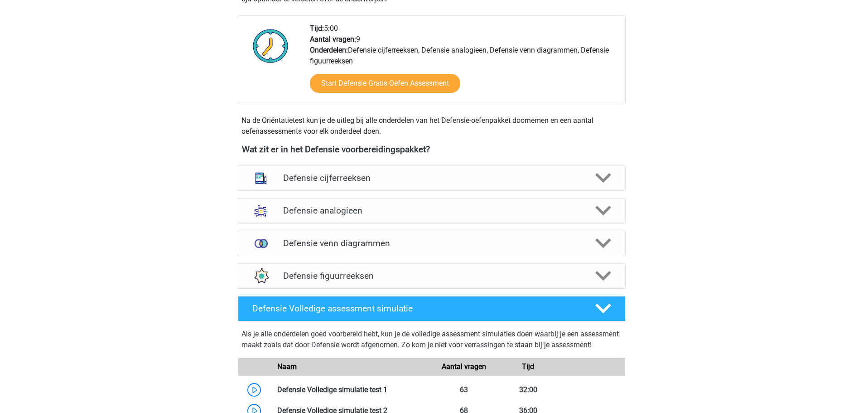
scroll to position [408, 0]
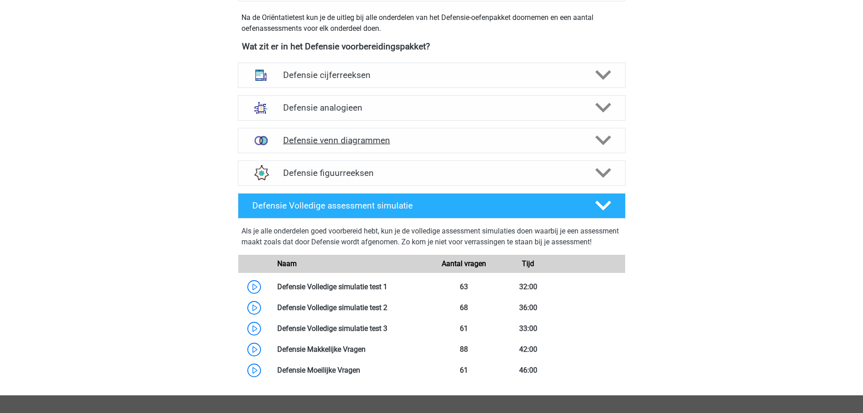
click at [341, 147] on div "Defensie venn diagrammen" at bounding box center [432, 140] width 388 height 25
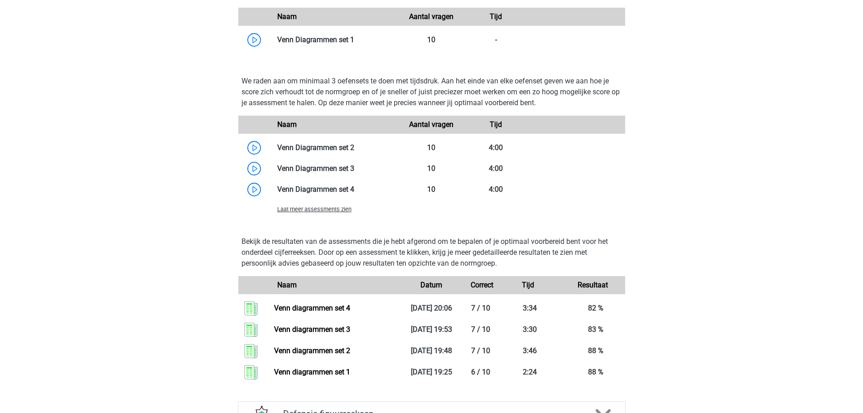
scroll to position [770, 0]
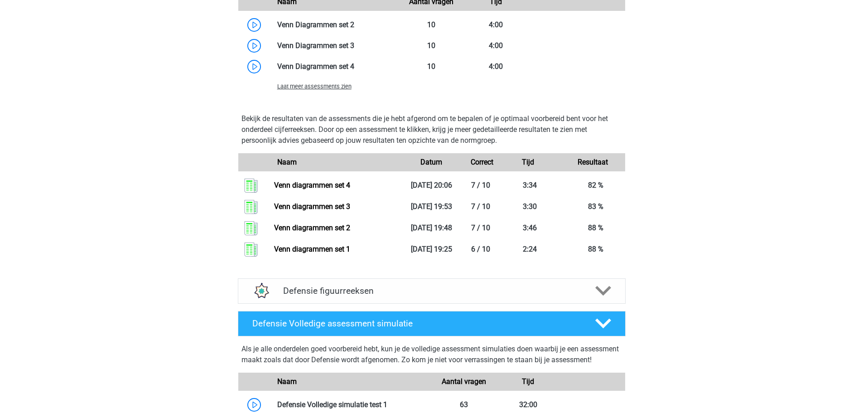
click at [306, 89] on span "Laat meer assessments zien" at bounding box center [314, 86] width 74 height 7
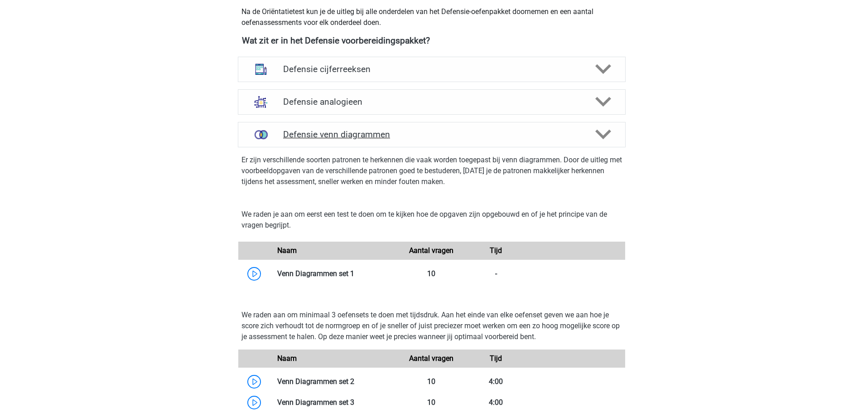
scroll to position [408, 0]
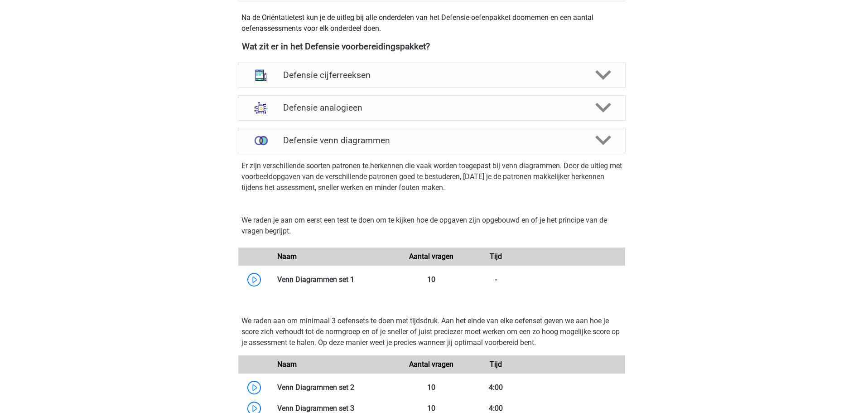
click at [600, 147] on icon at bounding box center [603, 140] width 16 height 16
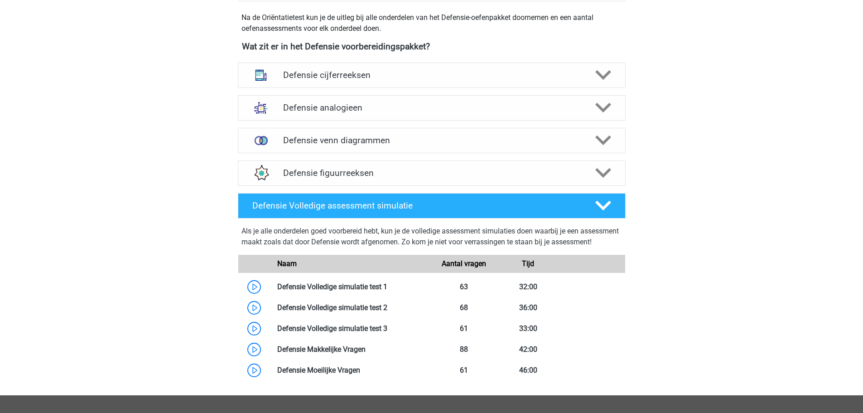
click at [435, 158] on div "Defensie figuurreeksen Er zijn verschillende soorten patronen te herkennen die …" at bounding box center [431, 173] width 423 height 33
click at [433, 164] on div "Defensie figuurreeksen" at bounding box center [432, 172] width 388 height 25
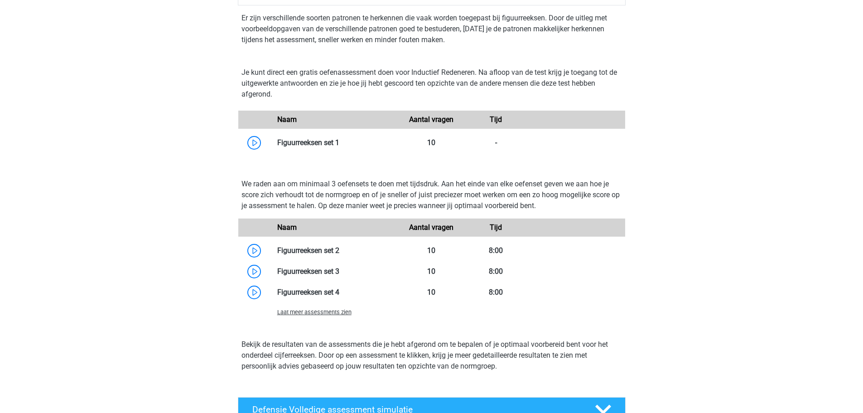
scroll to position [589, 0]
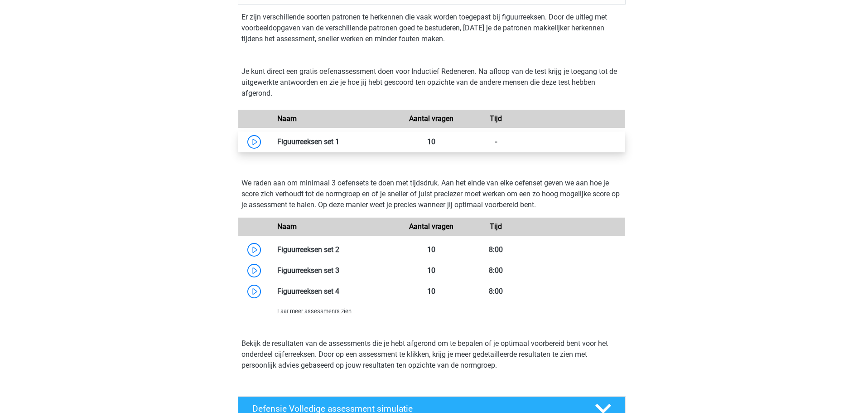
click at [339, 145] on link at bounding box center [339, 141] width 0 height 9
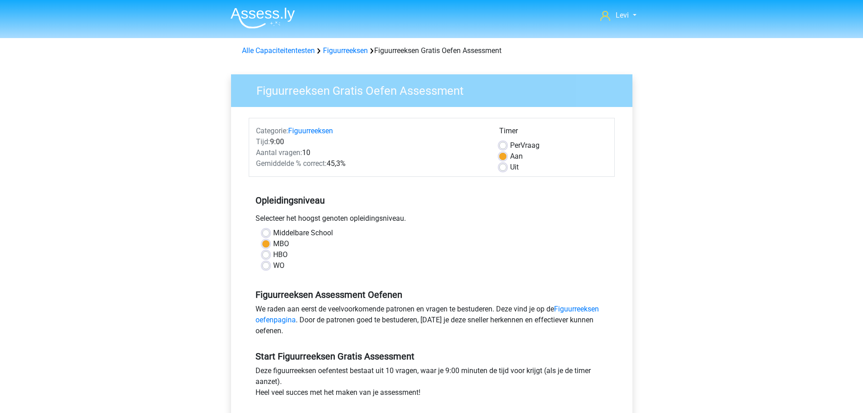
scroll to position [91, 0]
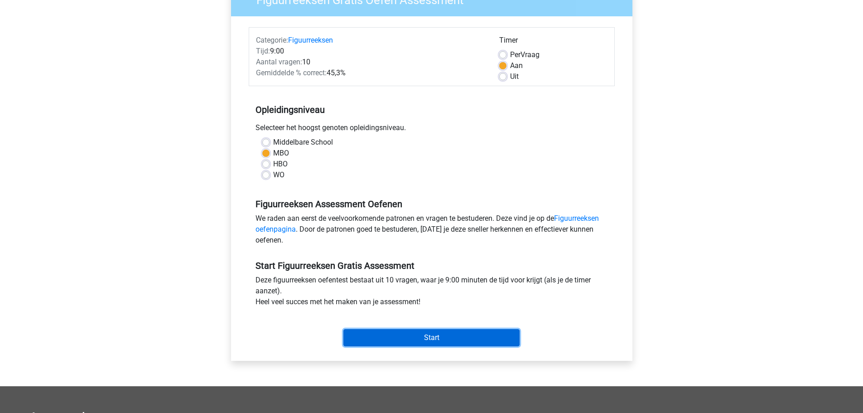
click at [423, 336] on input "Start" at bounding box center [431, 337] width 176 height 17
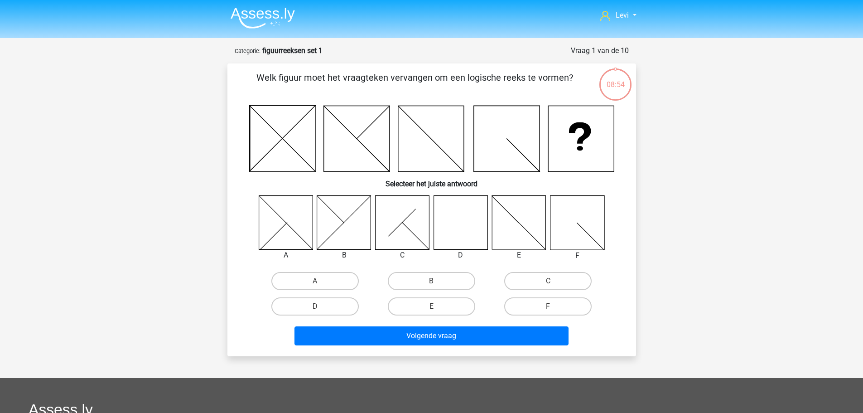
click at [474, 223] on icon at bounding box center [460, 222] width 54 height 54
click at [323, 308] on label "D" at bounding box center [314, 306] width 87 height 18
click at [321, 308] on input "D" at bounding box center [318, 309] width 6 height 6
radio input "true"
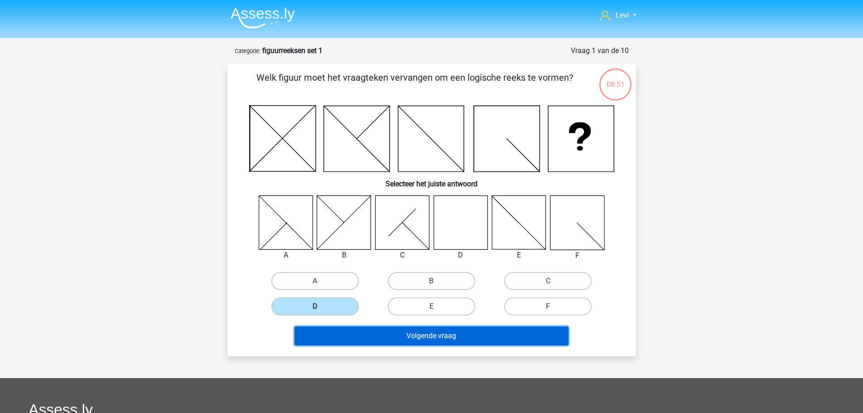
click at [448, 332] on button "Volgende vraag" at bounding box center [431, 335] width 274 height 19
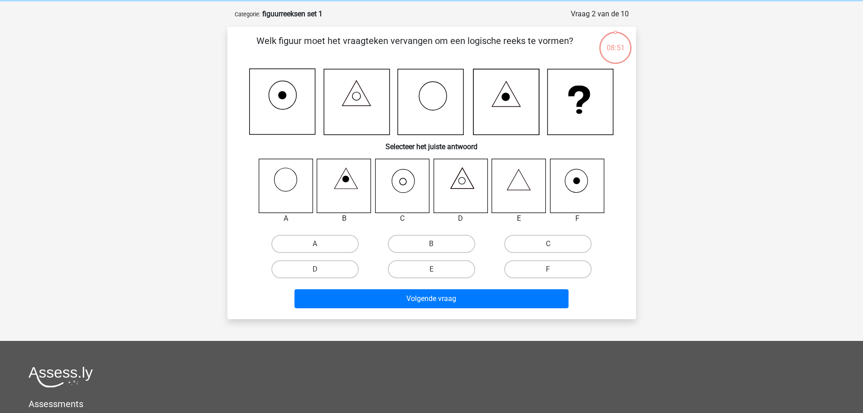
scroll to position [45, 0]
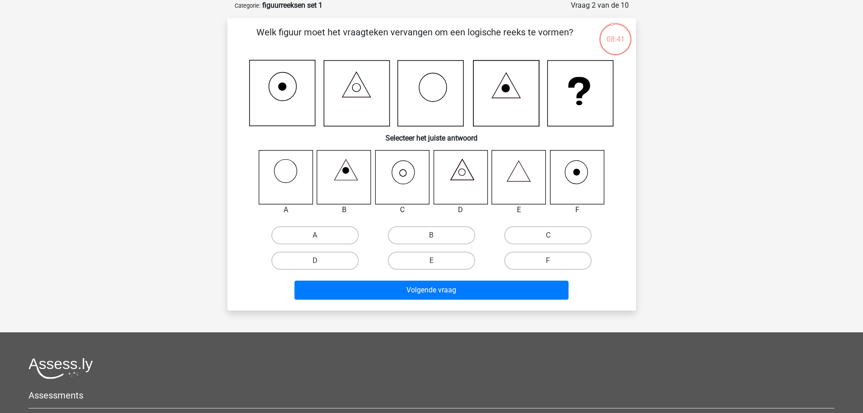
click at [378, 179] on icon at bounding box center [402, 177] width 54 height 54
click at [550, 240] on input "C" at bounding box center [551, 238] width 6 height 6
radio input "true"
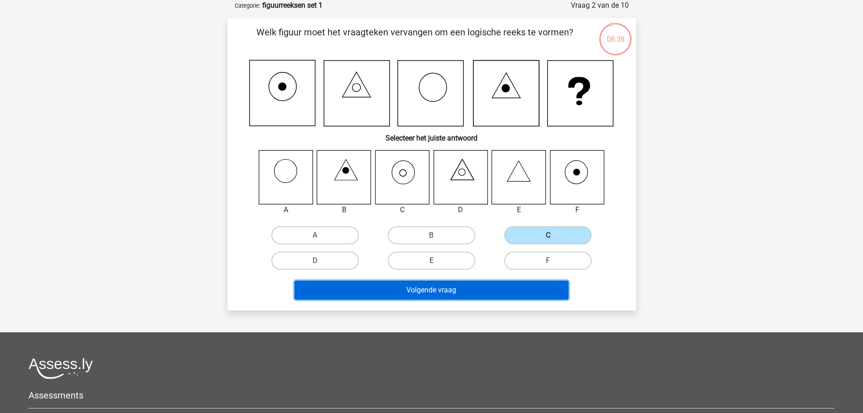
click at [495, 292] on button "Volgende vraag" at bounding box center [431, 289] width 274 height 19
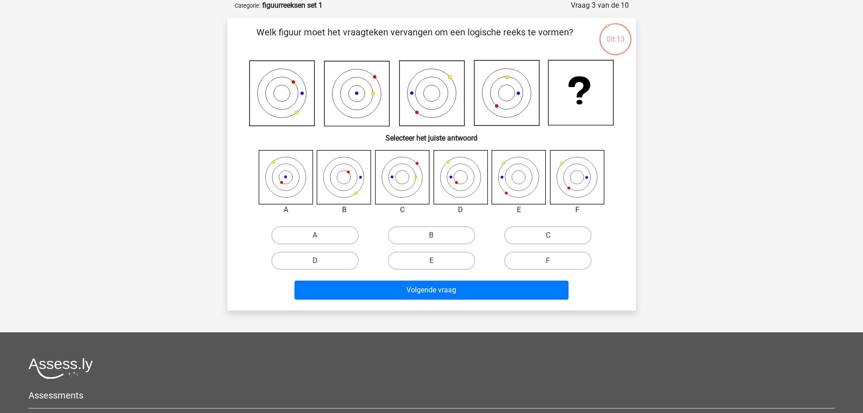
click at [294, 189] on icon at bounding box center [286, 177] width 54 height 54
click at [321, 241] on input "A" at bounding box center [318, 238] width 6 height 6
radio input "true"
click at [338, 262] on label "D" at bounding box center [314, 260] width 87 height 18
click at [321, 262] on input "D" at bounding box center [318, 263] width 6 height 6
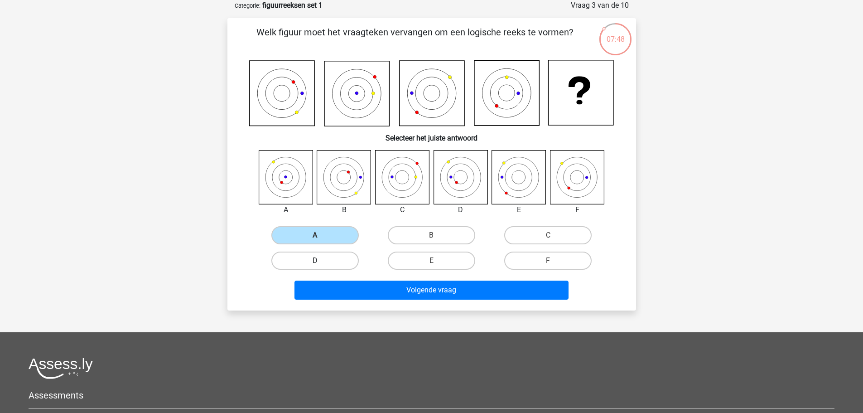
radio input "true"
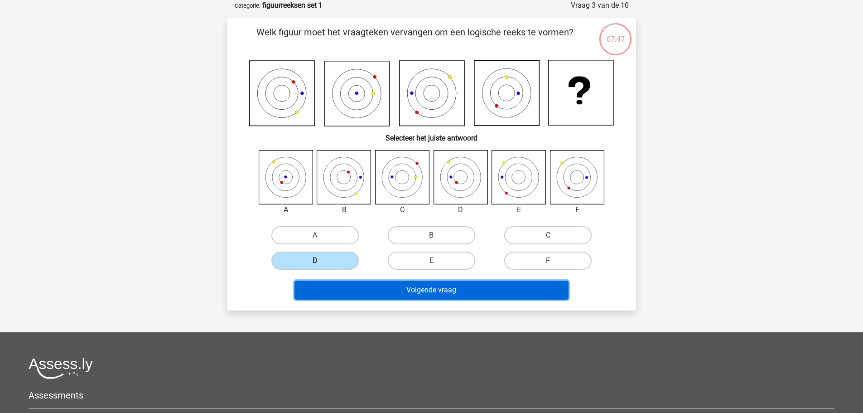
click at [370, 282] on button "Volgende vraag" at bounding box center [431, 289] width 274 height 19
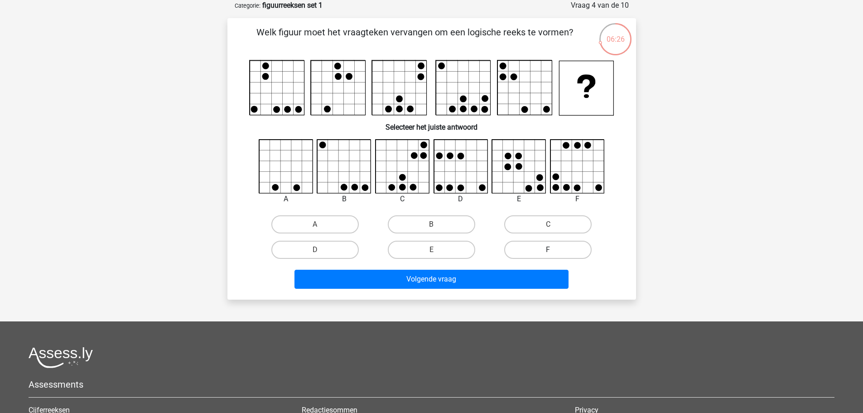
click at [536, 252] on label "F" at bounding box center [547, 250] width 87 height 18
click at [548, 252] on input "F" at bounding box center [551, 253] width 6 height 6
radio input "true"
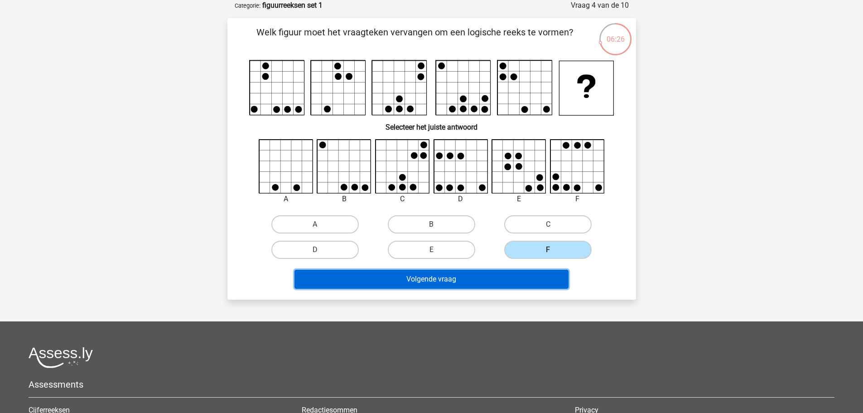
click at [538, 284] on button "Volgende vraag" at bounding box center [431, 278] width 274 height 19
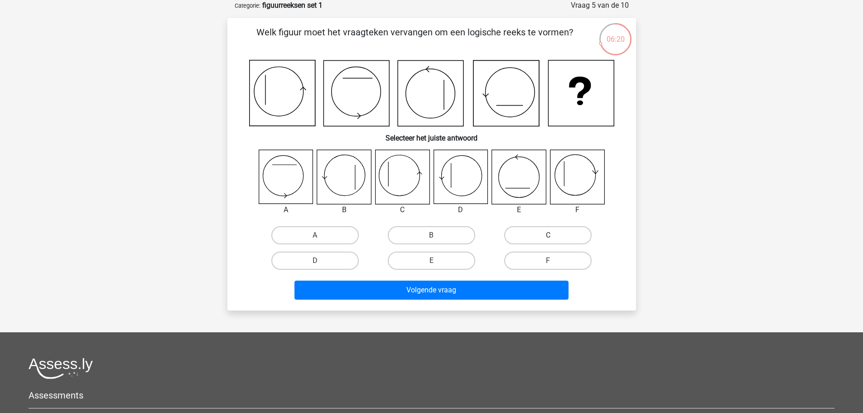
click at [544, 236] on label "C" at bounding box center [547, 235] width 87 height 18
click at [548, 236] on input "C" at bounding box center [551, 238] width 6 height 6
radio input "true"
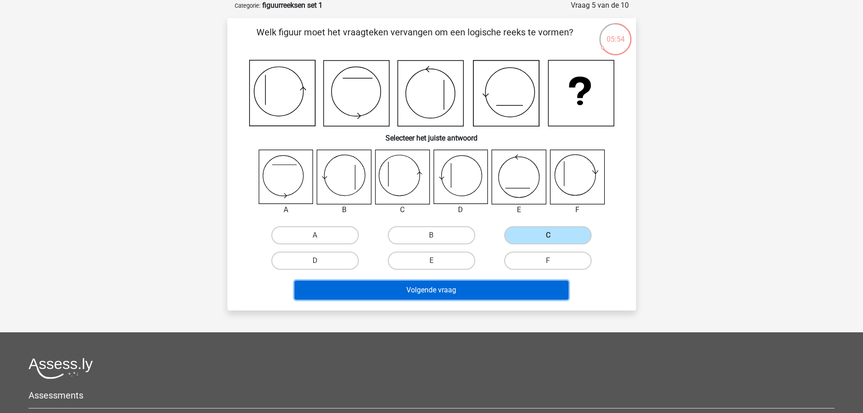
click at [530, 285] on button "Volgende vraag" at bounding box center [431, 289] width 274 height 19
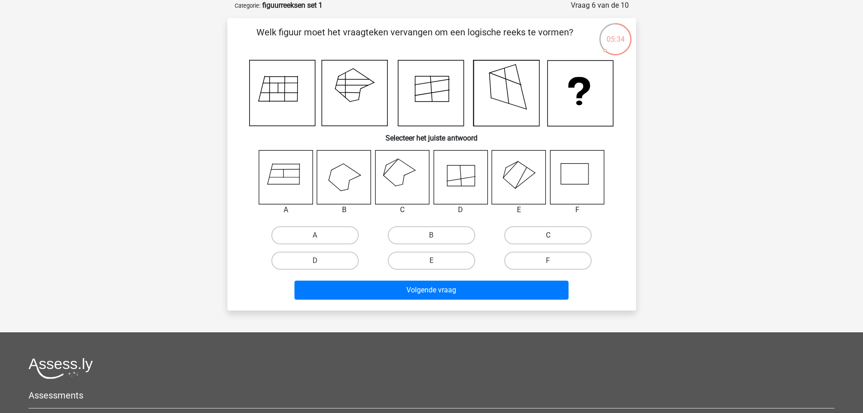
click at [563, 241] on label "C" at bounding box center [547, 235] width 87 height 18
click at [554, 241] on input "C" at bounding box center [551, 238] width 6 height 6
radio input "true"
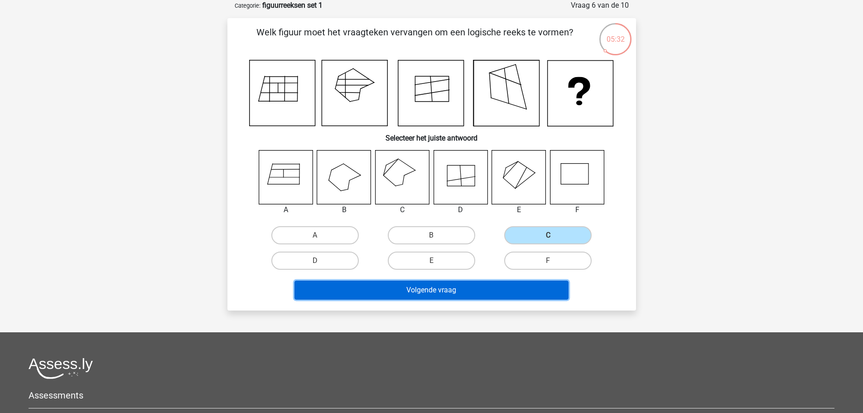
click at [508, 294] on button "Volgende vraag" at bounding box center [431, 289] width 274 height 19
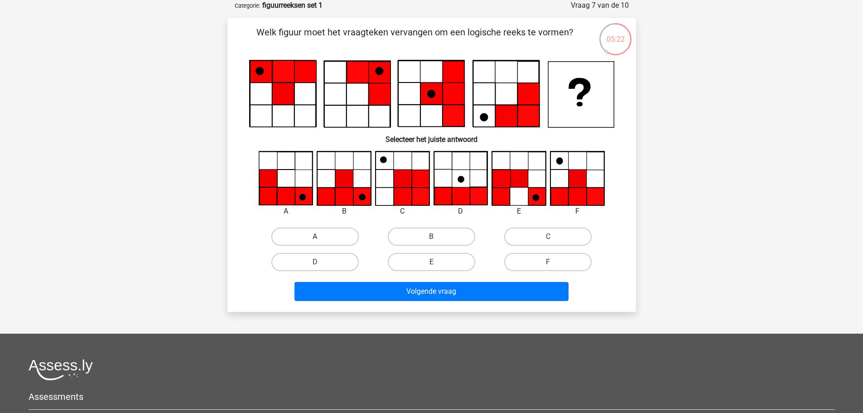
click at [338, 229] on label "A" at bounding box center [314, 236] width 87 height 18
click at [321, 236] on input "A" at bounding box center [318, 239] width 6 height 6
radio input "true"
click at [446, 246] on div "B" at bounding box center [431, 236] width 116 height 25
click at [434, 237] on input "B" at bounding box center [434, 239] width 6 height 6
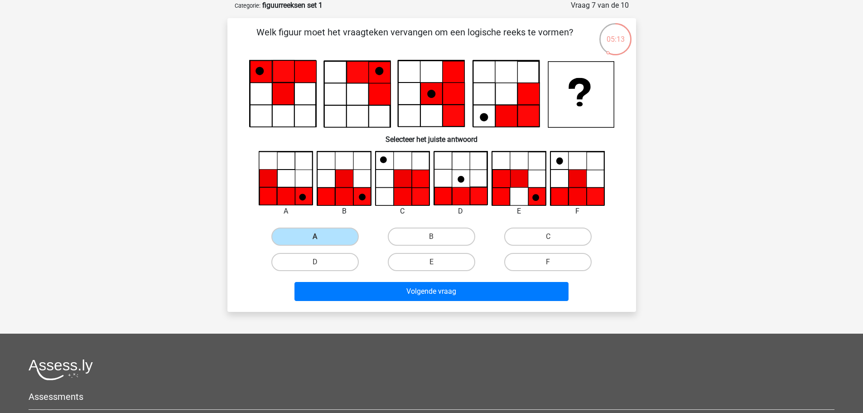
radio input "true"
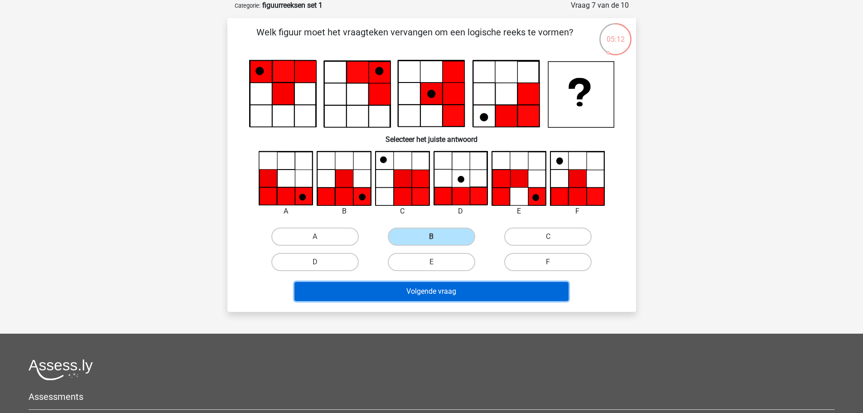
click at [435, 291] on button "Volgende vraag" at bounding box center [431, 291] width 274 height 19
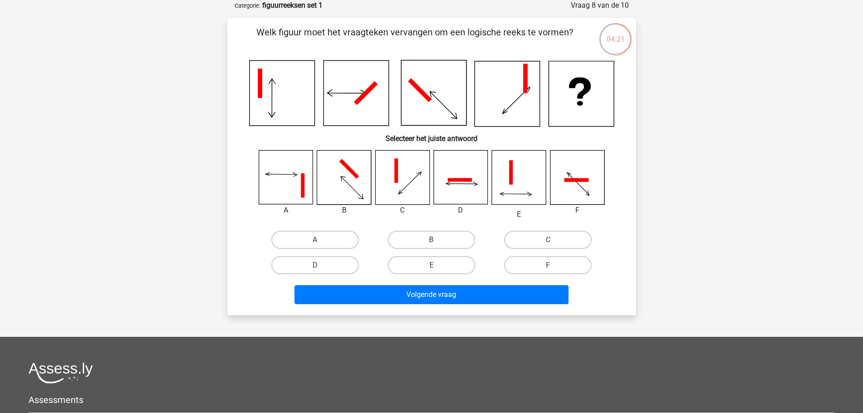
drag, startPoint x: 440, startPoint y: 245, endPoint x: 436, endPoint y: 243, distance: 4.9
click at [440, 244] on label "B" at bounding box center [431, 240] width 87 height 18
click at [437, 244] on input "B" at bounding box center [434, 243] width 6 height 6
radio input "true"
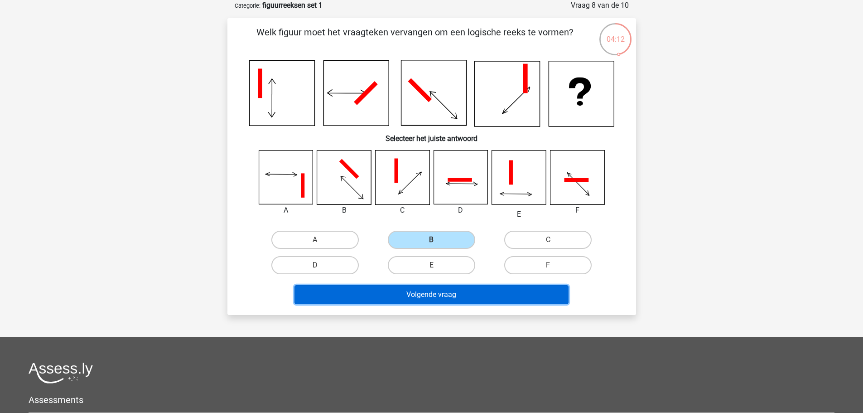
click at [431, 299] on button "Volgende vraag" at bounding box center [431, 294] width 274 height 19
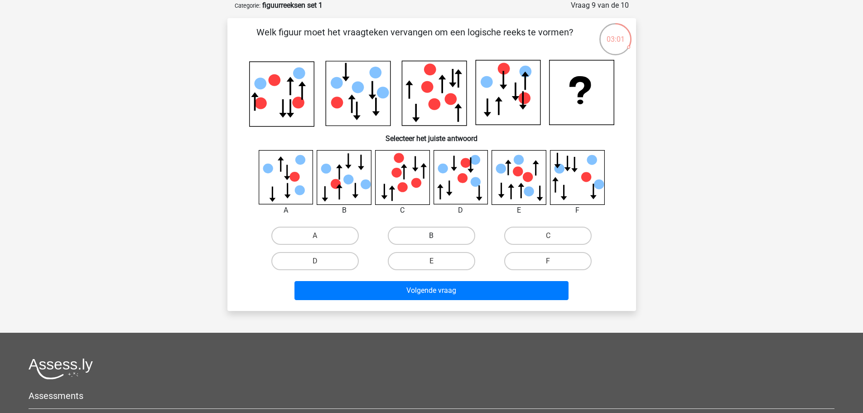
click at [444, 239] on label "B" at bounding box center [431, 235] width 87 height 18
click at [437, 239] on input "B" at bounding box center [434, 239] width 6 height 6
radio input "true"
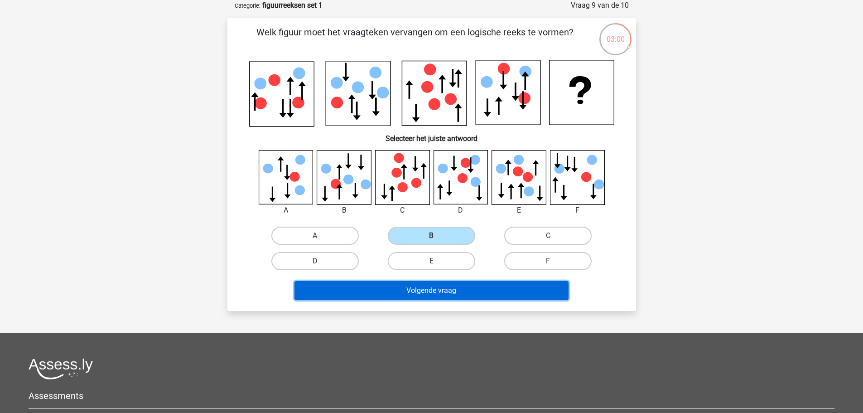
click at [457, 291] on button "Volgende vraag" at bounding box center [431, 290] width 274 height 19
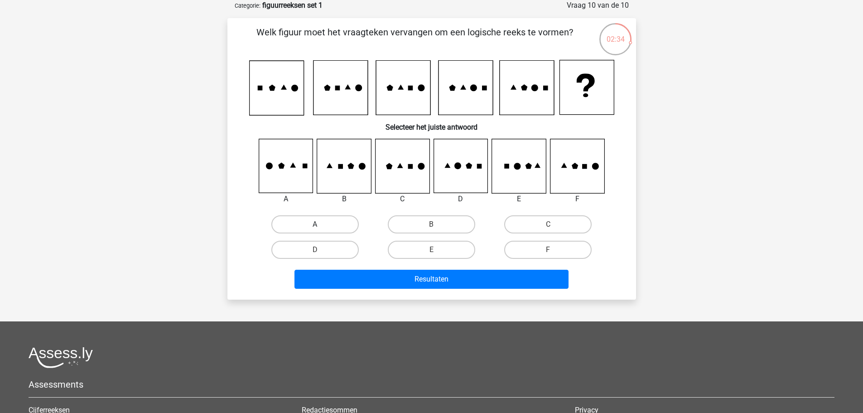
click at [308, 219] on label "A" at bounding box center [314, 224] width 87 height 18
click at [315, 224] on input "A" at bounding box center [318, 227] width 6 height 6
radio input "true"
click at [543, 252] on label "F" at bounding box center [547, 250] width 87 height 18
click at [548, 252] on input "F" at bounding box center [551, 253] width 6 height 6
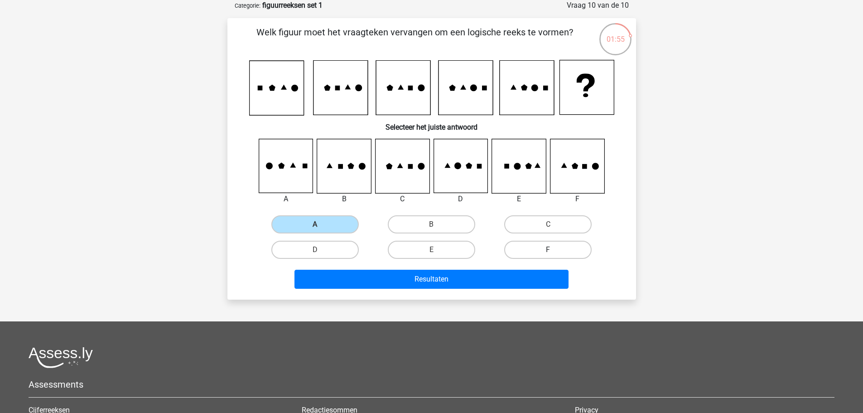
radio input "true"
click at [437, 247] on label "E" at bounding box center [431, 250] width 87 height 18
click at [437, 250] on input "E" at bounding box center [434, 253] width 6 height 6
radio input "true"
click at [457, 221] on label "B" at bounding box center [431, 224] width 87 height 18
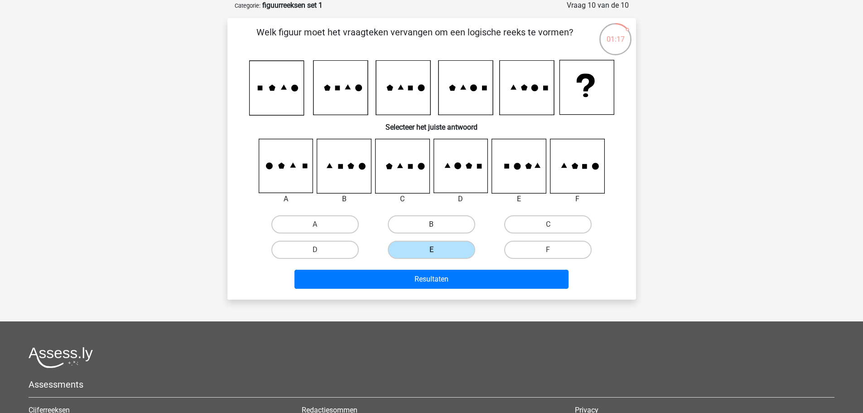
click at [437, 224] on input "B" at bounding box center [434, 227] width 6 height 6
radio input "true"
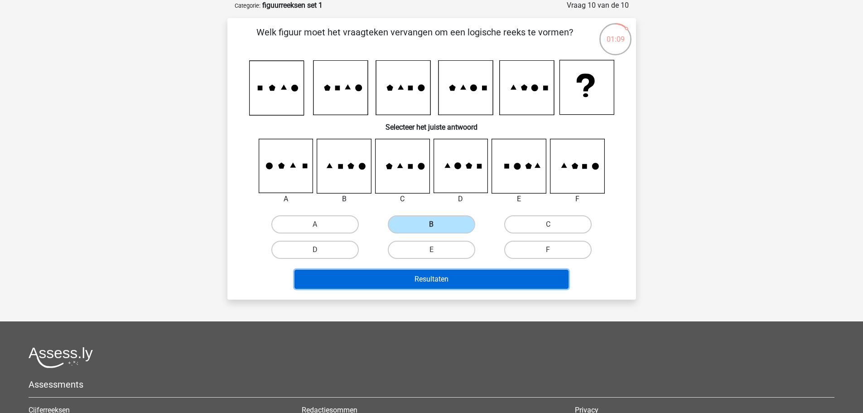
click at [530, 276] on button "Resultaten" at bounding box center [431, 278] width 274 height 19
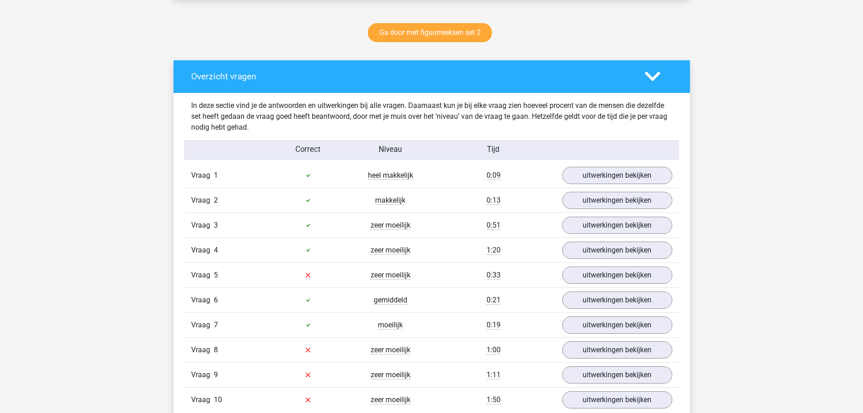
scroll to position [544, 0]
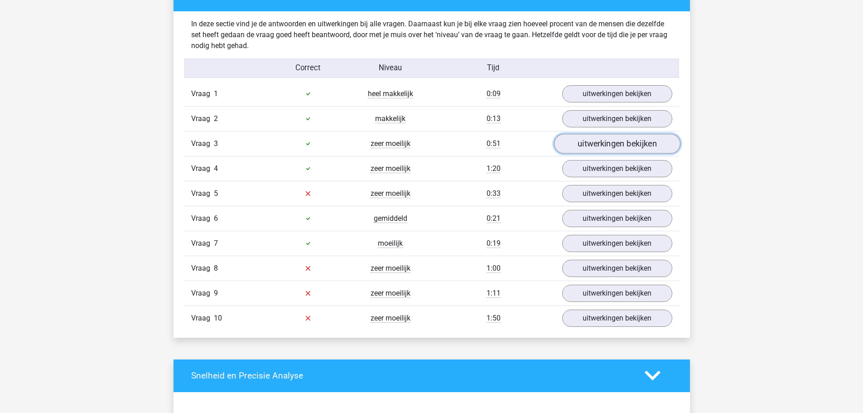
click at [589, 149] on link "uitwerkingen bekijken" at bounding box center [616, 144] width 126 height 20
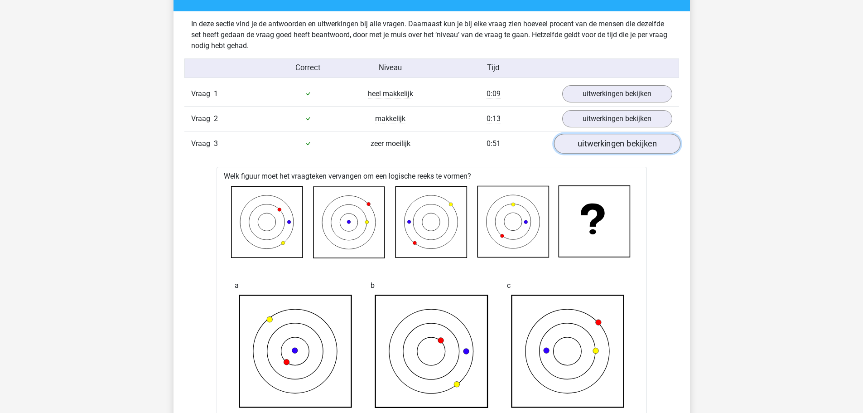
click at [589, 149] on link "uitwerkingen bekijken" at bounding box center [616, 144] width 126 height 20
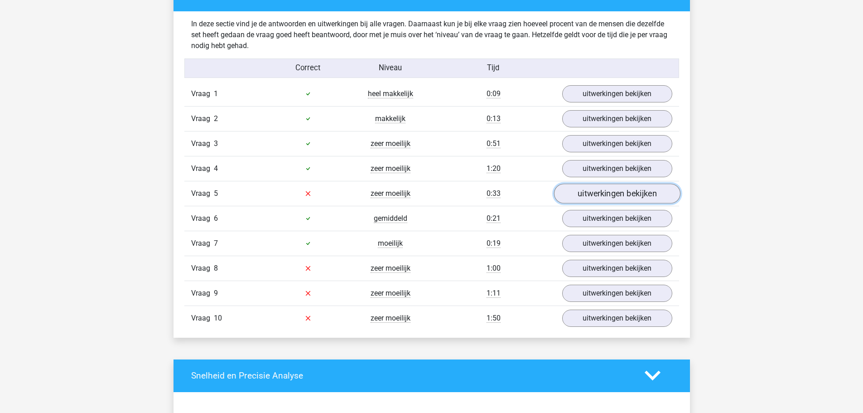
click at [580, 185] on link "uitwerkingen bekijken" at bounding box center [616, 193] width 126 height 20
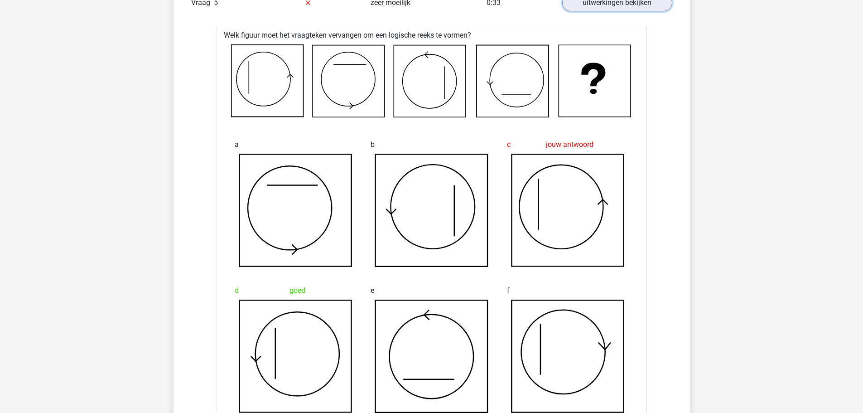
scroll to position [634, 0]
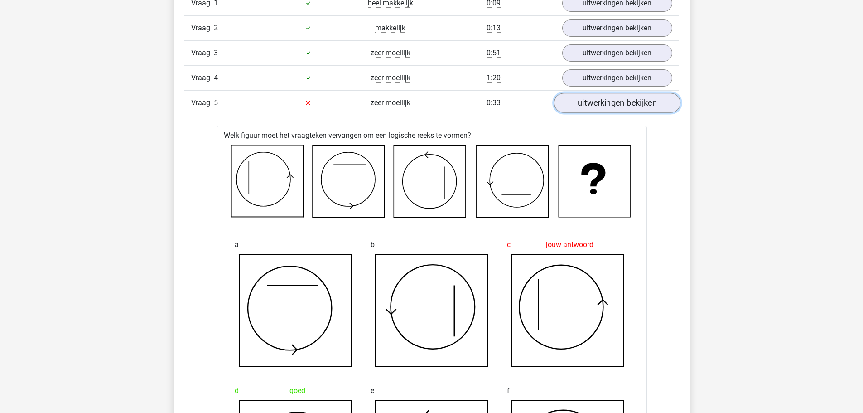
click at [574, 107] on link "uitwerkingen bekijken" at bounding box center [616, 103] width 126 height 20
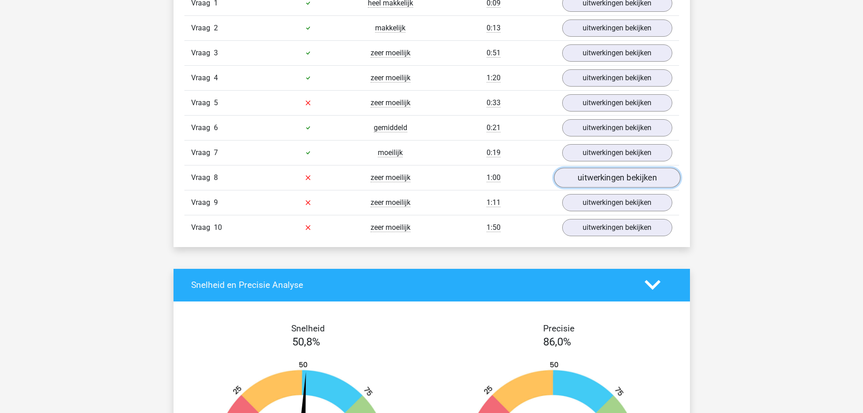
click at [590, 173] on link "uitwerkingen bekijken" at bounding box center [616, 178] width 126 height 20
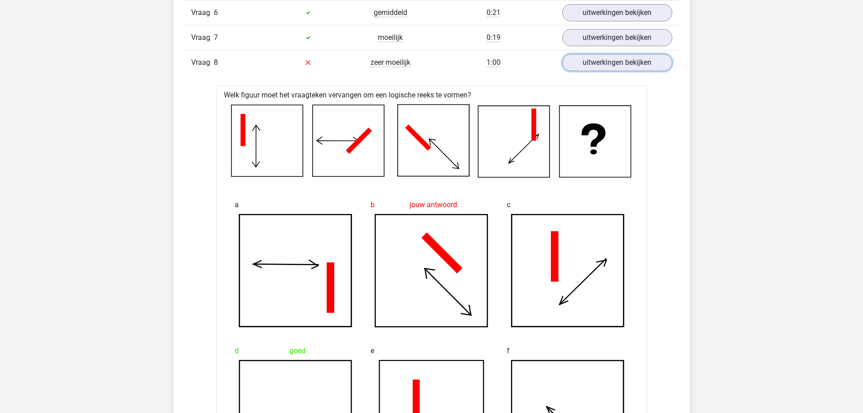
scroll to position [725, 0]
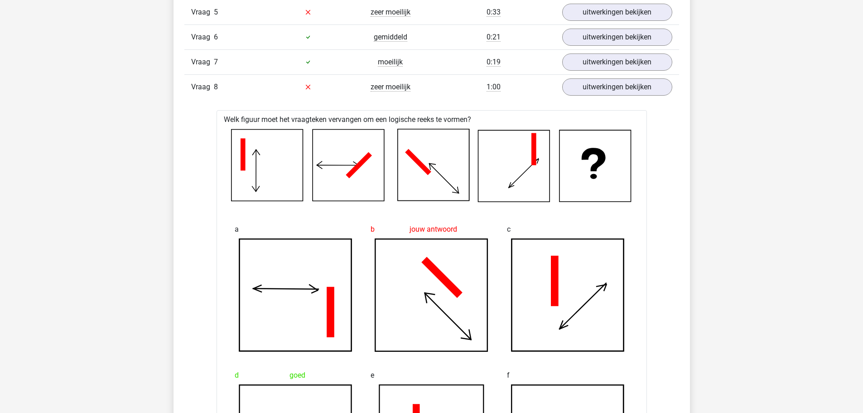
drag, startPoint x: 543, startPoint y: 157, endPoint x: 597, endPoint y: 135, distance: 58.3
click at [598, 135] on icon at bounding box center [596, 166] width 72 height 72
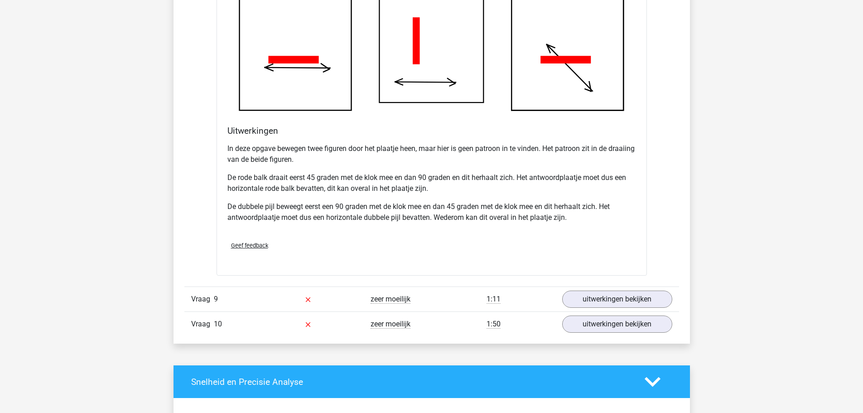
scroll to position [1223, 0]
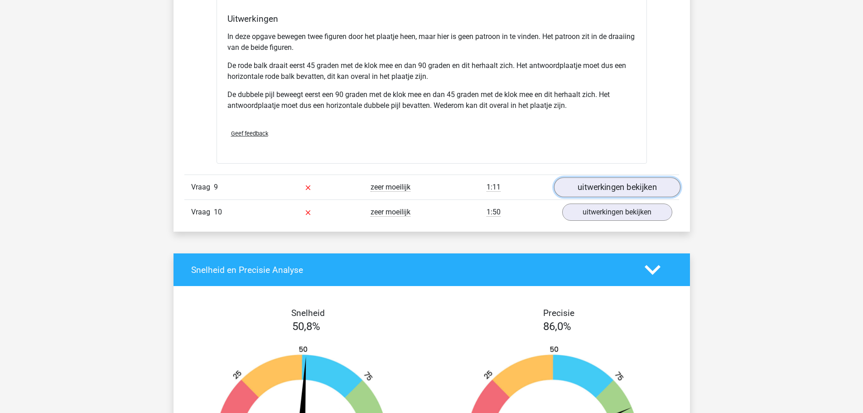
click at [594, 189] on link "uitwerkingen bekijken" at bounding box center [616, 188] width 126 height 20
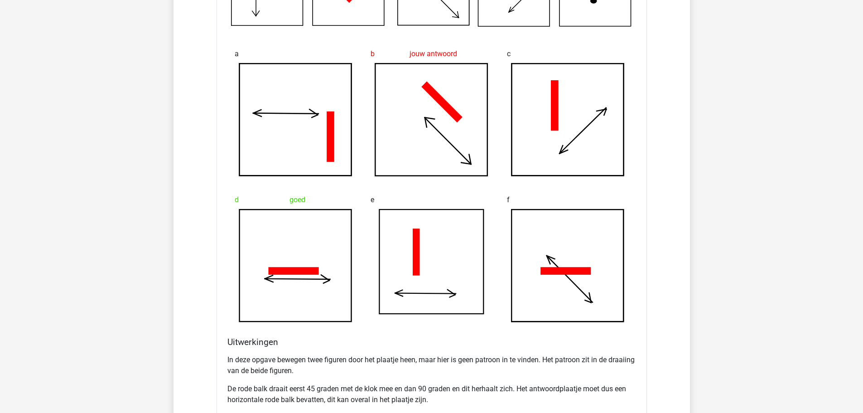
scroll to position [770, 0]
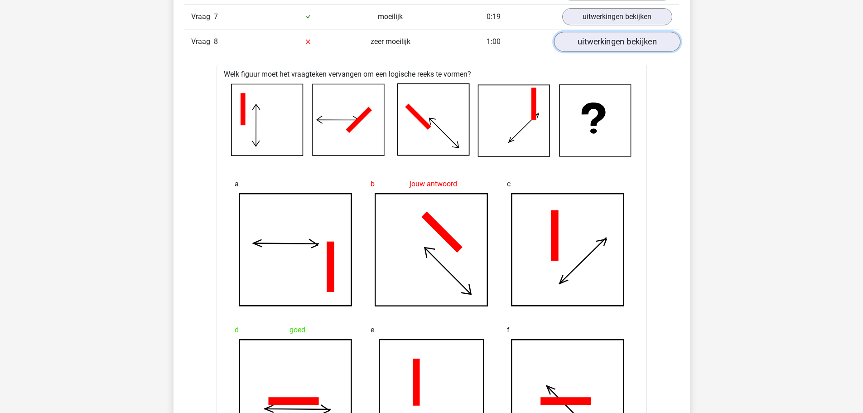
click at [605, 45] on link "uitwerkingen bekijken" at bounding box center [616, 42] width 126 height 20
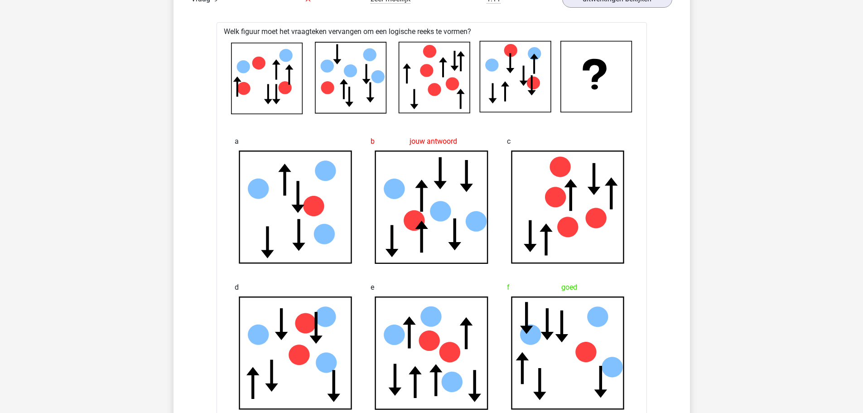
scroll to position [725, 0]
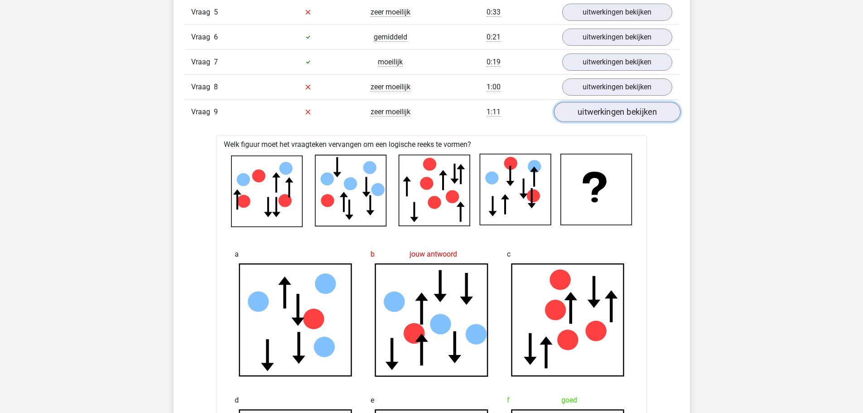
click at [582, 113] on link "uitwerkingen bekijken" at bounding box center [616, 112] width 126 height 20
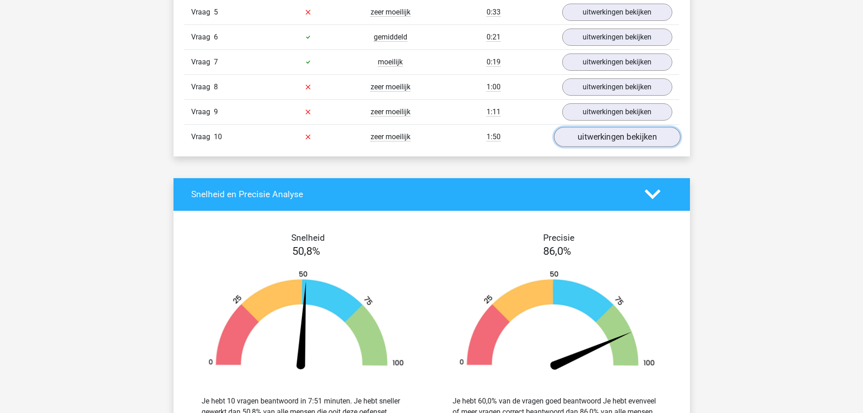
click at [583, 137] on link "uitwerkingen bekijken" at bounding box center [616, 137] width 126 height 20
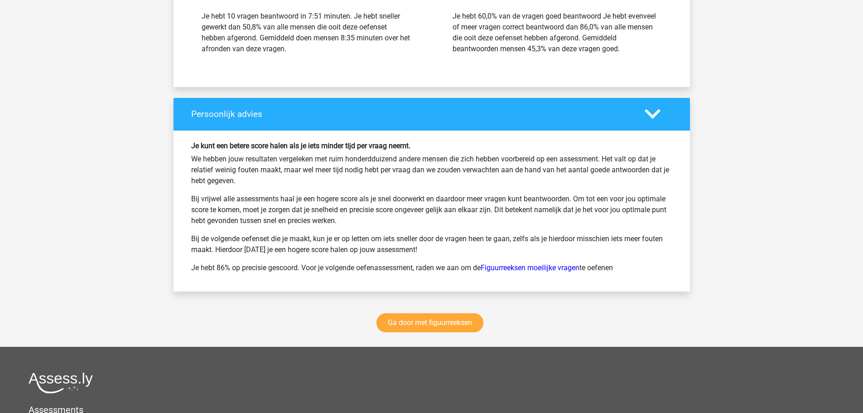
scroll to position [1676, 0]
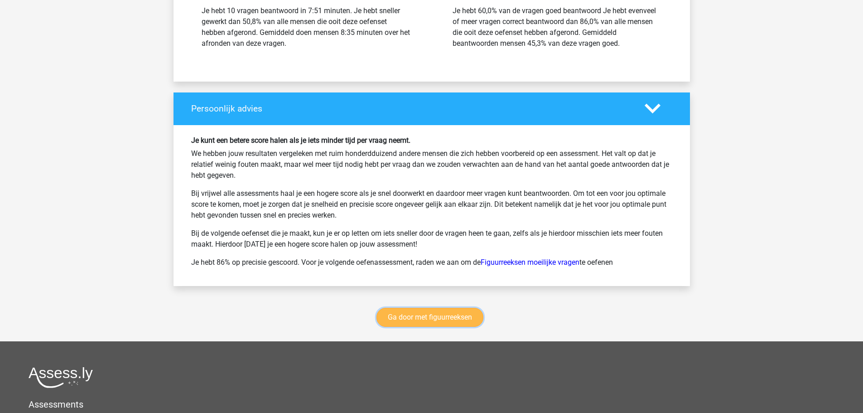
click at [454, 321] on link "Ga door met figuurreeksen" at bounding box center [429, 317] width 107 height 19
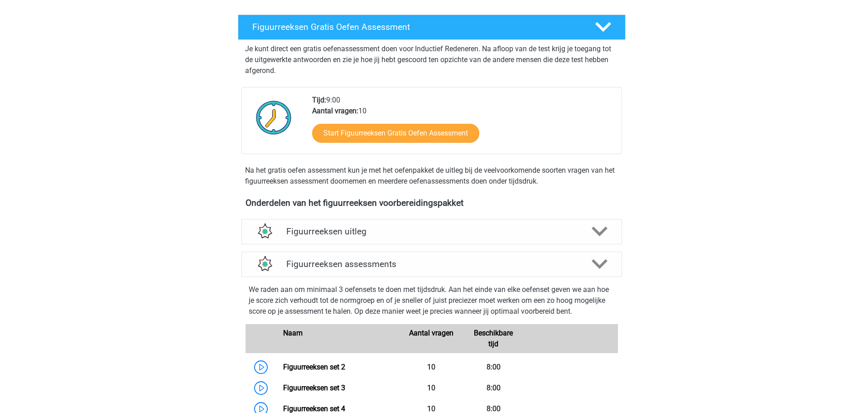
scroll to position [122, 0]
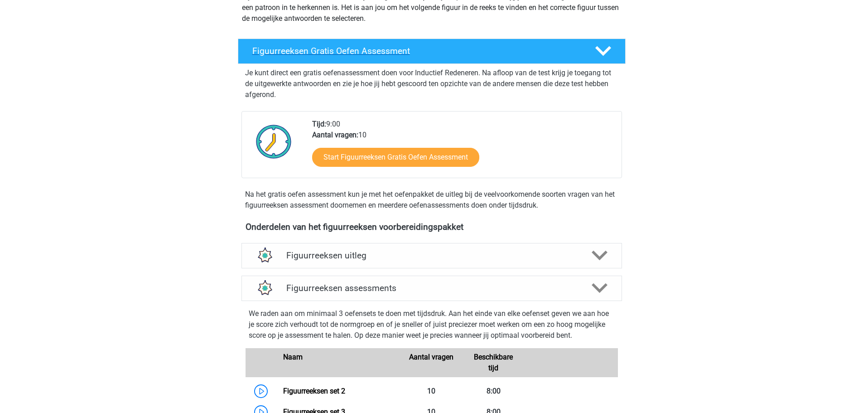
click at [607, 51] on polygon at bounding box center [603, 51] width 16 height 10
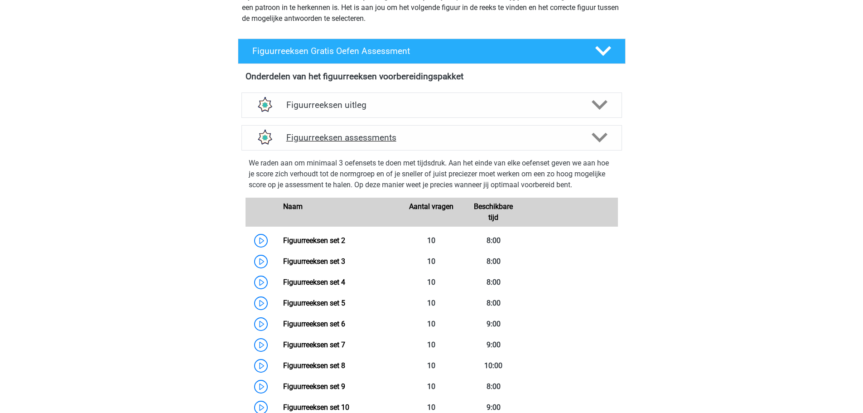
click at [595, 143] on icon at bounding box center [600, 138] width 16 height 16
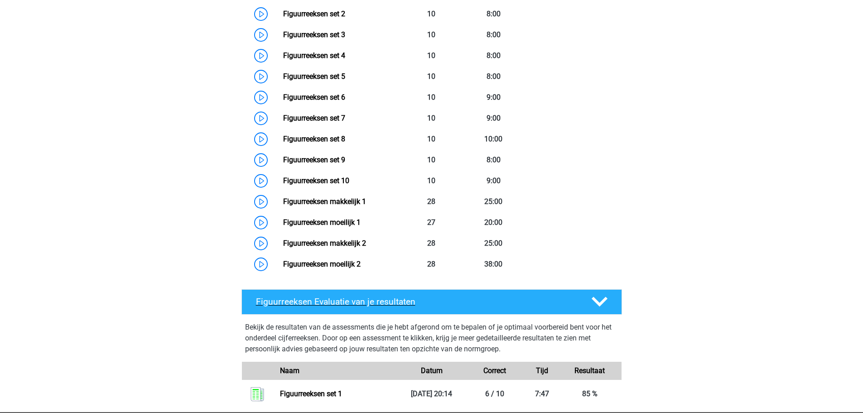
click at [604, 299] on polygon at bounding box center [600, 302] width 16 height 10
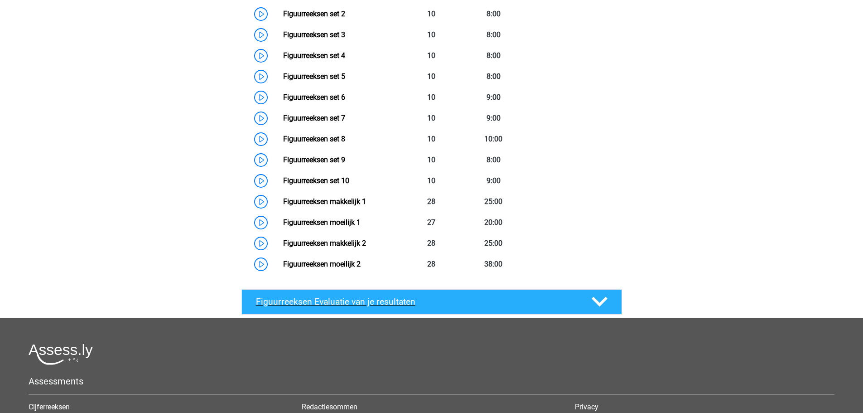
click at [604, 299] on polygon at bounding box center [600, 302] width 16 height 10
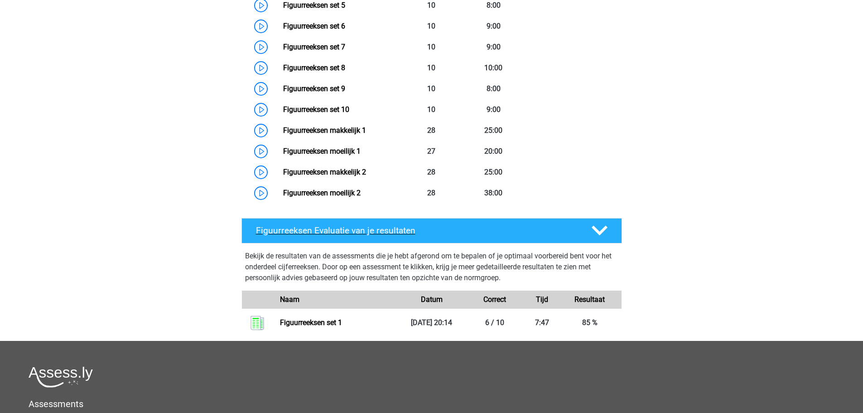
scroll to position [529, 0]
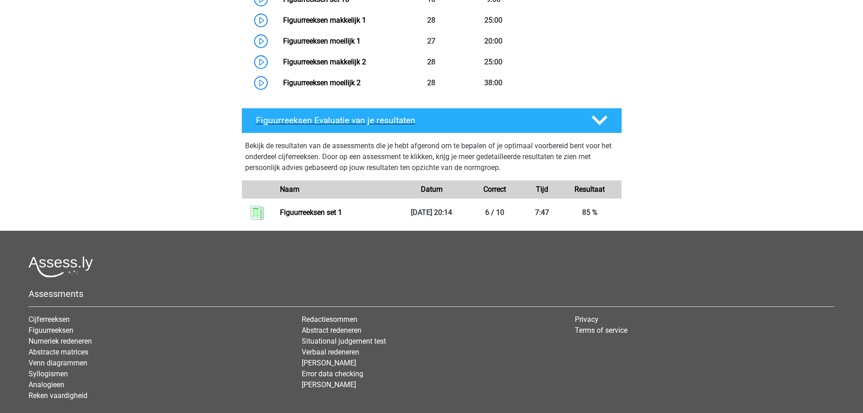
click at [601, 120] on icon at bounding box center [600, 120] width 16 height 16
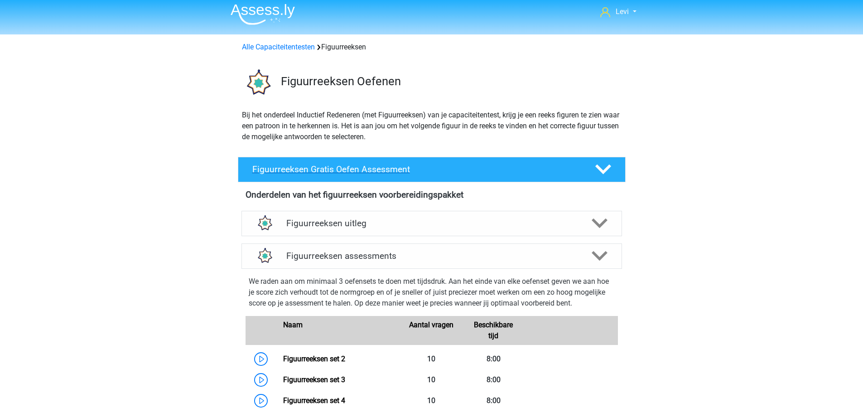
scroll to position [0, 0]
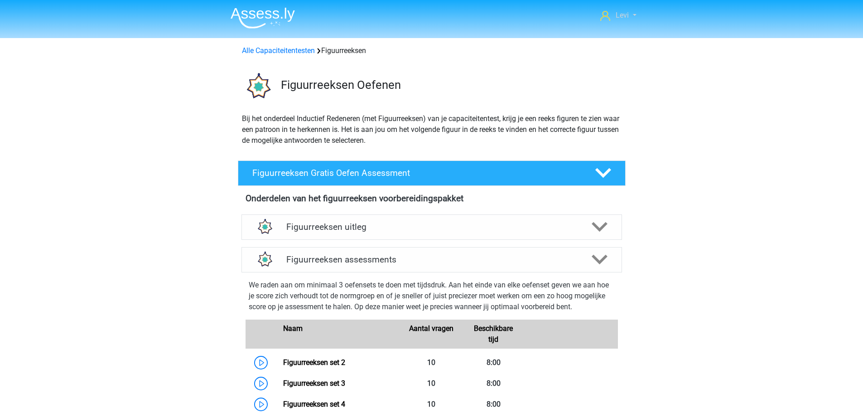
click at [617, 16] on span "Levi" at bounding box center [622, 15] width 13 height 9
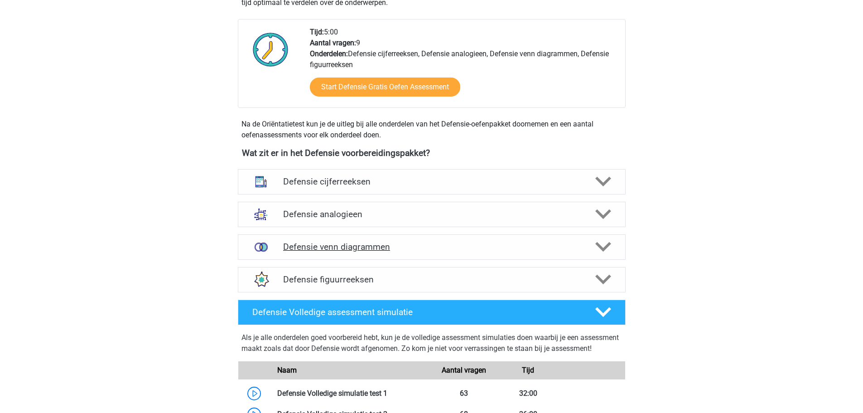
scroll to position [317, 0]
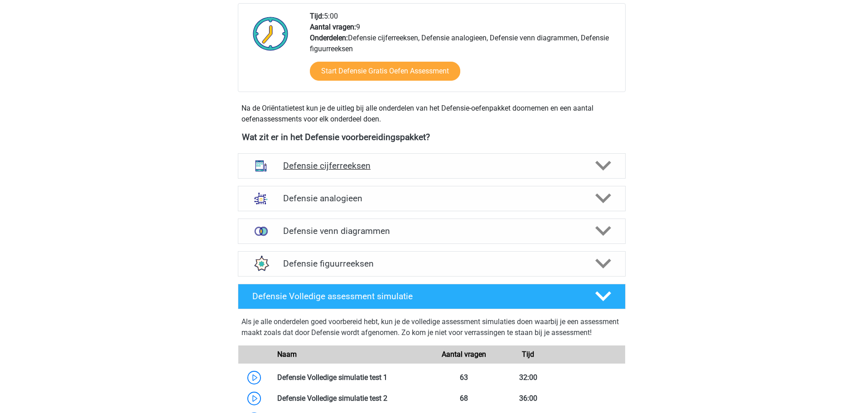
click at [375, 168] on h4 "Defensie cijferreeksen" at bounding box center [431, 165] width 297 height 10
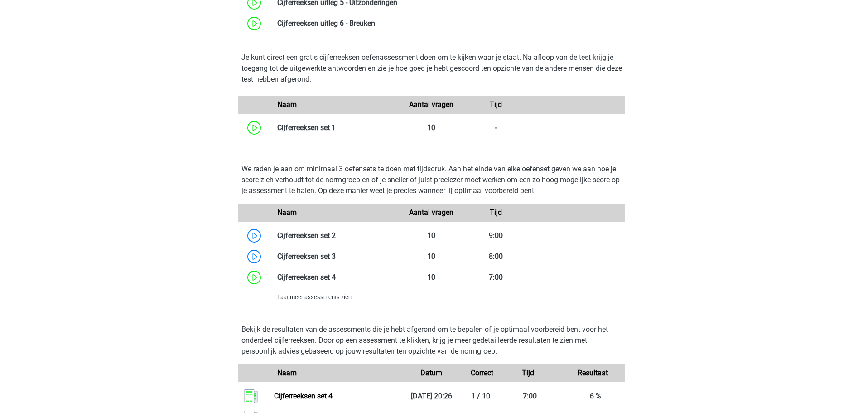
scroll to position [634, 0]
click at [343, 295] on span "Laat meer assessments zien" at bounding box center [314, 296] width 74 height 7
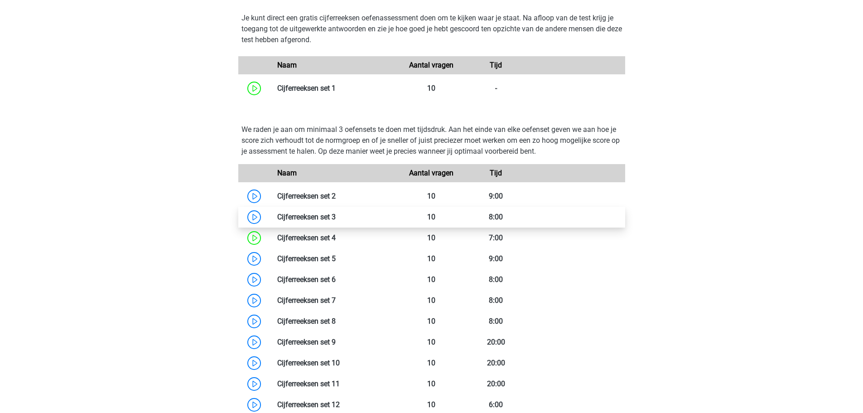
scroll to position [725, 0]
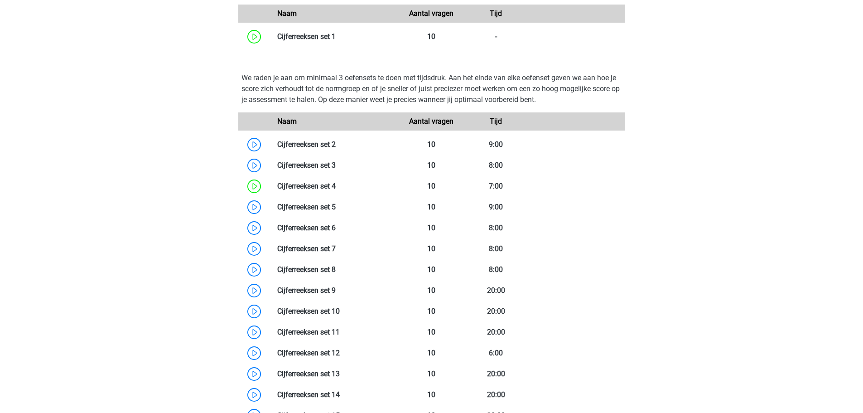
click at [164, 197] on div "Levi lpbdewinter@gmail.com Nederlands" at bounding box center [431, 304] width 863 height 2058
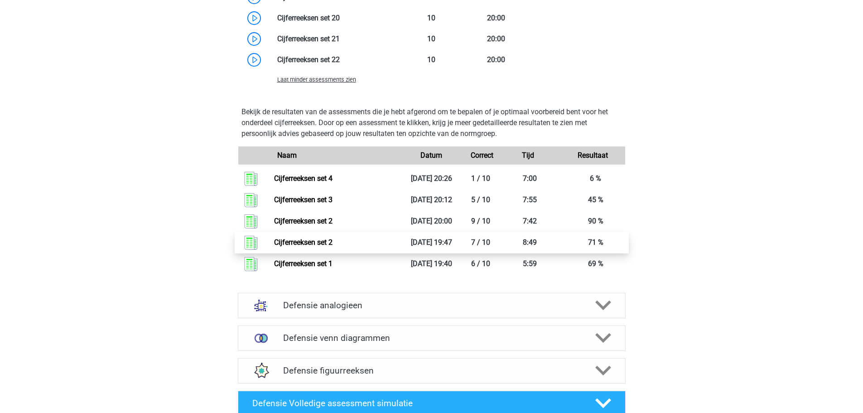
scroll to position [1268, 0]
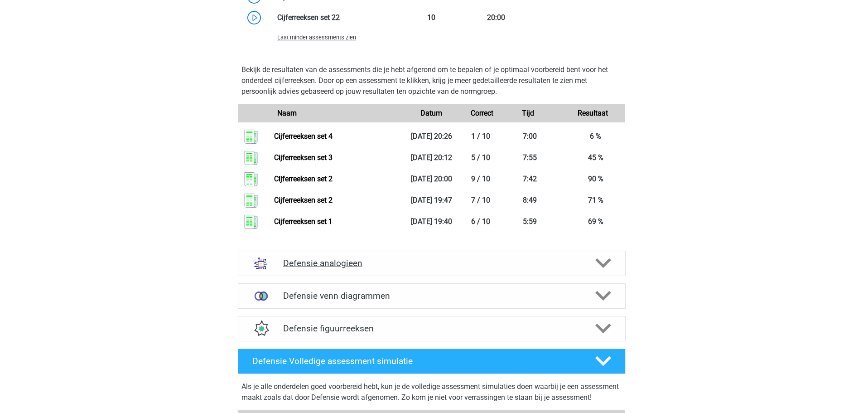
click at [337, 262] on h4 "Defensie analogieen" at bounding box center [431, 263] width 297 height 10
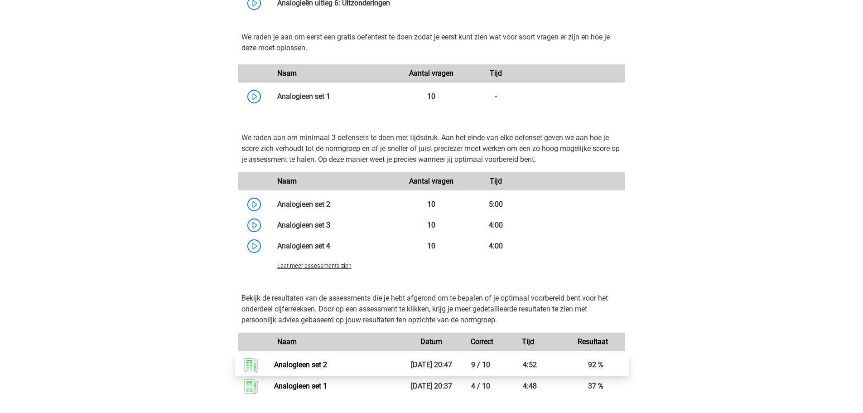
scroll to position [1902, 0]
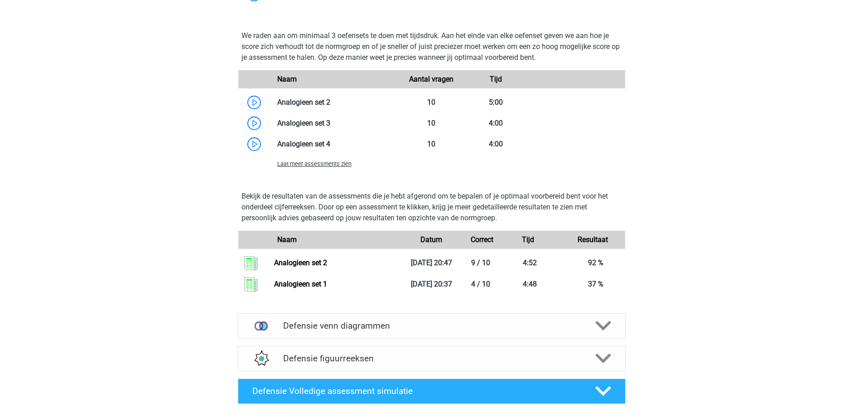
click at [325, 161] on span "Laat meer assessments zien" at bounding box center [314, 163] width 74 height 7
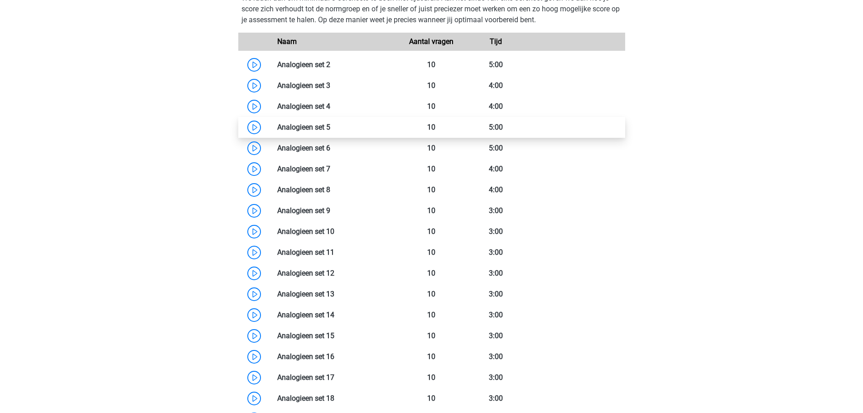
scroll to position [1857, 0]
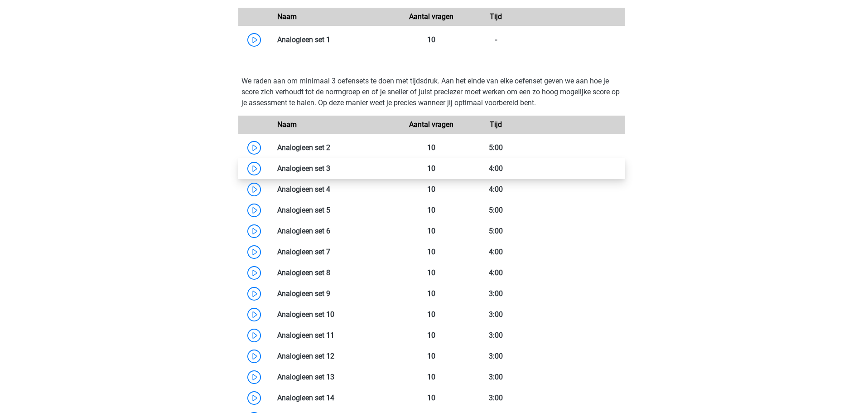
click at [330, 166] on link at bounding box center [330, 168] width 0 height 9
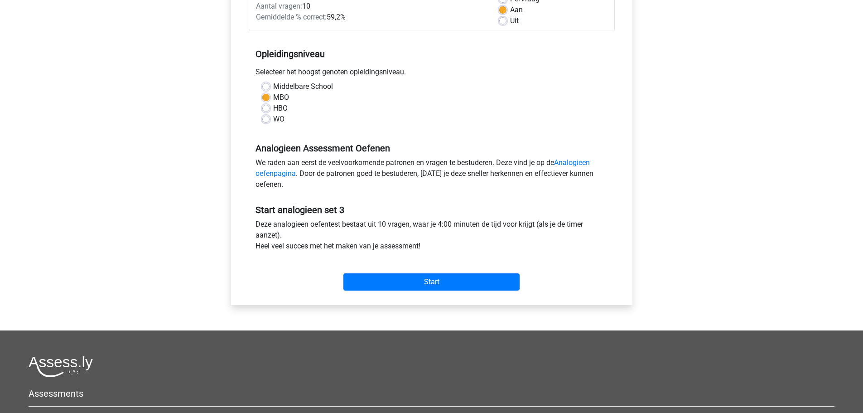
scroll to position [181, 0]
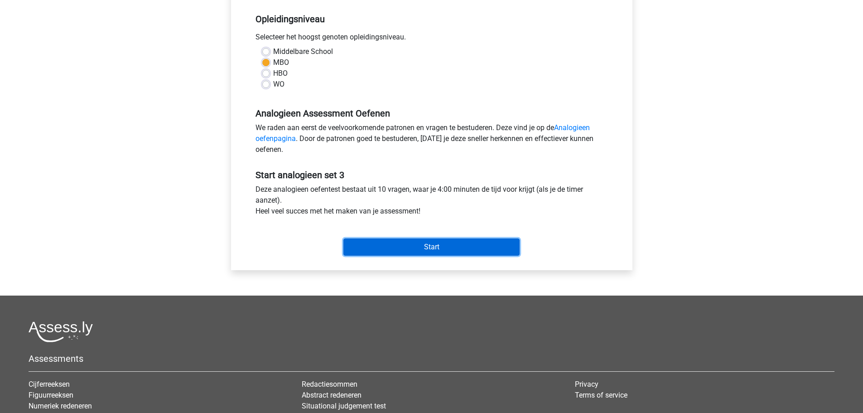
click at [448, 251] on input "Start" at bounding box center [431, 246] width 176 height 17
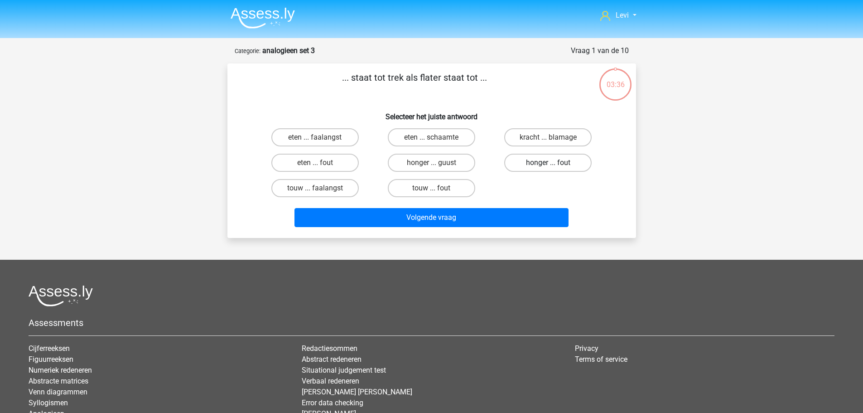
click at [555, 162] on label "honger ... fout" at bounding box center [547, 163] width 87 height 18
click at [554, 163] on input "honger ... fout" at bounding box center [551, 166] width 6 height 6
radio input "true"
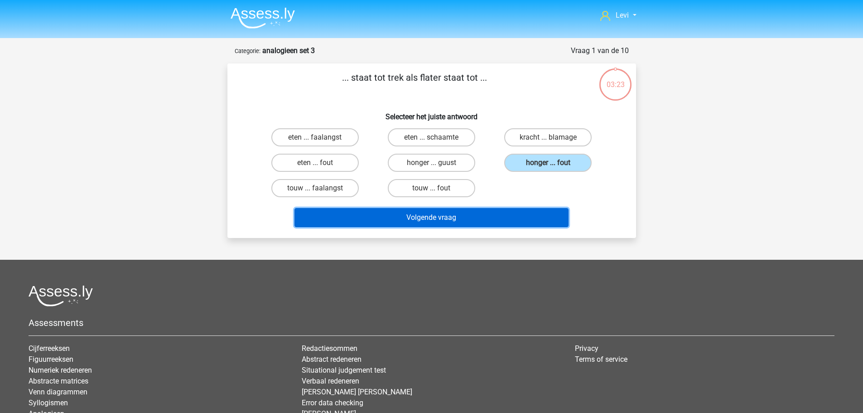
click at [376, 214] on button "Volgende vraag" at bounding box center [431, 217] width 274 height 19
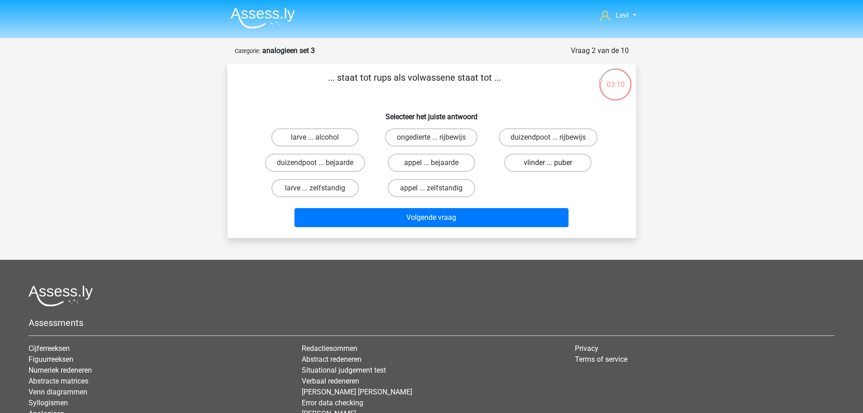
click at [536, 167] on label "vlinder ... puber" at bounding box center [547, 163] width 87 height 18
click at [548, 167] on input "vlinder ... puber" at bounding box center [551, 166] width 6 height 6
radio input "true"
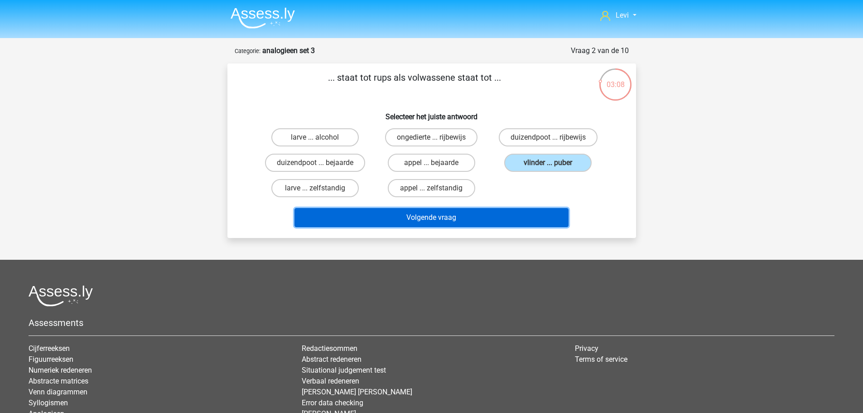
click at [517, 220] on button "Volgende vraag" at bounding box center [431, 217] width 274 height 19
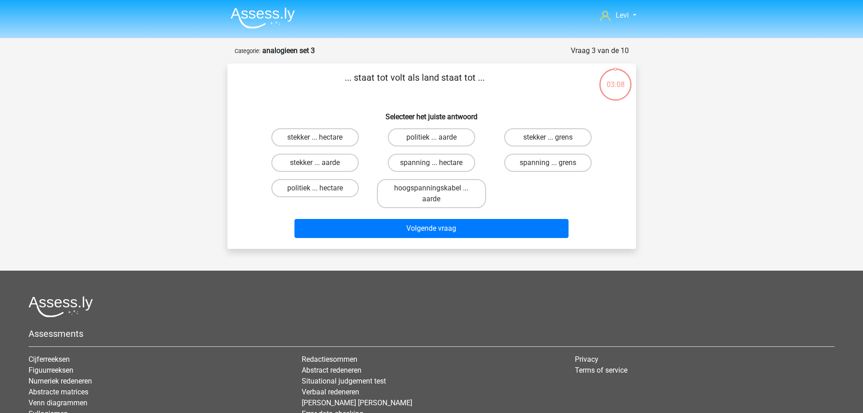
scroll to position [45, 0]
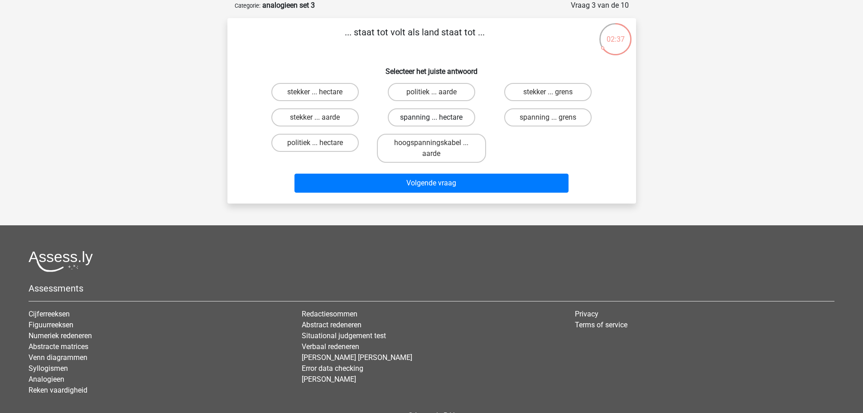
click at [428, 124] on label "spanning ... hectare" at bounding box center [431, 117] width 87 height 18
click at [431, 123] on input "spanning ... hectare" at bounding box center [434, 120] width 6 height 6
radio input "true"
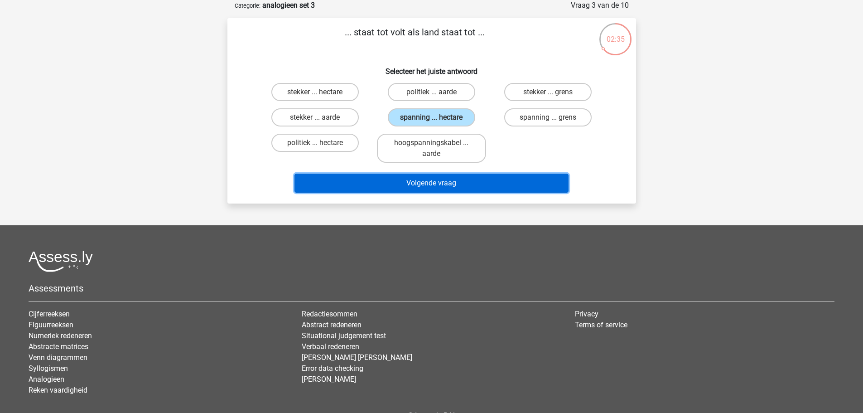
click at [467, 182] on button "Volgende vraag" at bounding box center [431, 182] width 274 height 19
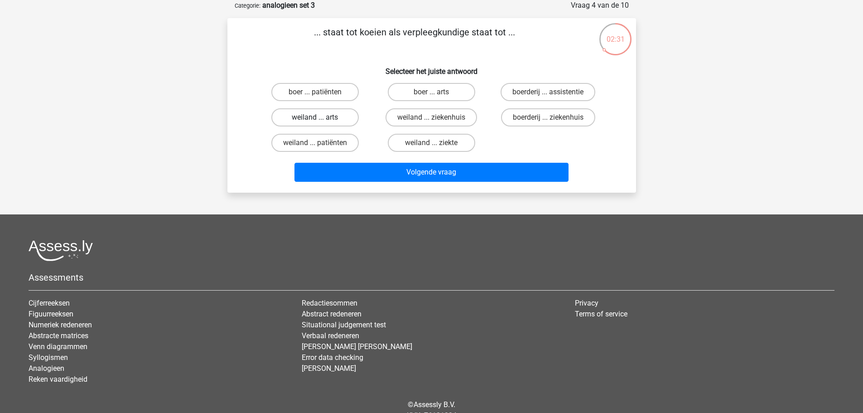
drag, startPoint x: 322, startPoint y: 94, endPoint x: 349, endPoint y: 115, distance: 33.5
click at [324, 94] on label "boer ... patiënten" at bounding box center [314, 92] width 87 height 18
click at [321, 94] on input "boer ... patiënten" at bounding box center [318, 95] width 6 height 6
radio input "true"
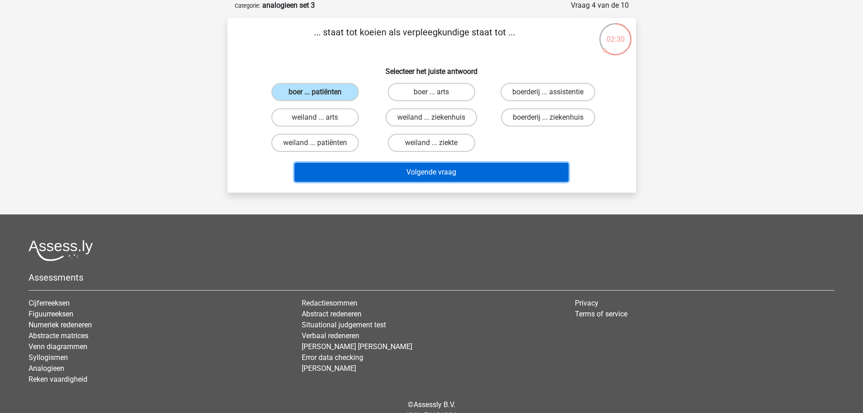
click at [398, 168] on button "Volgende vraag" at bounding box center [431, 172] width 274 height 19
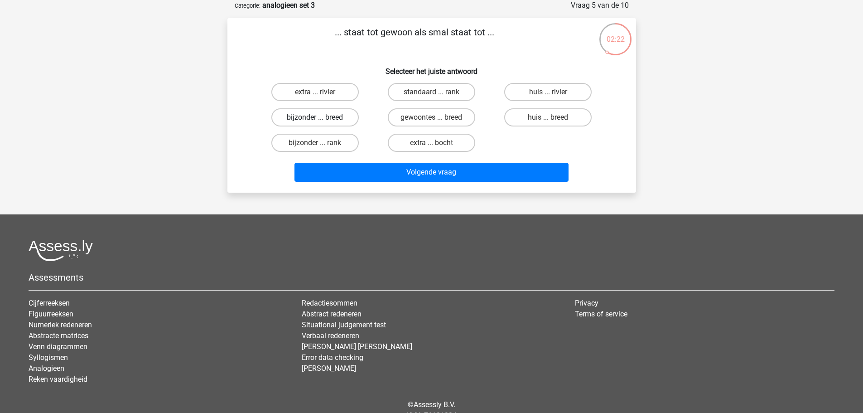
click at [345, 119] on label "bijzonder ... breed" at bounding box center [314, 117] width 87 height 18
click at [321, 119] on input "bijzonder ... breed" at bounding box center [318, 120] width 6 height 6
radio input "true"
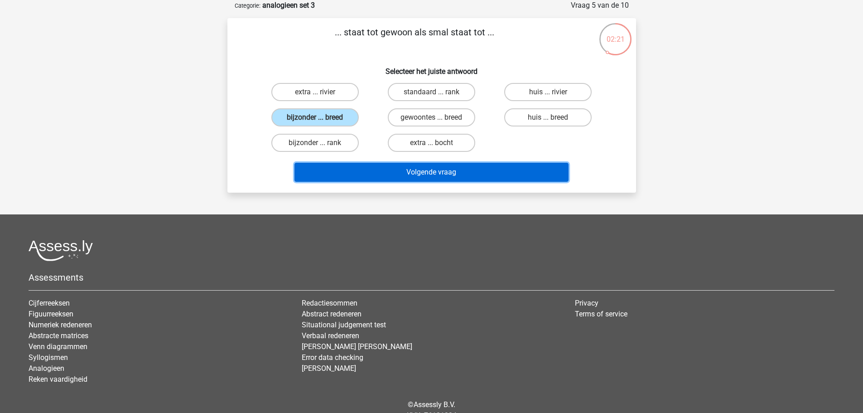
click at [402, 167] on button "Volgende vraag" at bounding box center [431, 172] width 274 height 19
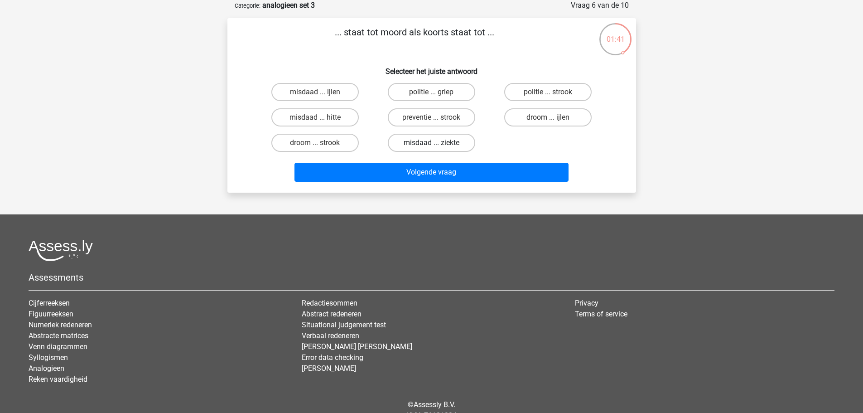
click at [423, 145] on label "misdaad ... ziekte" at bounding box center [431, 143] width 87 height 18
click at [431, 145] on input "misdaad ... ziekte" at bounding box center [434, 146] width 6 height 6
radio input "true"
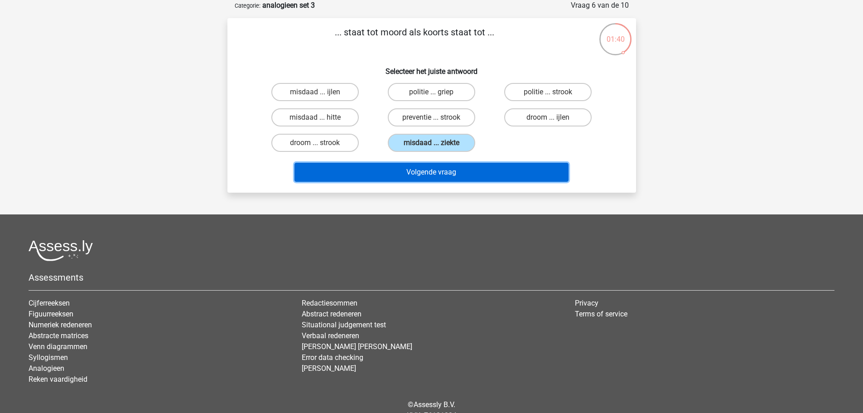
click at [435, 168] on button "Volgende vraag" at bounding box center [431, 172] width 274 height 19
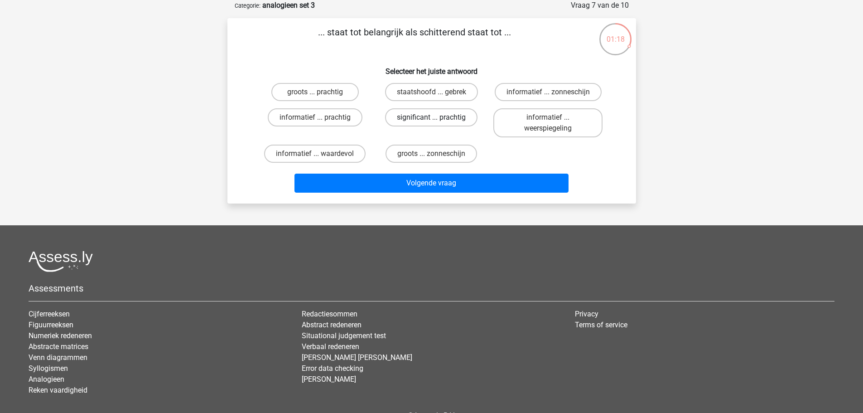
click at [450, 121] on label "significant ... prachtig" at bounding box center [431, 117] width 92 height 18
click at [437, 121] on input "significant ... prachtig" at bounding box center [434, 120] width 6 height 6
radio input "true"
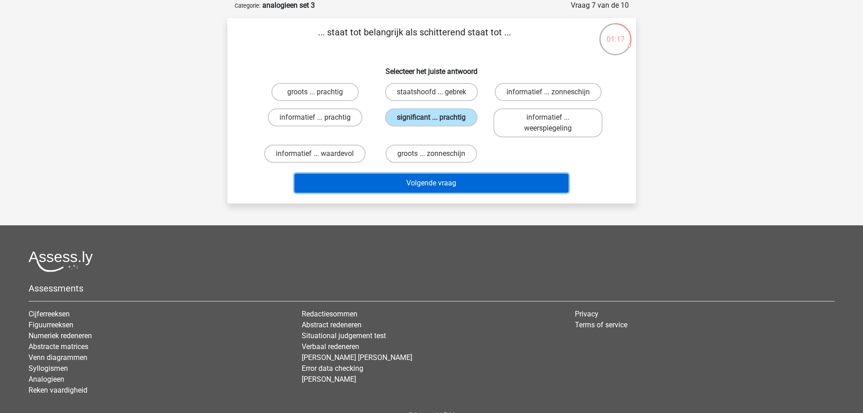
click at [464, 180] on button "Volgende vraag" at bounding box center [431, 182] width 274 height 19
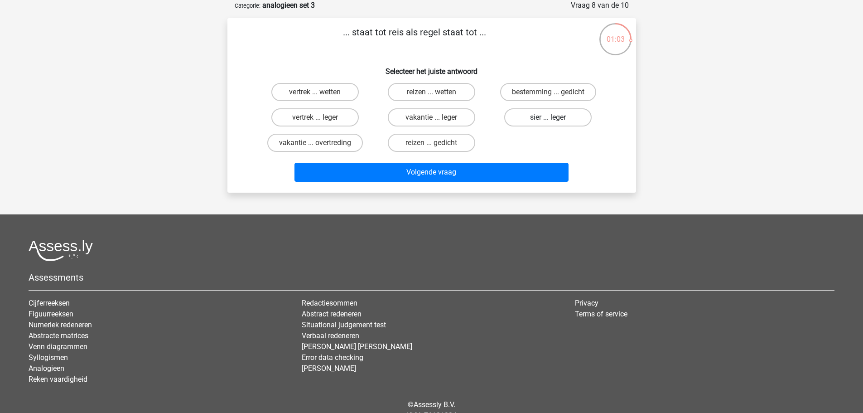
click at [536, 120] on label "sier ... leger" at bounding box center [547, 117] width 87 height 18
click at [548, 120] on input "sier ... leger" at bounding box center [551, 120] width 6 height 6
radio input "true"
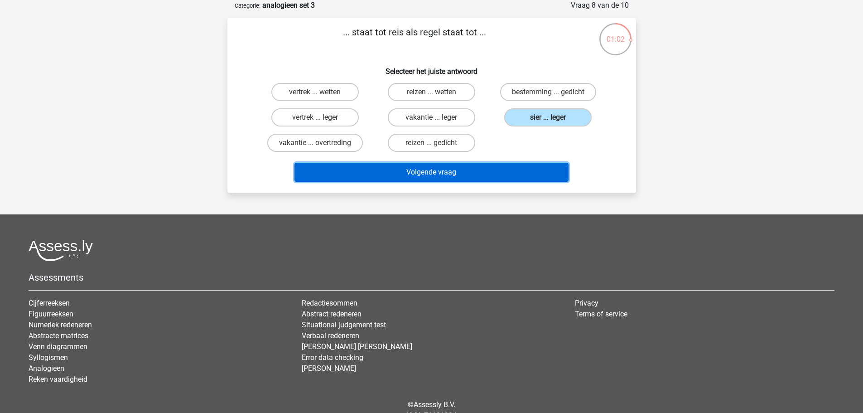
click at [521, 170] on button "Volgende vraag" at bounding box center [431, 172] width 274 height 19
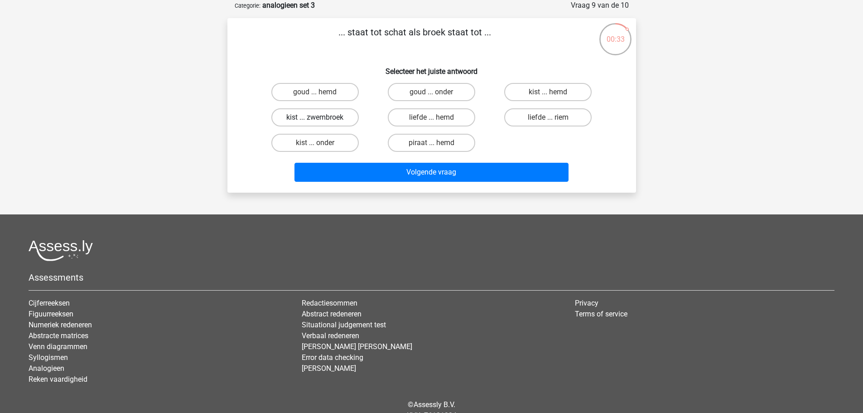
click at [336, 116] on label "kist ... zwembroek" at bounding box center [314, 117] width 87 height 18
click at [321, 117] on input "kist ... zwembroek" at bounding box center [318, 120] width 6 height 6
radio input "true"
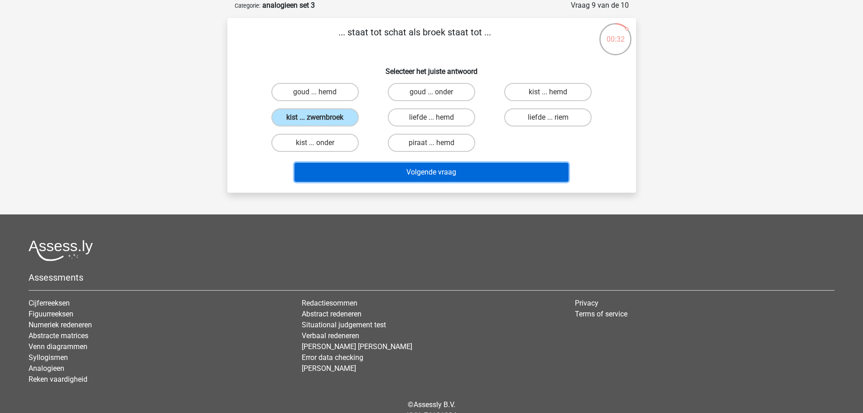
click at [426, 174] on button "Volgende vraag" at bounding box center [431, 172] width 274 height 19
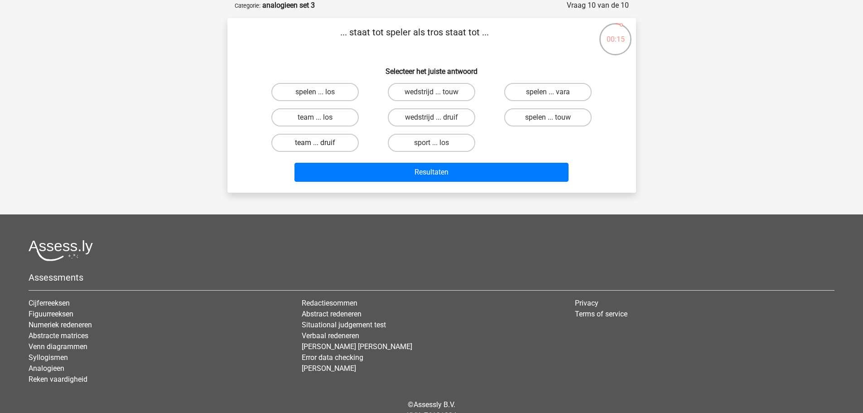
click at [337, 143] on label "team ... druif" at bounding box center [314, 143] width 87 height 18
click at [321, 143] on input "team ... druif" at bounding box center [318, 146] width 6 height 6
radio input "true"
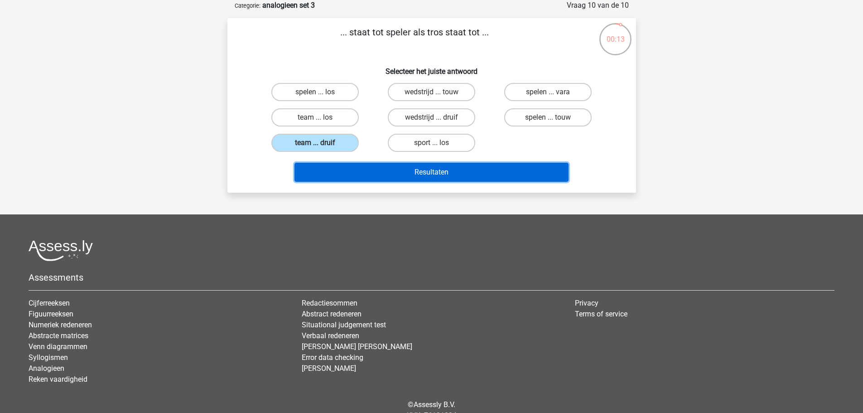
click at [431, 174] on button "Resultaten" at bounding box center [431, 172] width 274 height 19
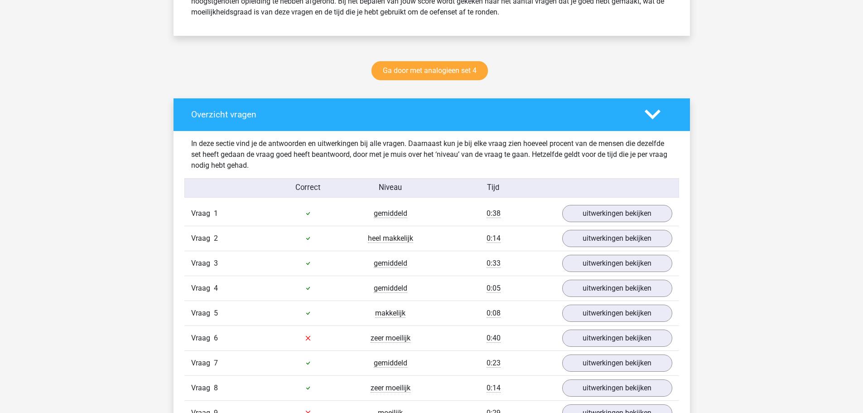
scroll to position [498, 0]
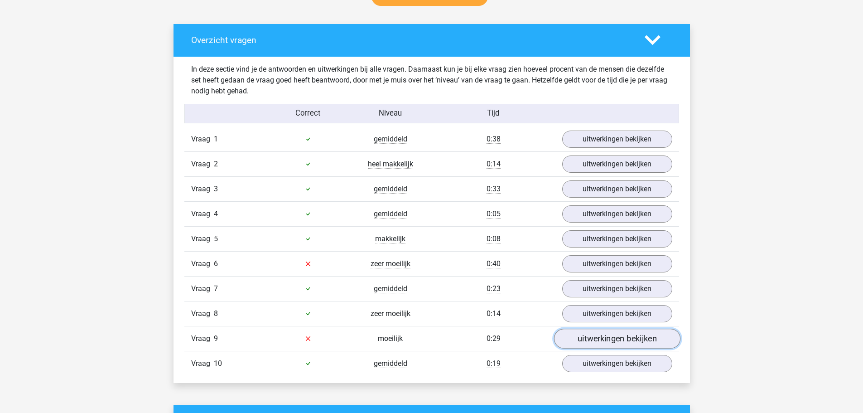
click at [627, 336] on link "uitwerkingen bekijken" at bounding box center [616, 338] width 126 height 20
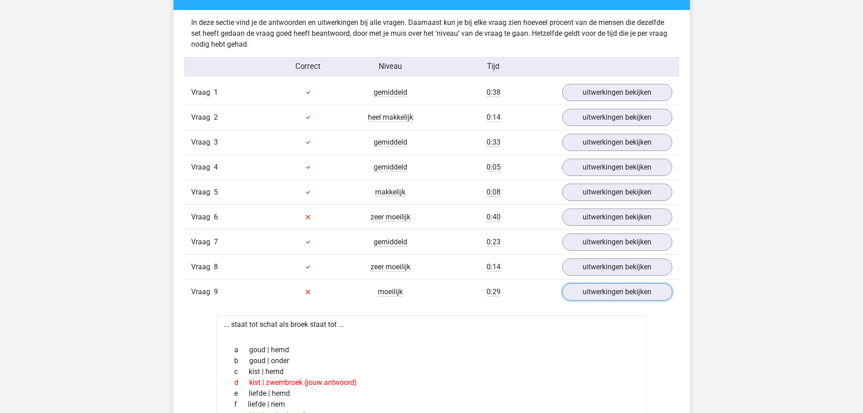
scroll to position [544, 0]
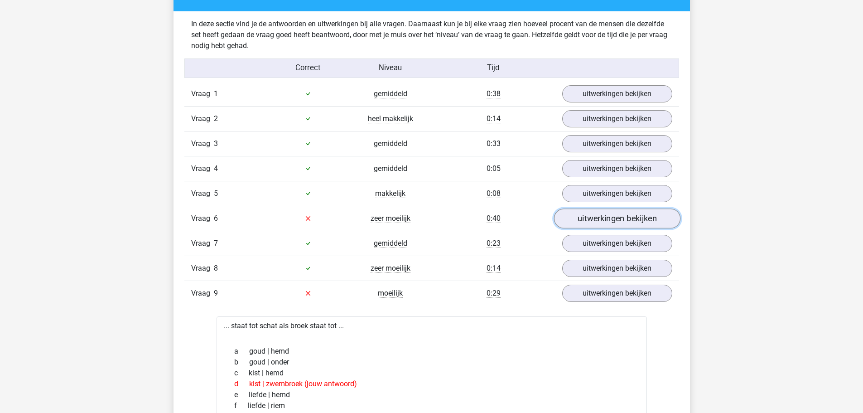
click at [587, 221] on link "uitwerkingen bekijken" at bounding box center [616, 218] width 126 height 20
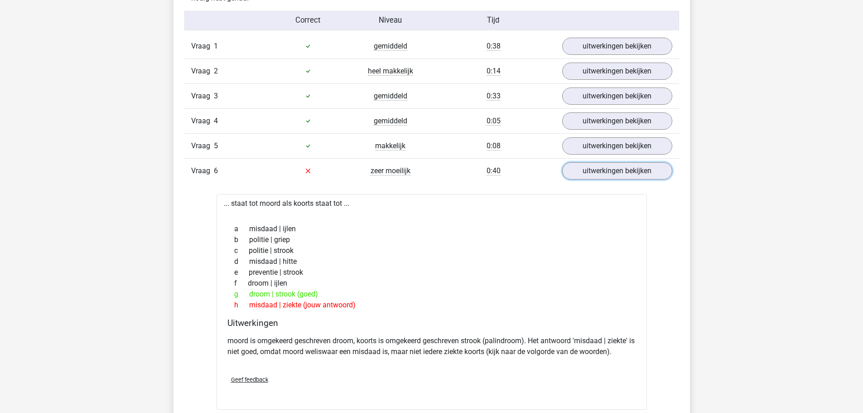
scroll to position [589, 0]
